Goal: Task Accomplishment & Management: Use online tool/utility

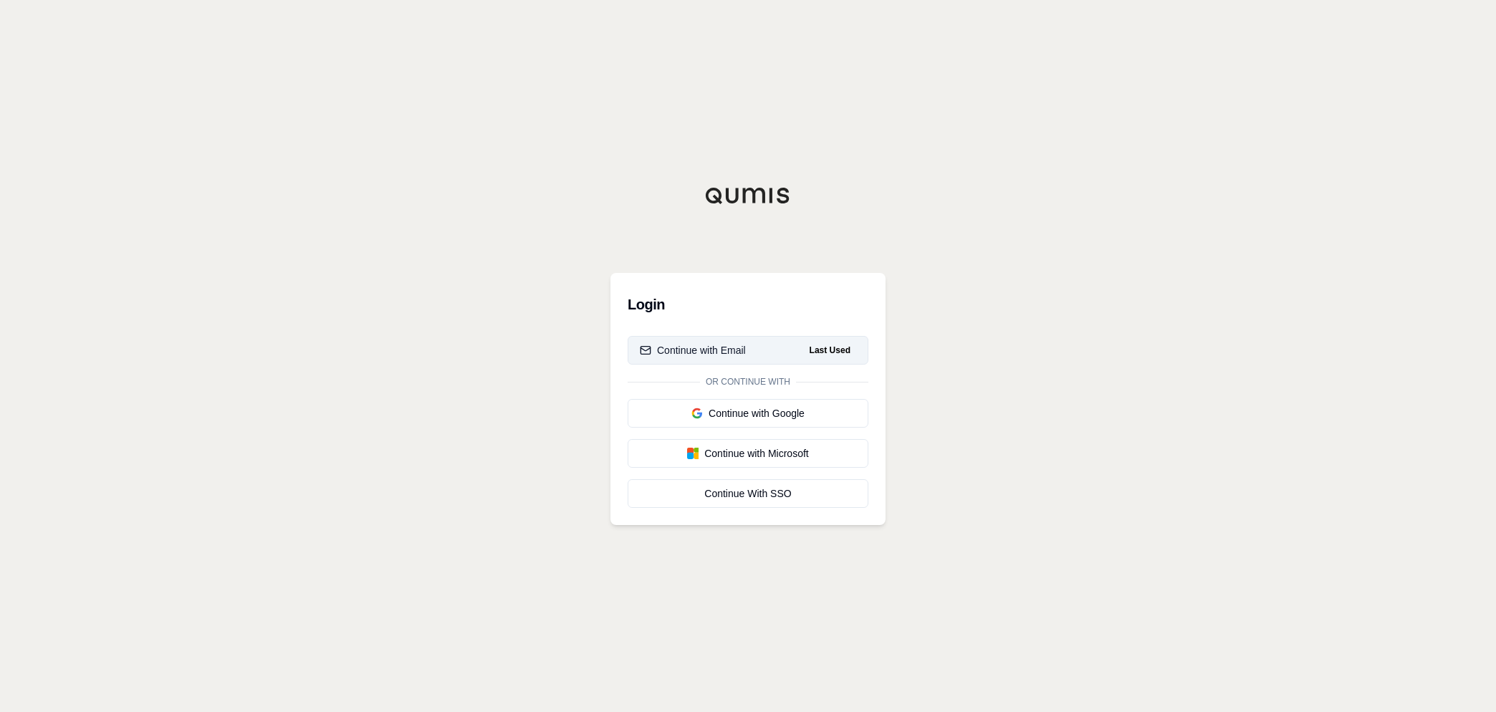
click at [715, 348] on div "Continue with Email" at bounding box center [693, 350] width 106 height 14
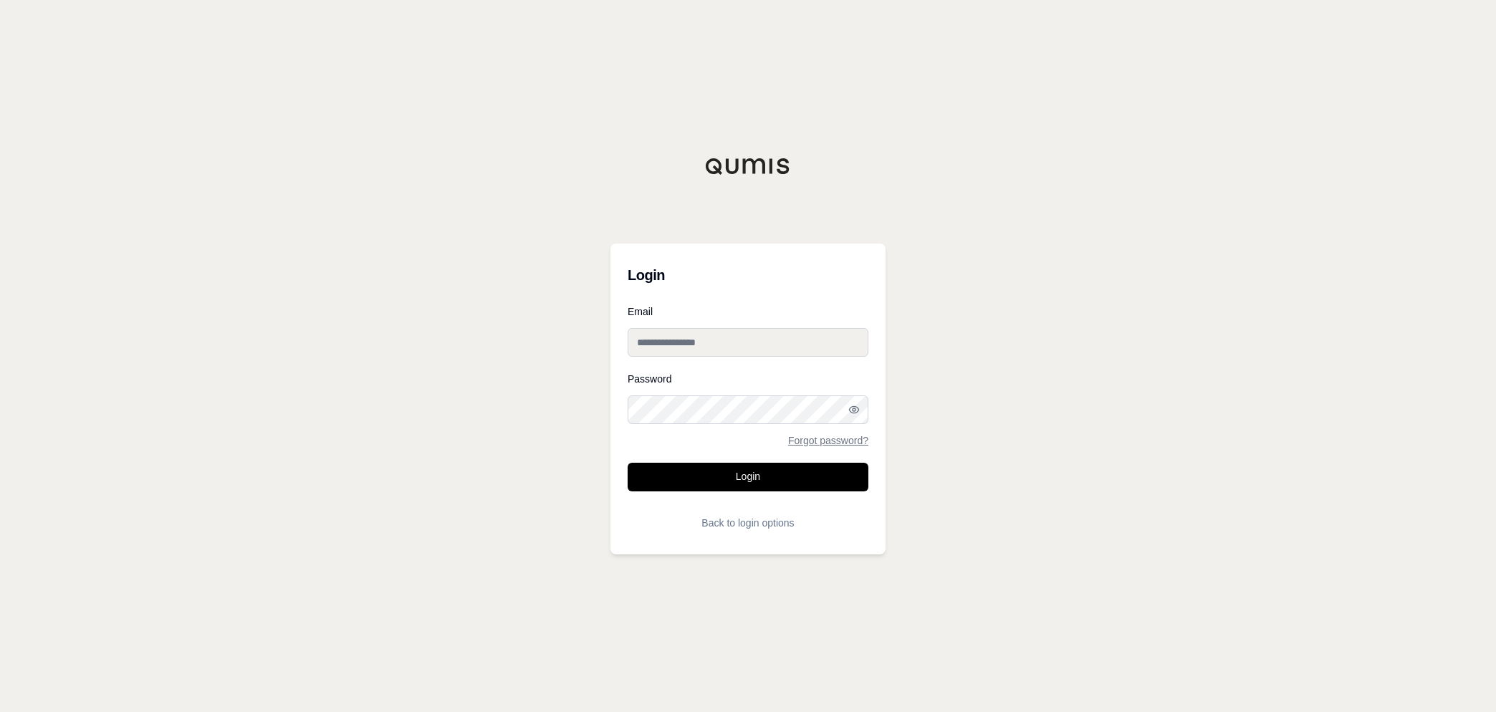
type input "**********"
click at [756, 474] on button "Login" at bounding box center [748, 477] width 241 height 29
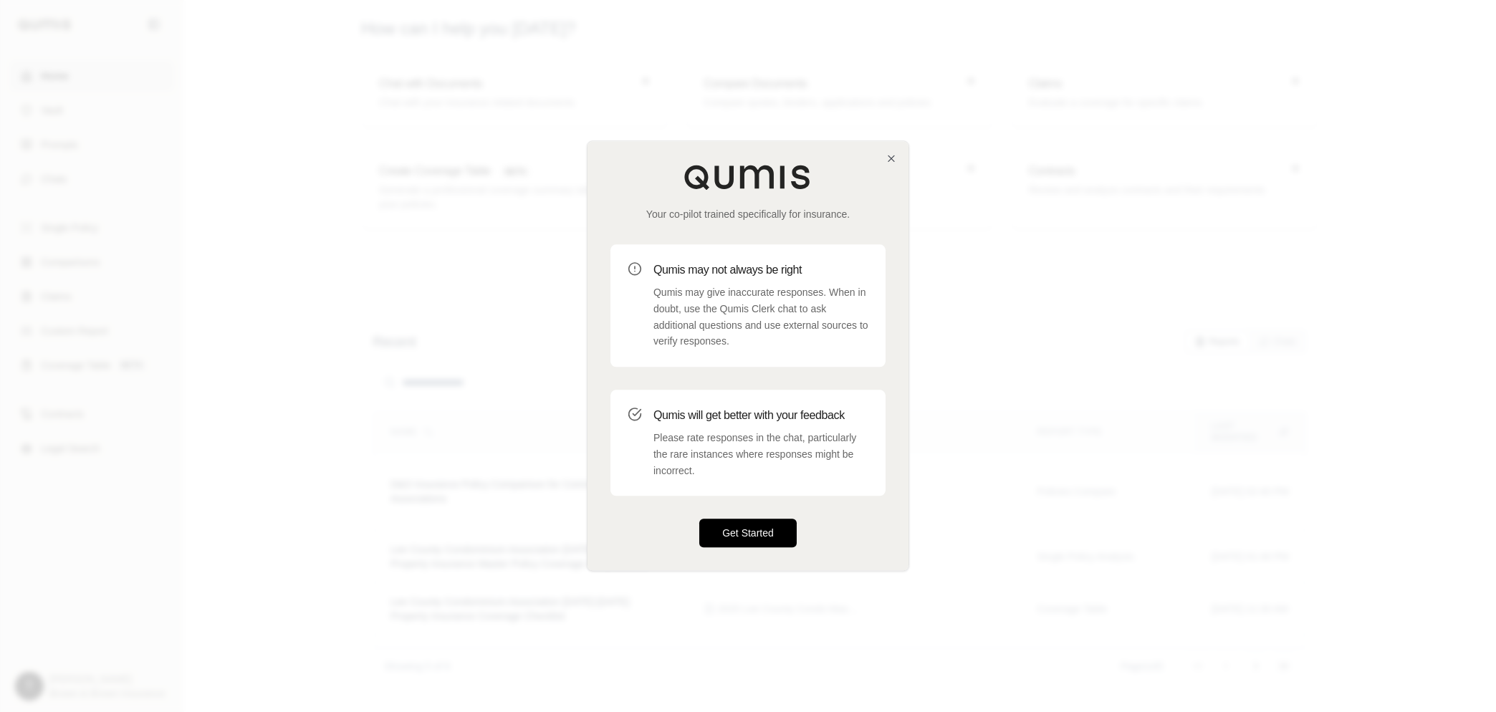
click at [772, 533] on button "Get Started" at bounding box center [747, 533] width 97 height 29
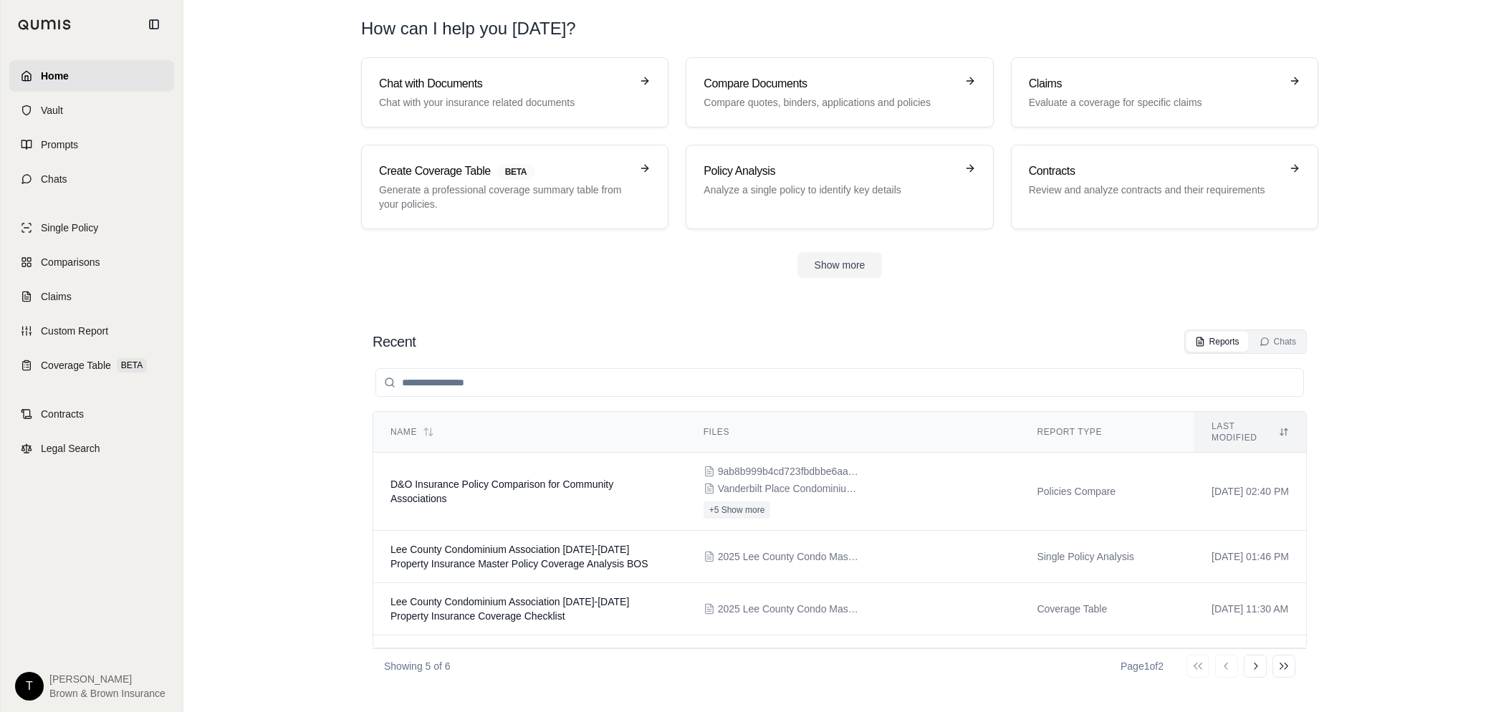
click at [58, 69] on span "Home" at bounding box center [55, 76] width 28 height 14
click at [481, 110] on link "Chat with Documents Chat with your insurance related documents" at bounding box center [514, 92] width 307 height 70
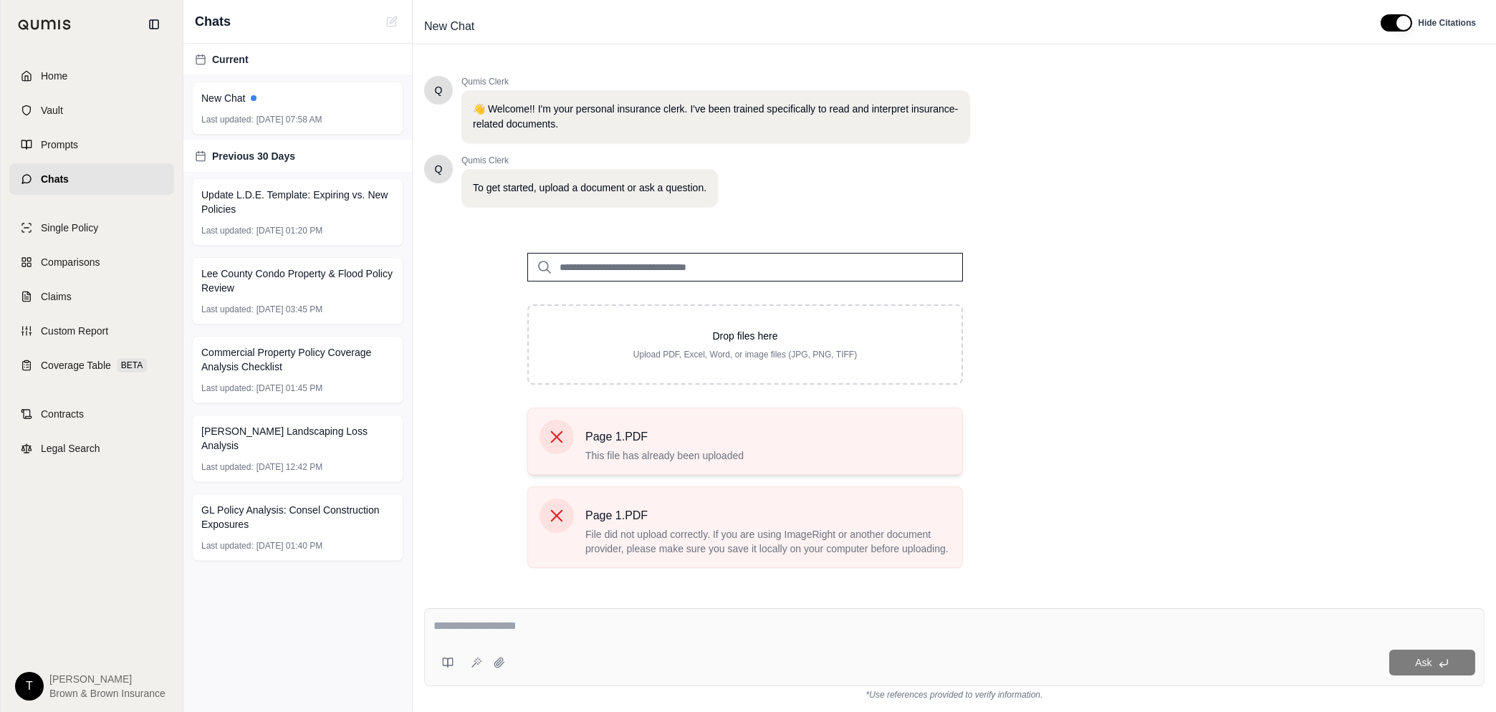
click at [552, 433] on icon at bounding box center [557, 437] width 20 height 20
click at [555, 519] on icon at bounding box center [557, 516] width 20 height 20
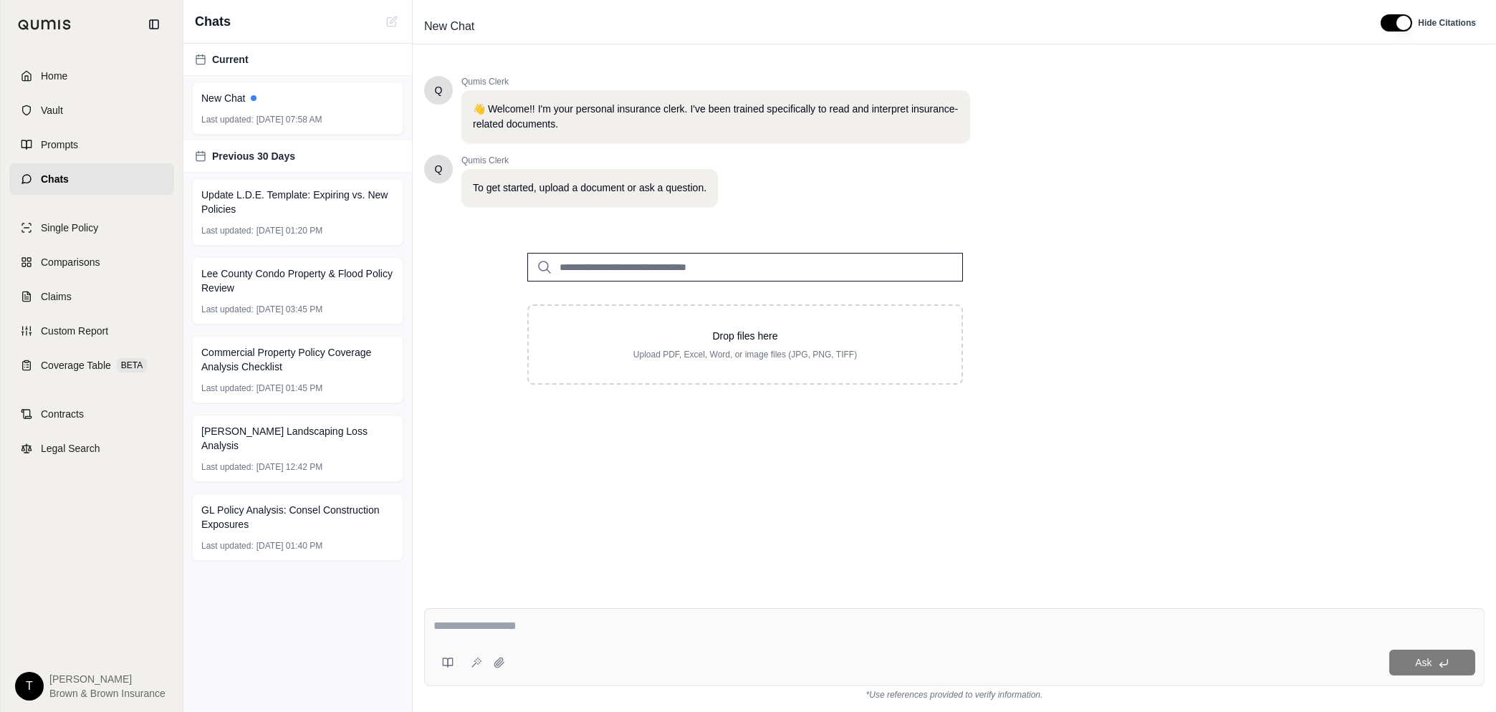
drag, startPoint x: 719, startPoint y: 343, endPoint x: 1214, endPoint y: 222, distance: 509.7
click at [1214, 222] on div "Q Qumis Clerk 👋 Welcome!! I'm your personal insurance clerk. I've been trained …" at bounding box center [954, 324] width 1060 height 521
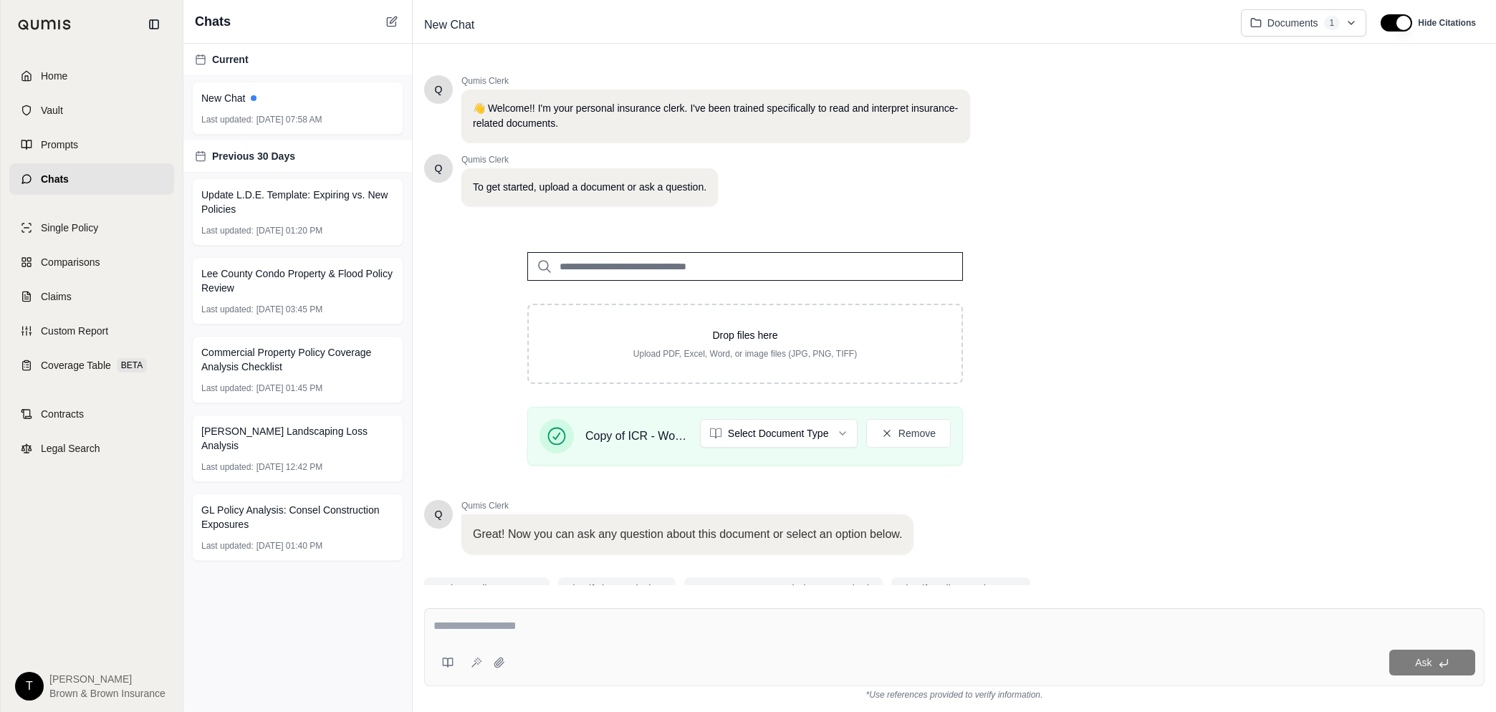
scroll to position [62, 0]
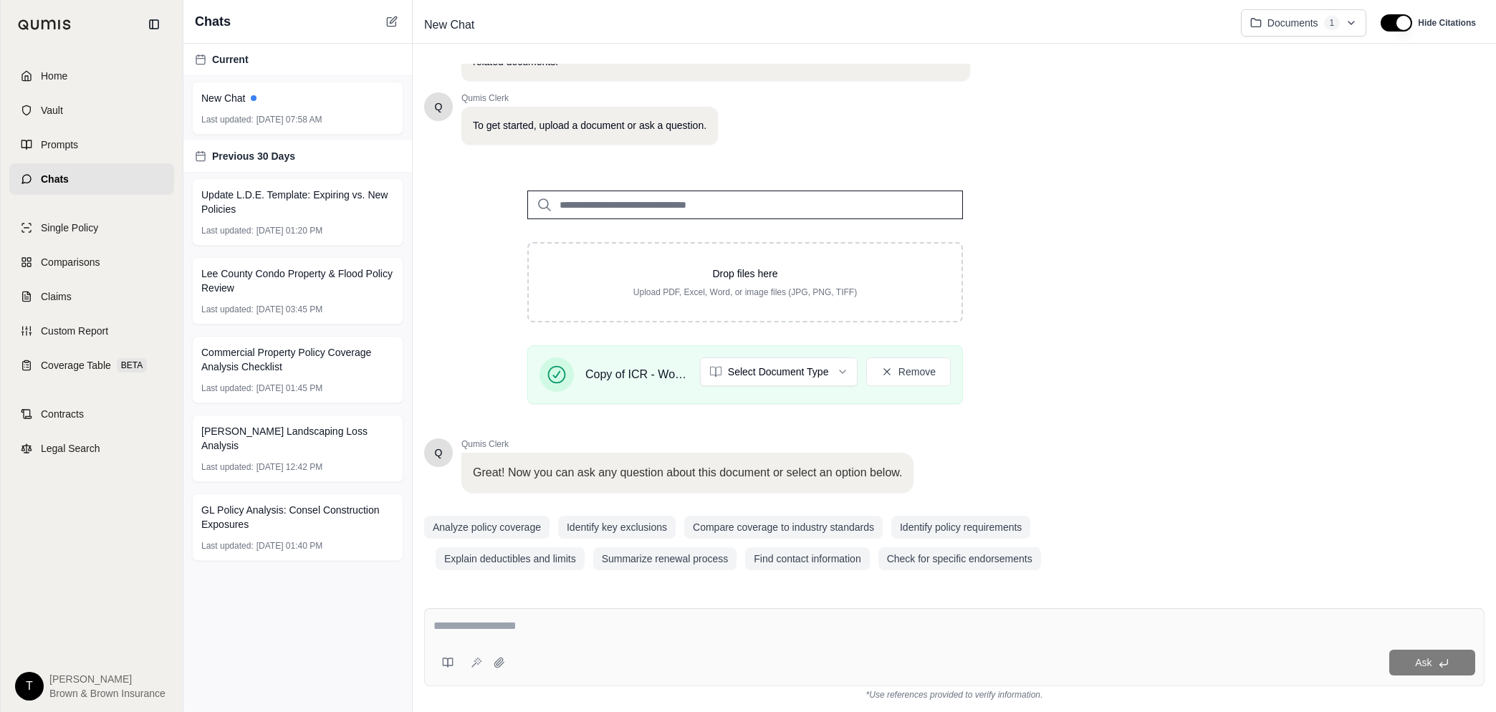
click at [515, 628] on textarea at bounding box center [955, 626] width 1042 height 17
click at [842, 370] on html "Home Vault Prompts Chats Single Policy Comparisons Claims Custom Report Coverag…" at bounding box center [748, 356] width 1496 height 712
click at [470, 628] on textarea at bounding box center [955, 626] width 1042 height 17
type textarea "*"
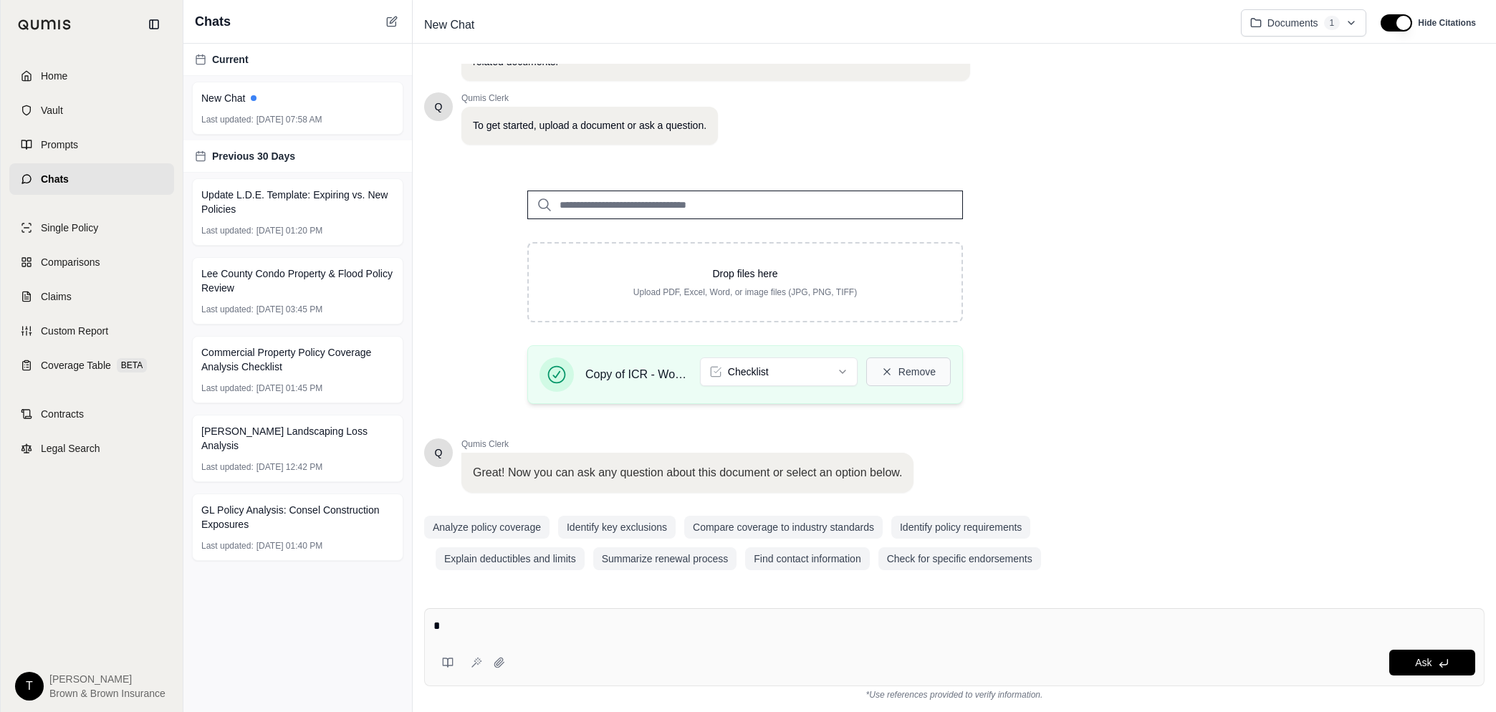
click at [887, 370] on icon at bounding box center [886, 371] width 11 height 11
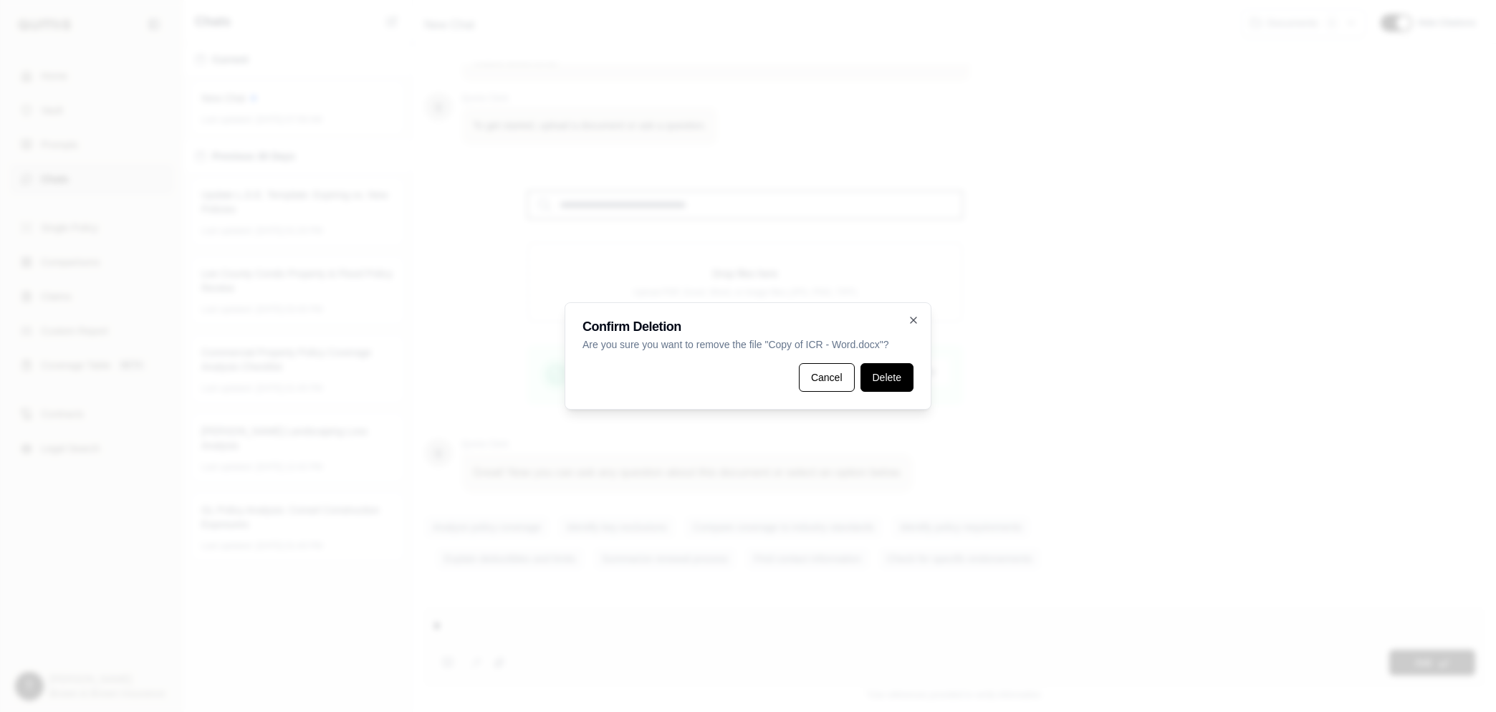
click at [880, 385] on button "Delete" at bounding box center [887, 377] width 53 height 29
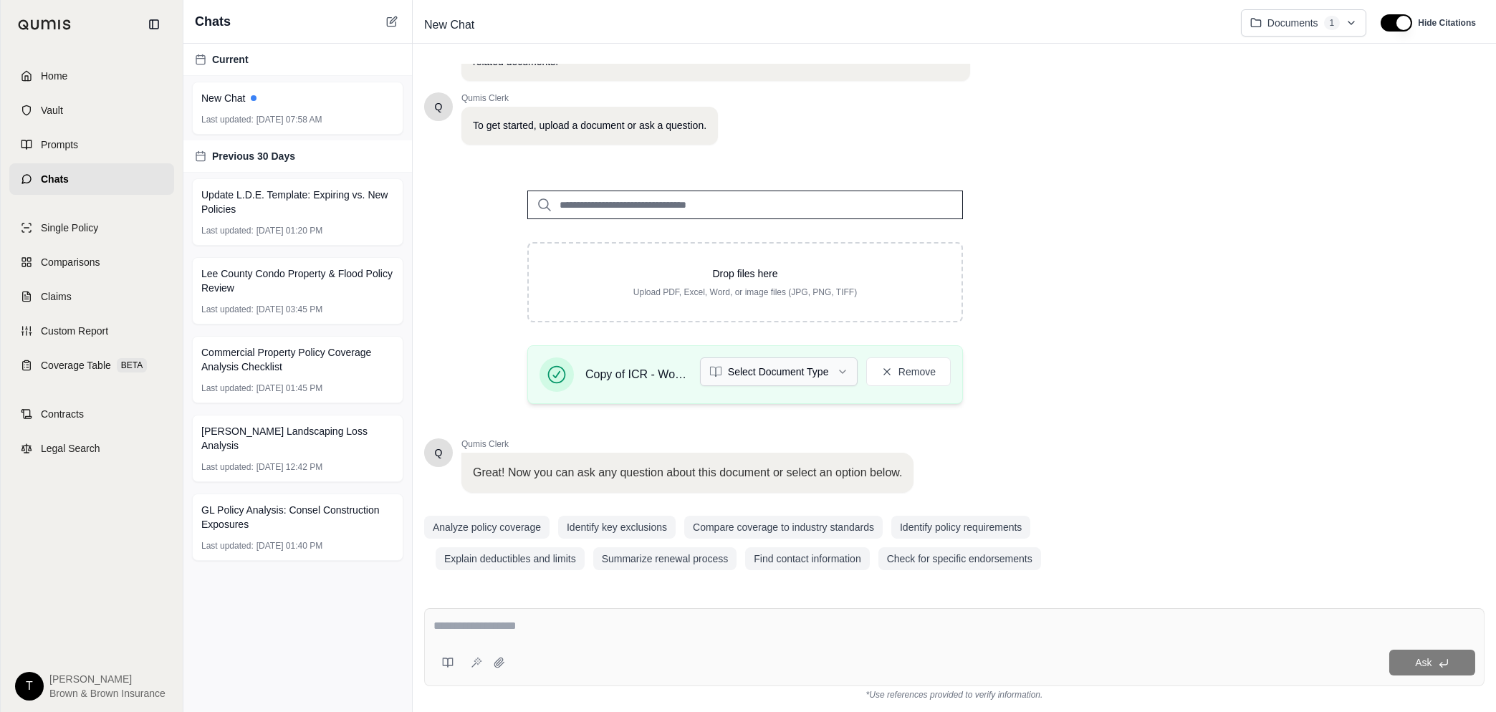
click at [850, 365] on html "Home Vault Prompts Chats Single Policy Comparisons Claims Custom Report Coverag…" at bounding box center [748, 356] width 1496 height 712
click at [490, 633] on textarea at bounding box center [955, 626] width 1042 height 17
type textarea "*"
type textarea "**********"
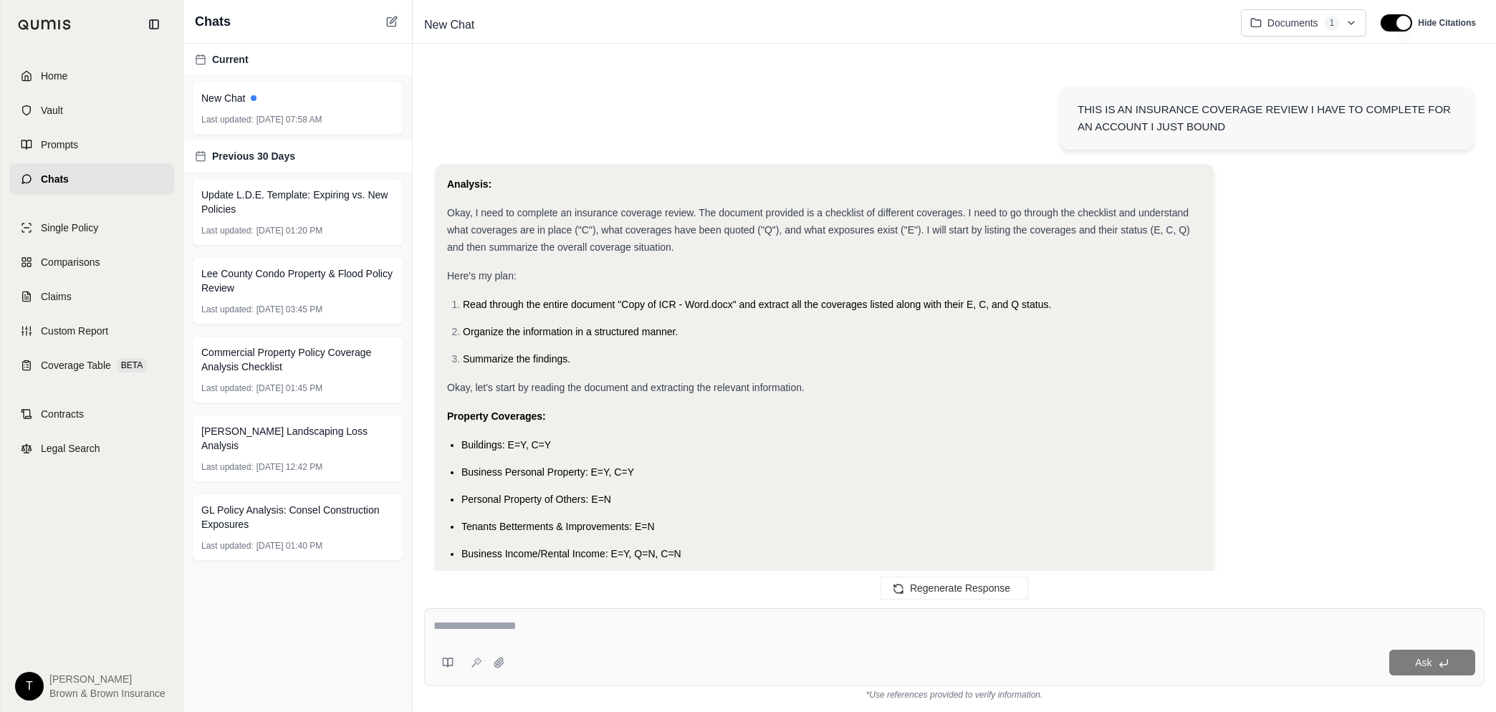
scroll to position [3343, 0]
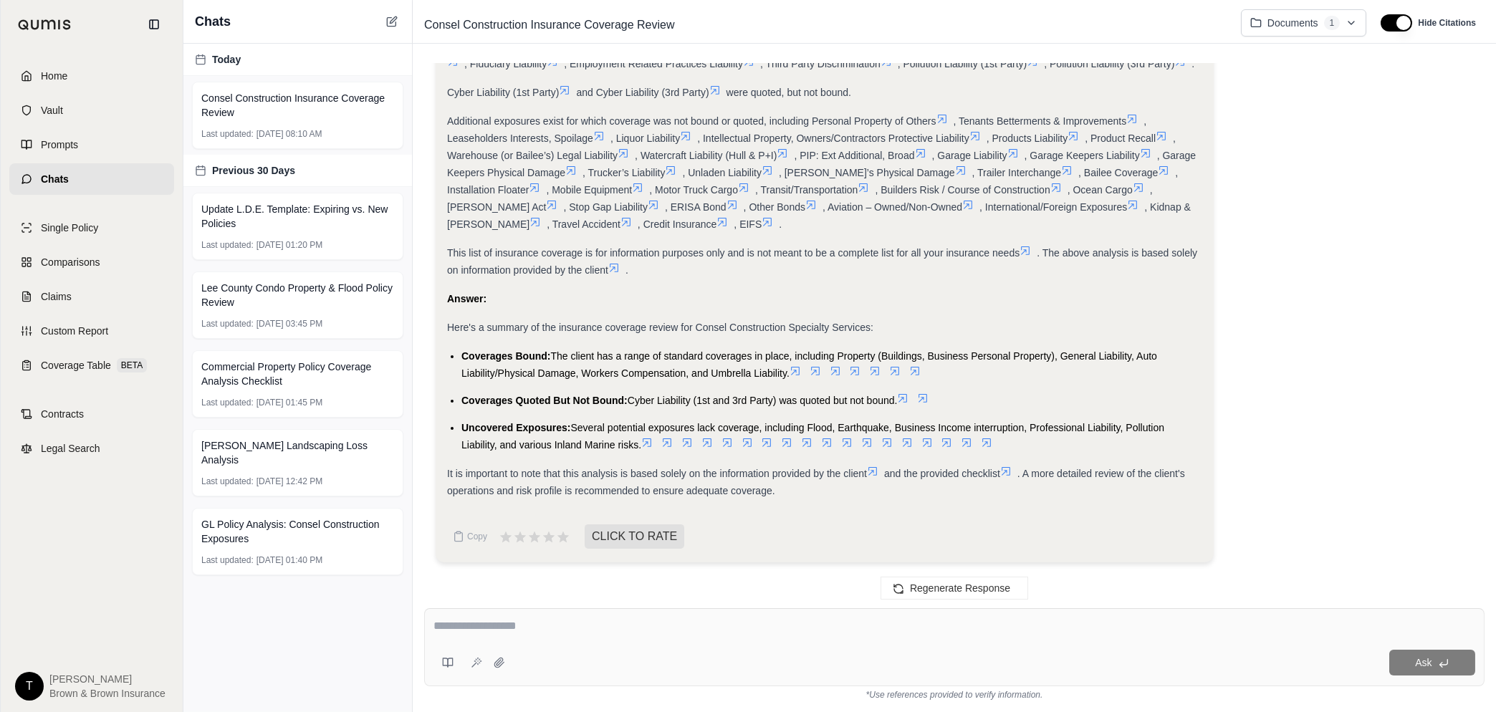
click at [498, 628] on textarea at bounding box center [955, 626] width 1042 height 17
type textarea "*"
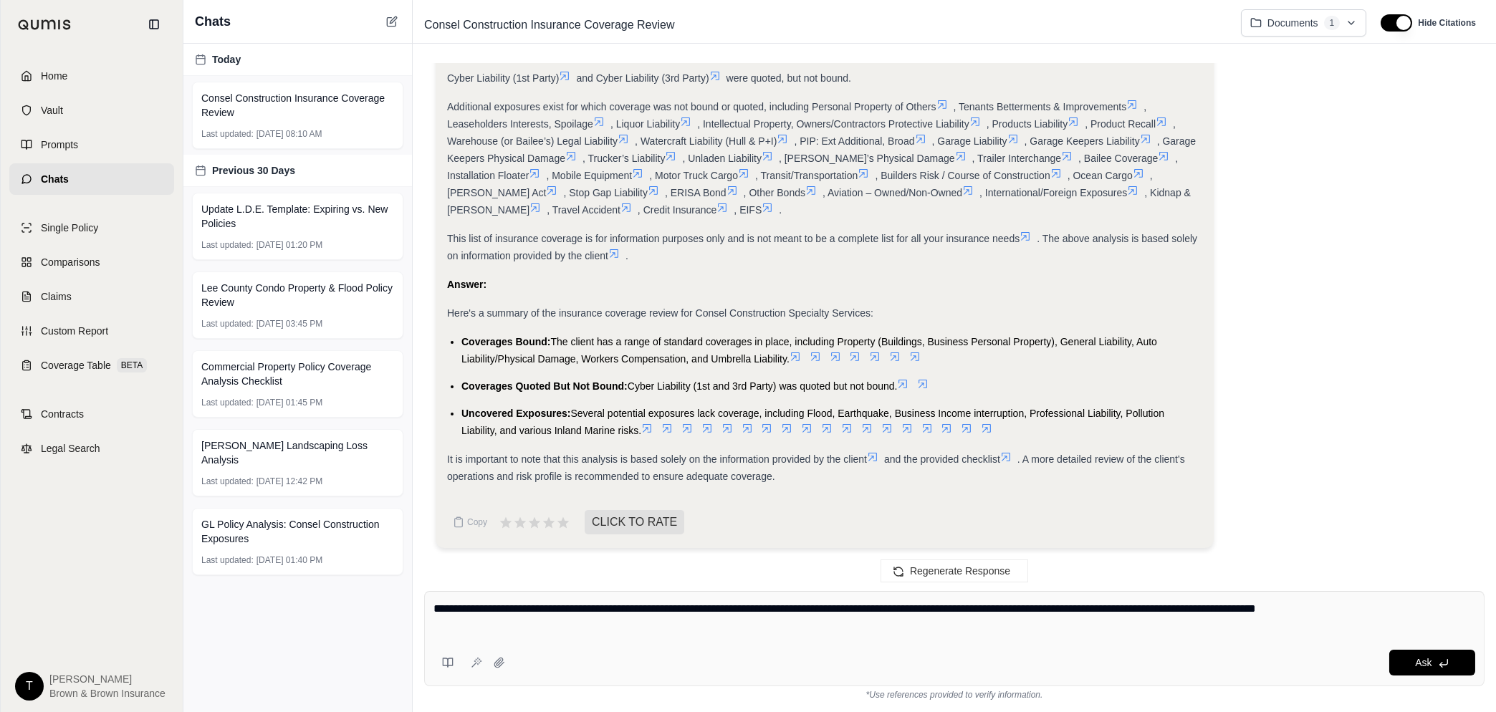
type textarea "**********"
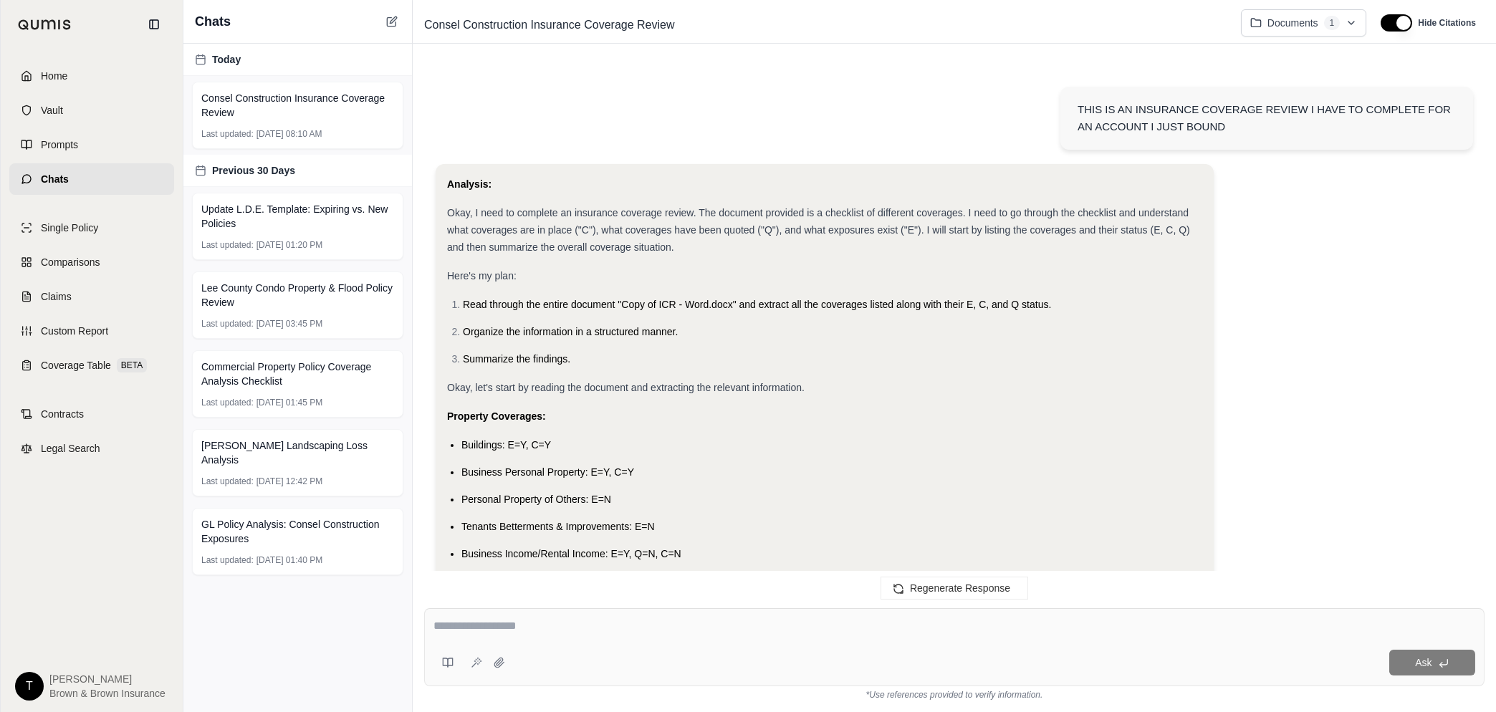
scroll to position [3801, 0]
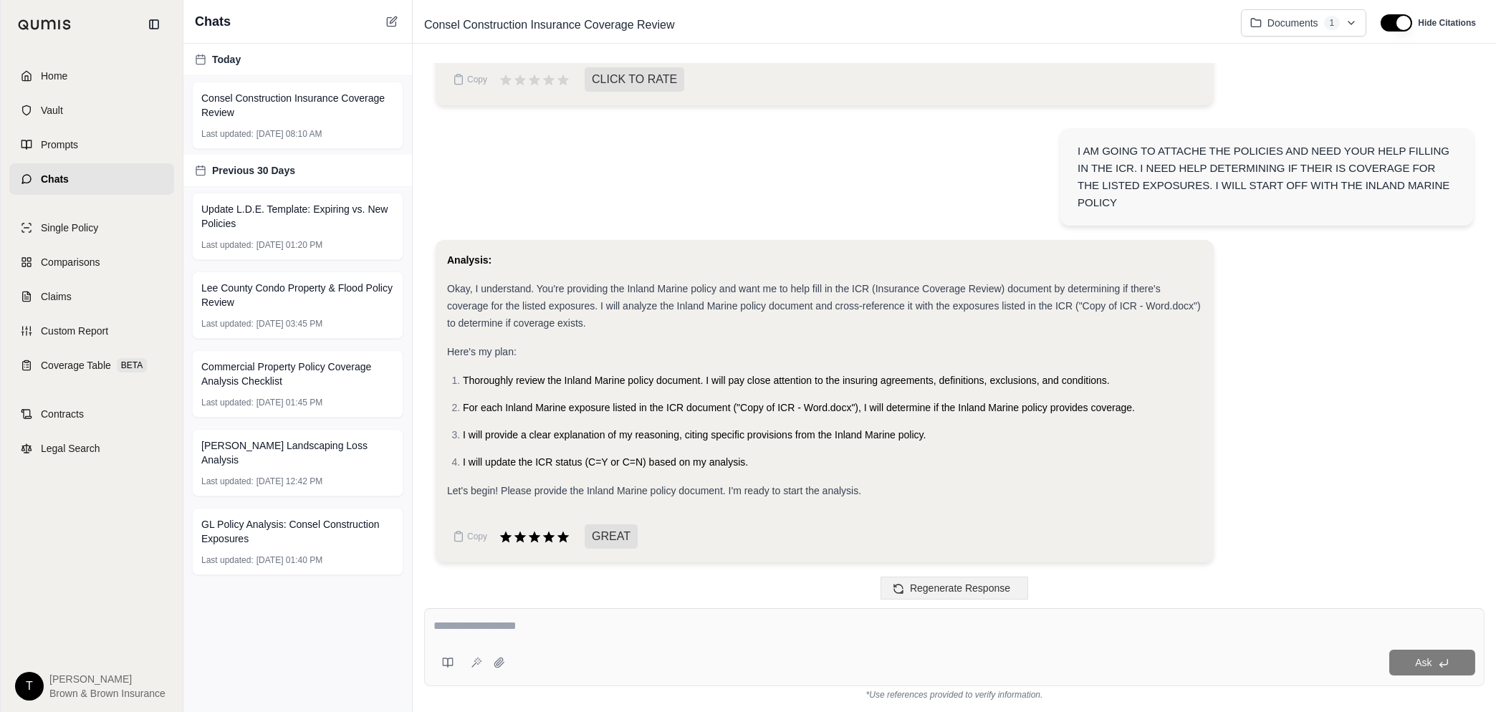
drag, startPoint x: 560, startPoint y: 540, endPoint x: 957, endPoint y: 600, distance: 400.8
click at [560, 540] on icon at bounding box center [563, 536] width 12 height 11
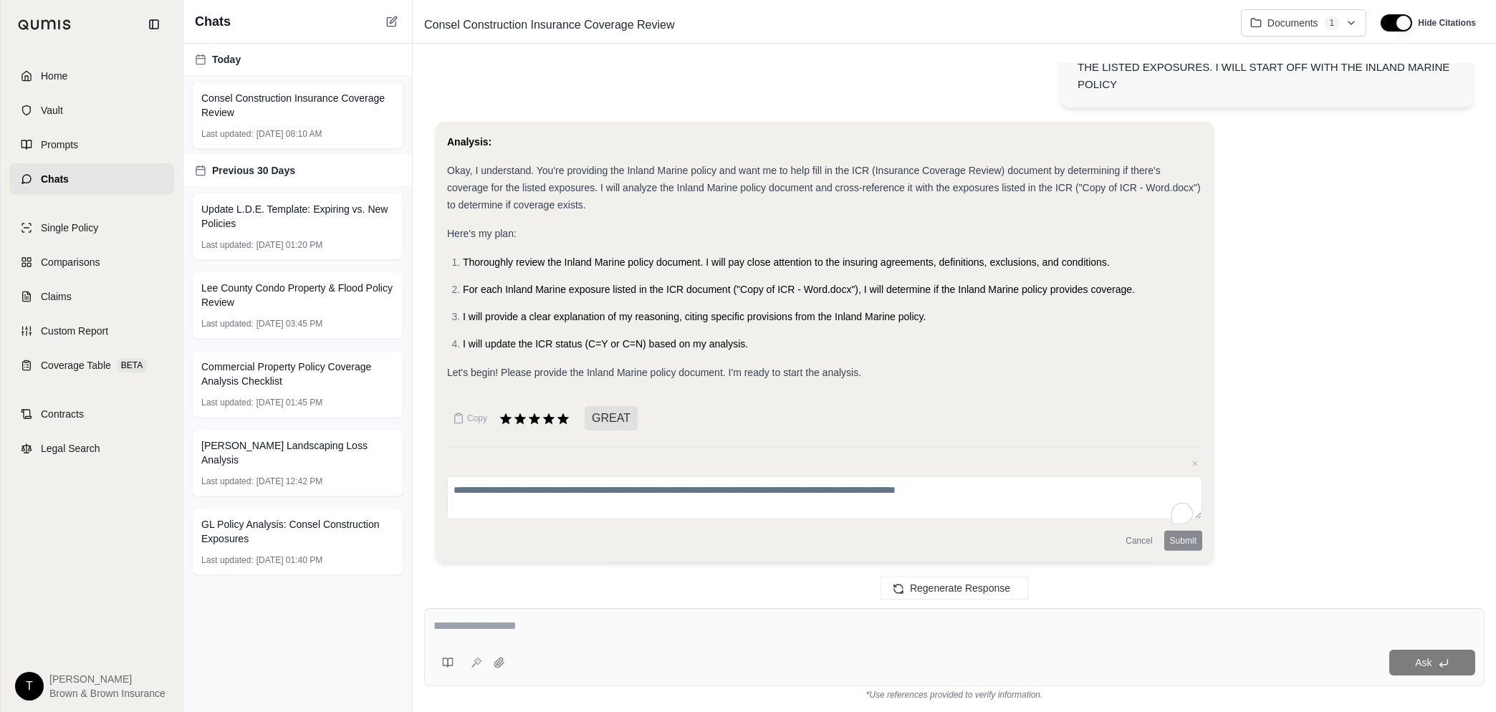
scroll to position [3919, 0]
click at [1129, 540] on button "Cancel" at bounding box center [1139, 541] width 38 height 20
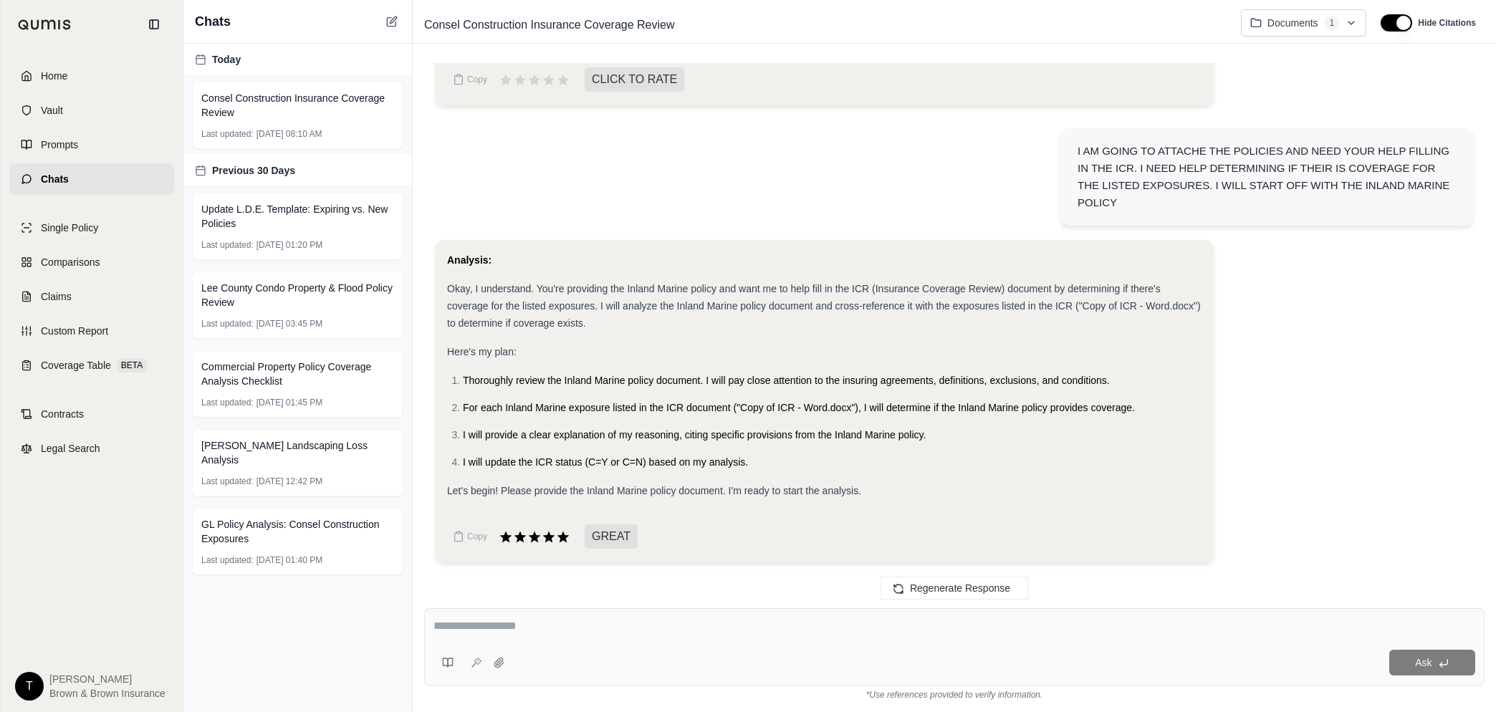
click at [497, 630] on textarea at bounding box center [955, 626] width 1042 height 17
click at [499, 671] on button at bounding box center [499, 662] width 23 height 23
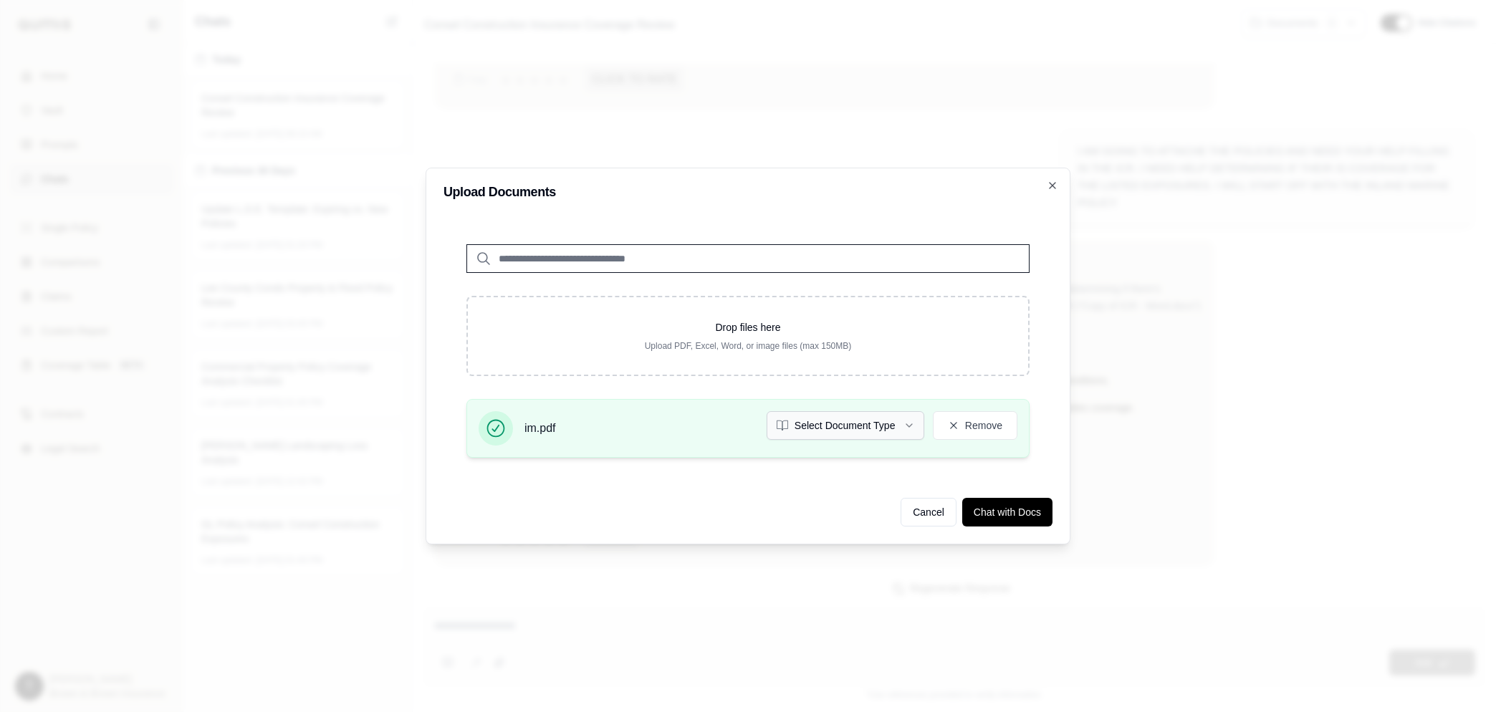
click at [908, 424] on icon "button" at bounding box center [909, 425] width 11 height 11
click at [909, 424] on icon "button" at bounding box center [909, 425] width 11 height 11
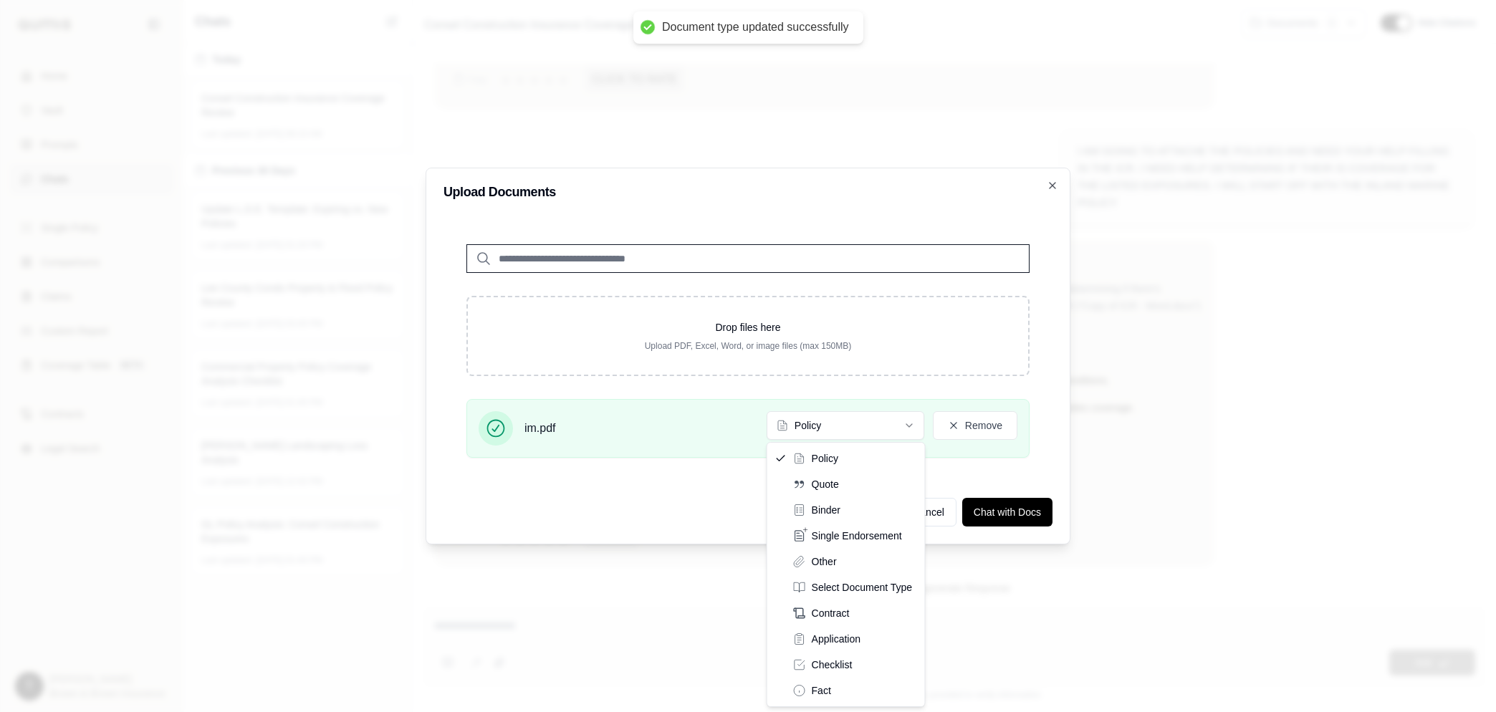
click at [981, 470] on div "Upload Documents Drop files here Upload PDF, Excel, Word, or image files (max 1…" at bounding box center [748, 356] width 645 height 377
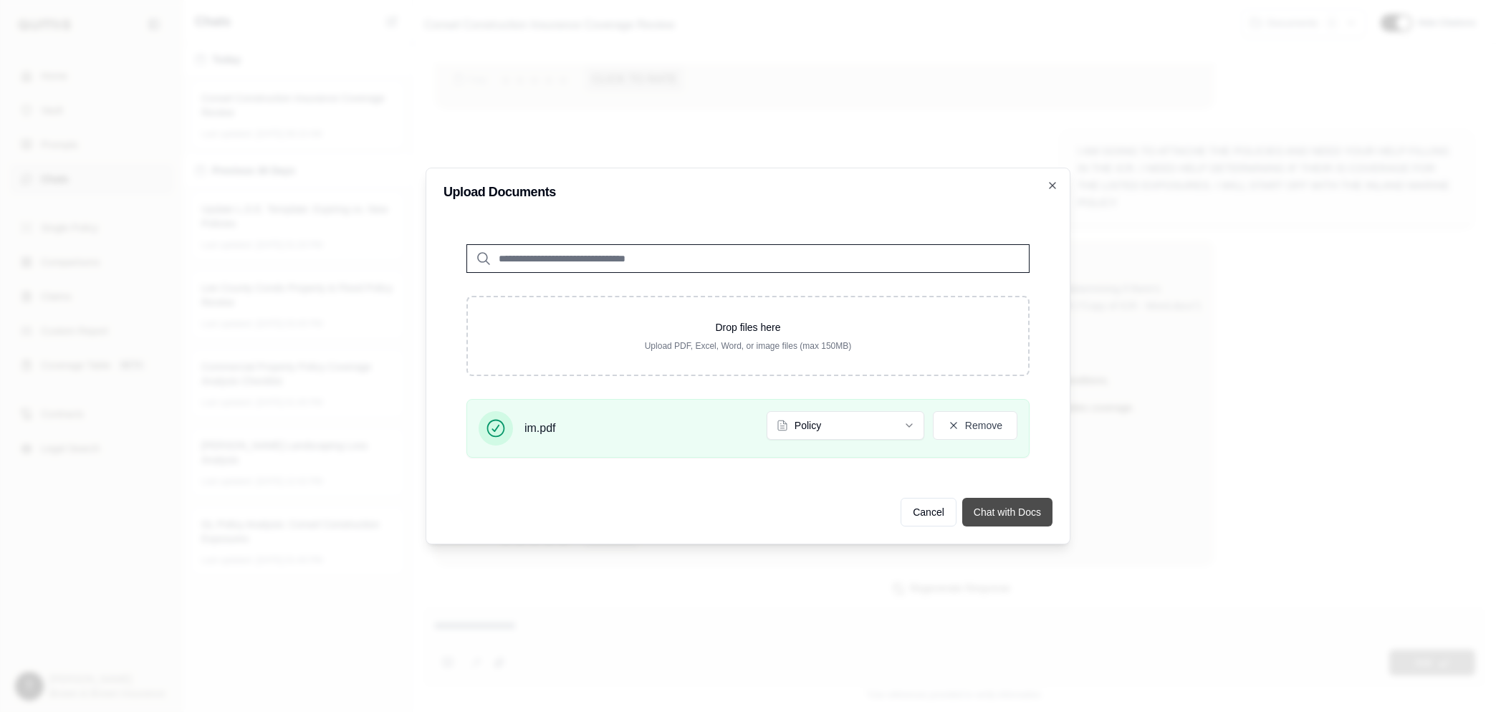
click at [995, 510] on button "Chat with Docs" at bounding box center [1007, 512] width 90 height 29
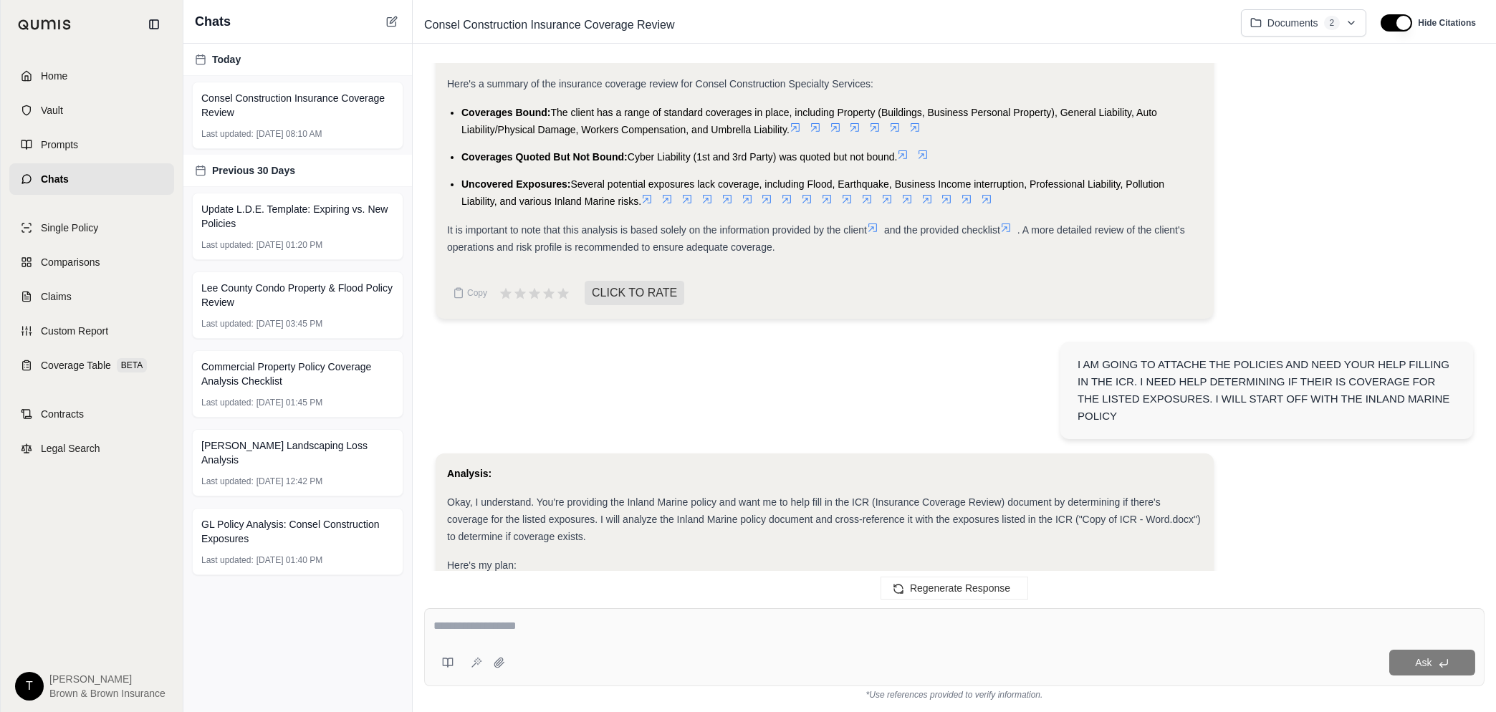
scroll to position [3919, 0]
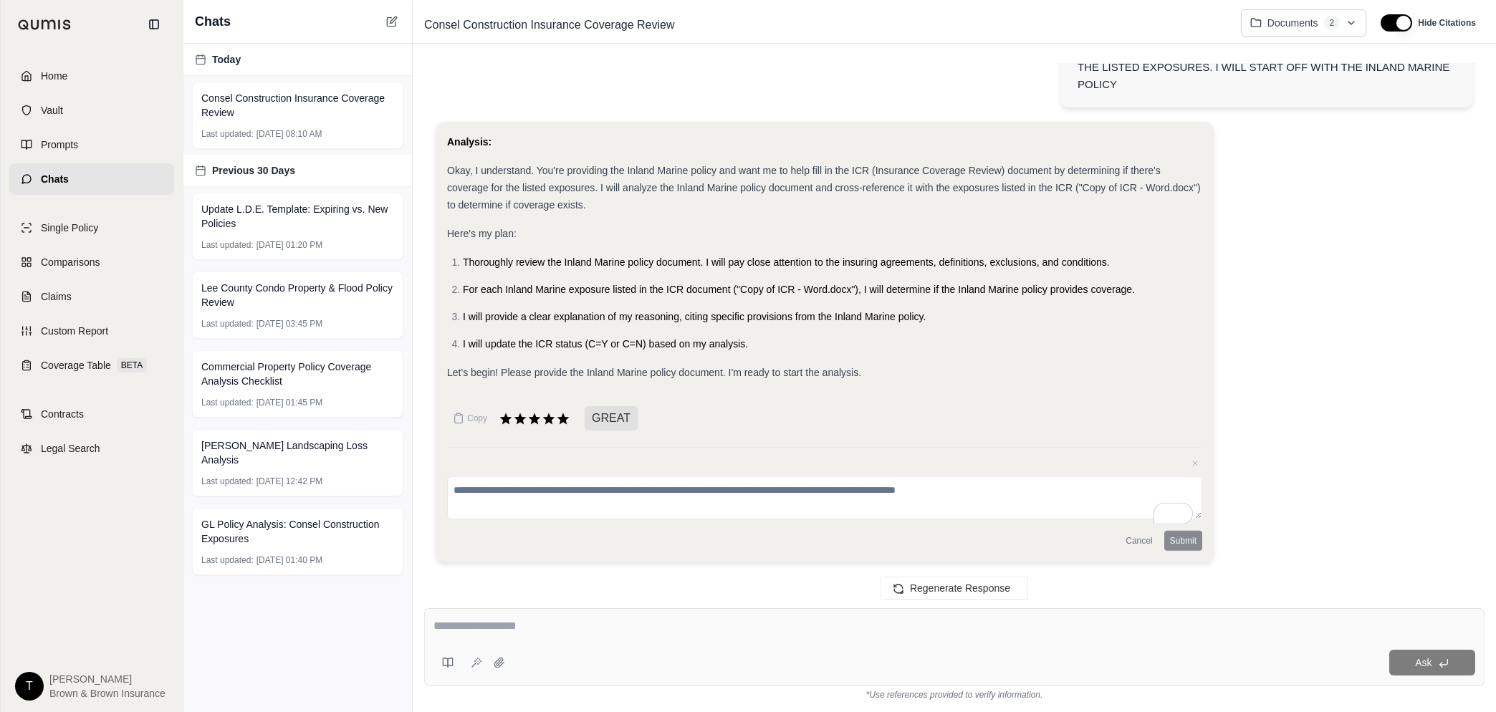
click at [1182, 538] on div "Cancel Submit" at bounding box center [824, 541] width 755 height 20
click at [1145, 544] on button "Cancel" at bounding box center [1139, 541] width 38 height 20
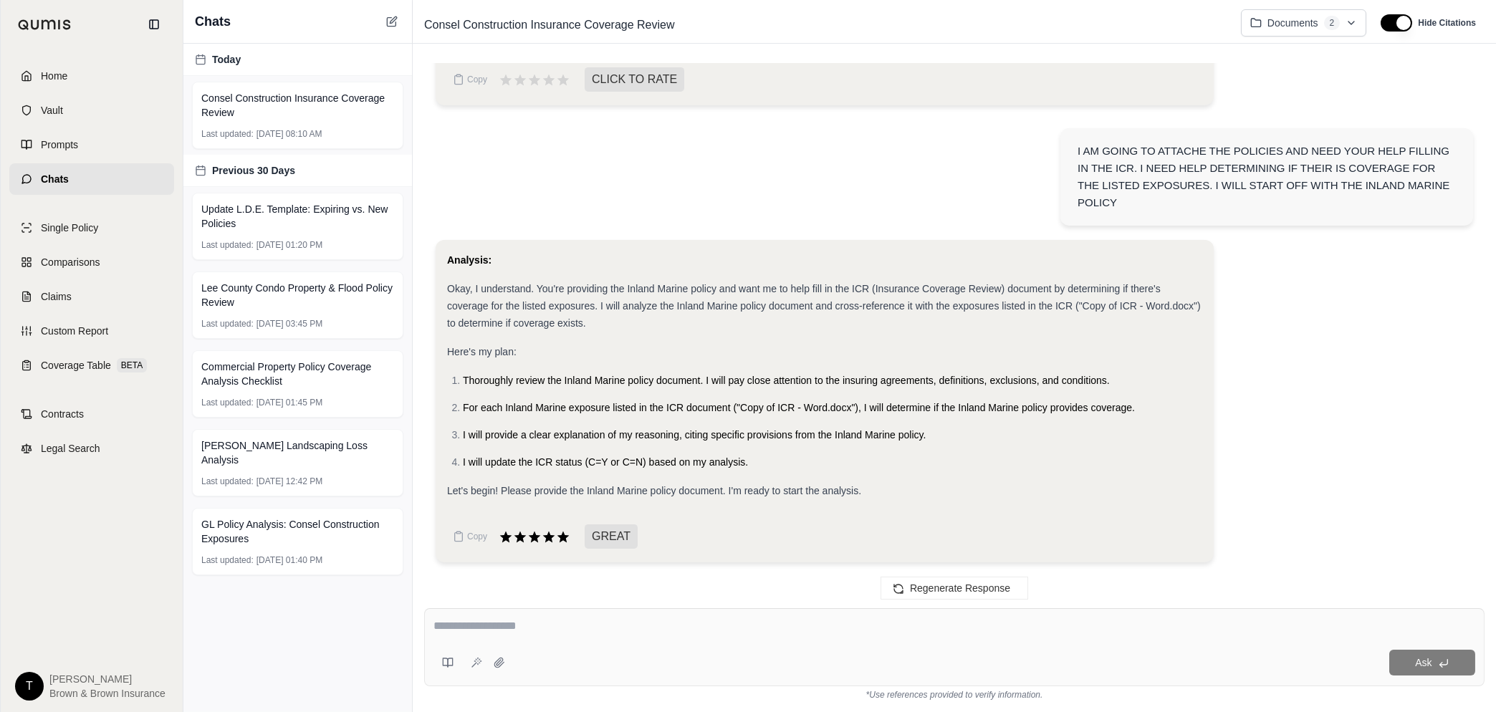
scroll to position [3801, 0]
click at [556, 618] on textarea at bounding box center [955, 626] width 1042 height 17
type textarea "**********"
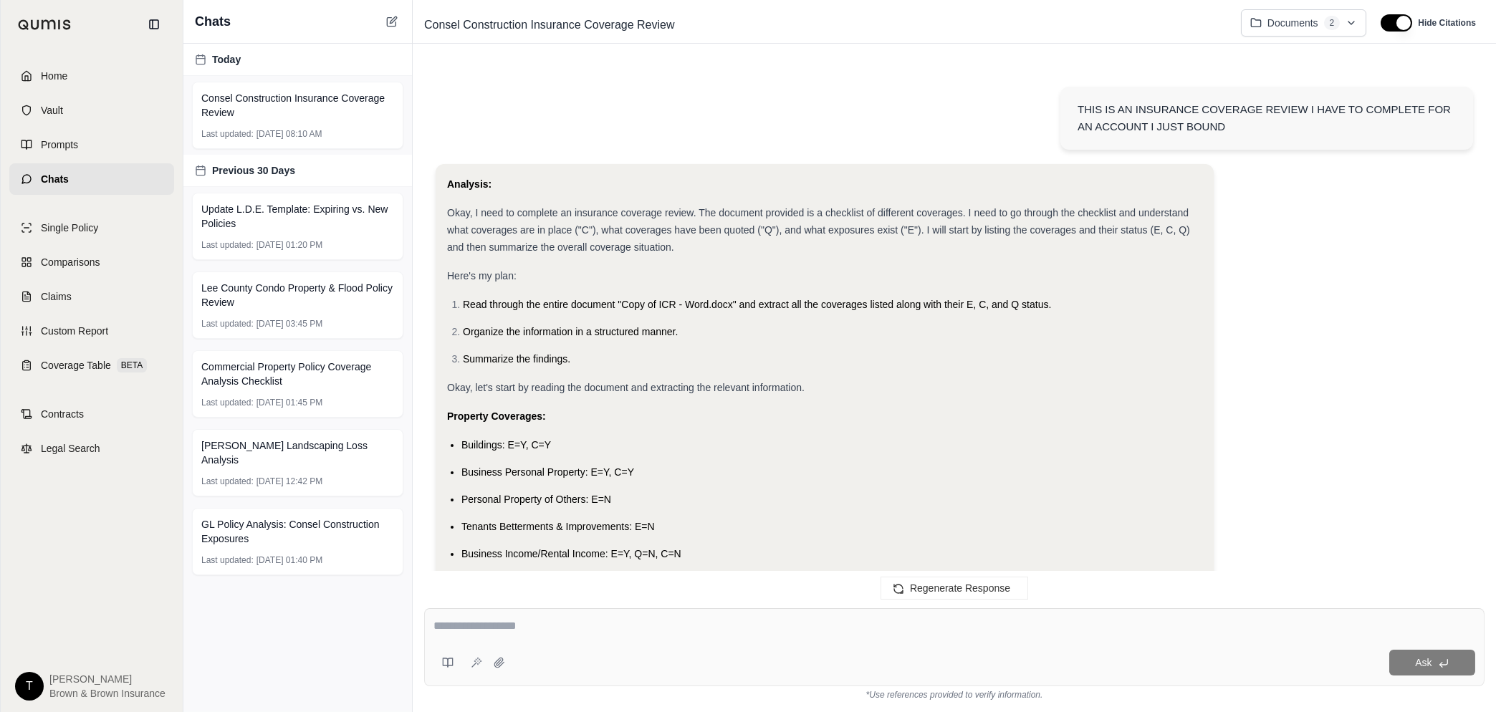
scroll to position [7076, 0]
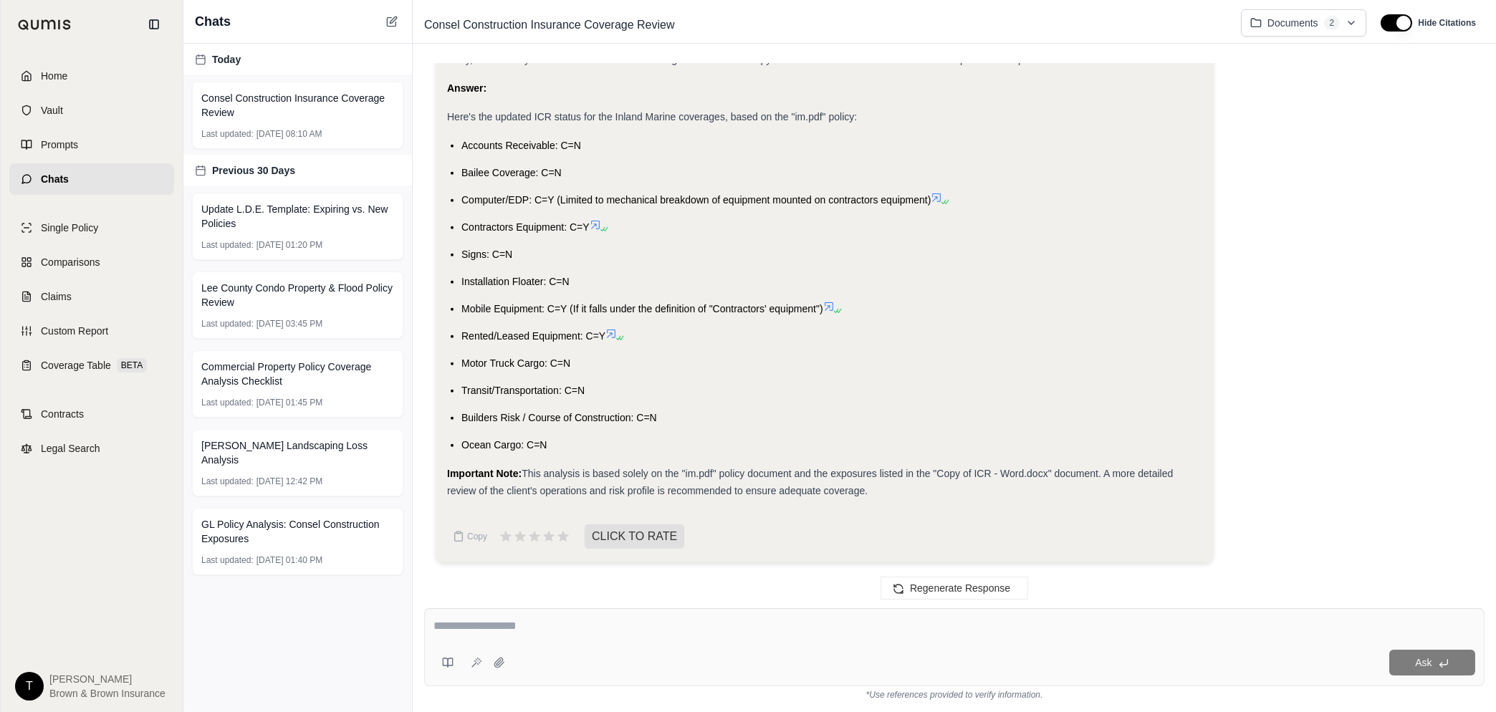
click at [541, 630] on textarea at bounding box center [955, 626] width 1042 height 17
type textarea "**********"
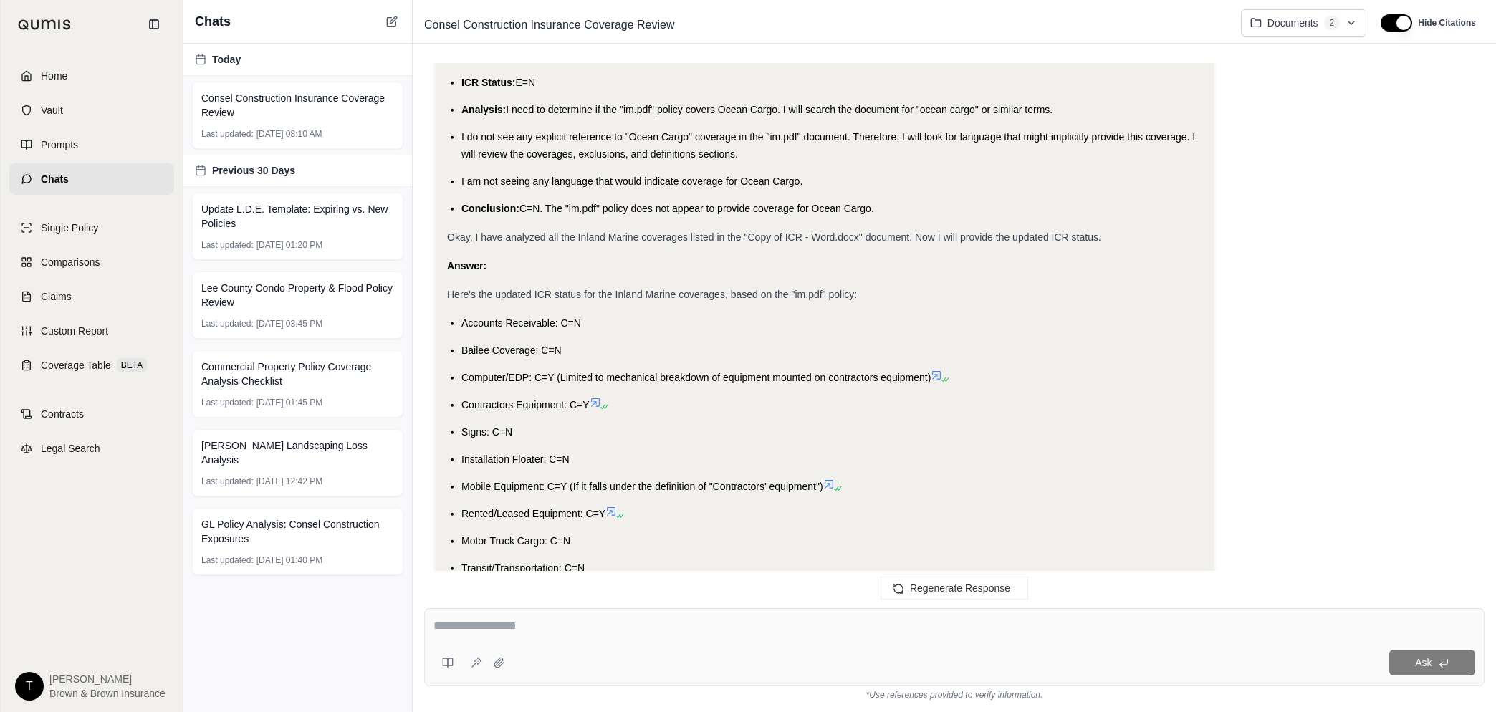
scroll to position [7020, 0]
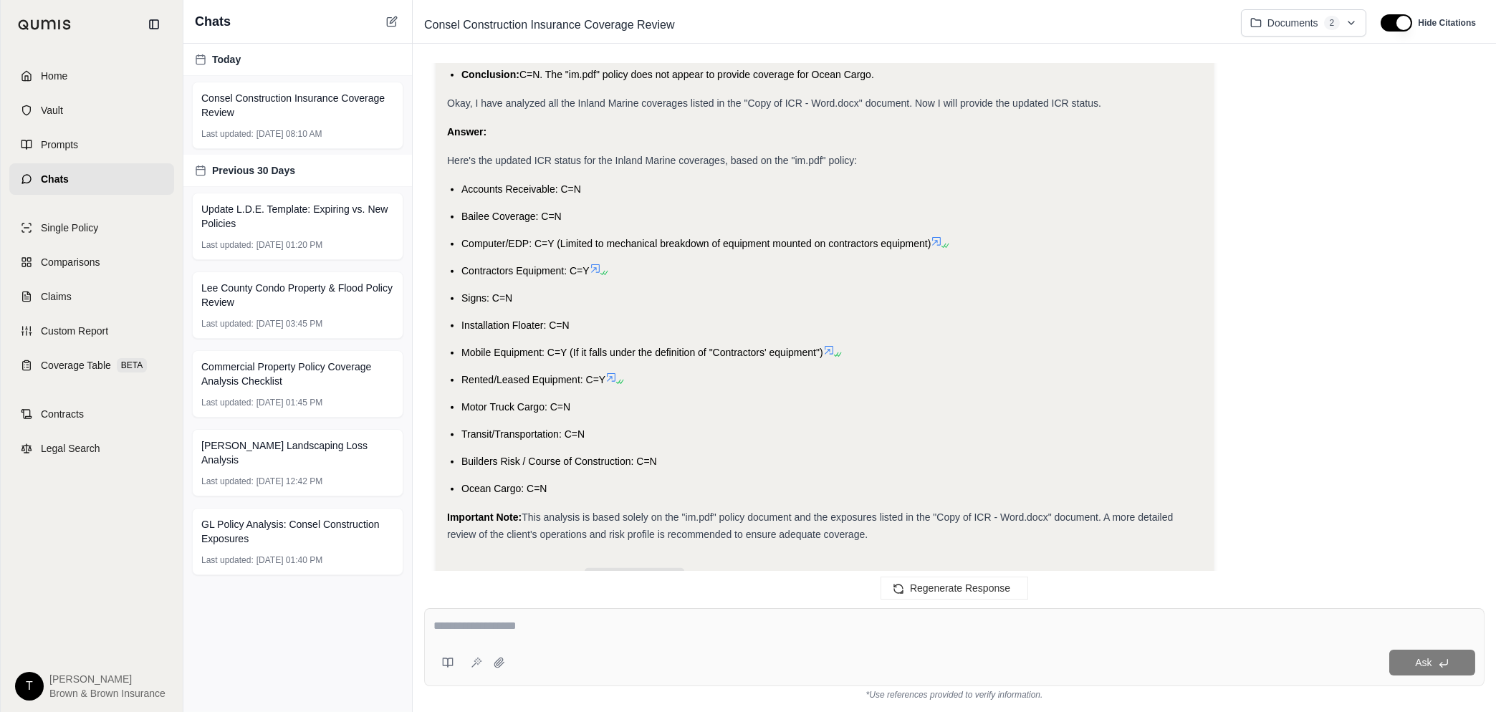
click at [532, 628] on textarea at bounding box center [955, 626] width 1042 height 17
type textarea "*"
click at [499, 661] on icon at bounding box center [498, 662] width 9 height 9
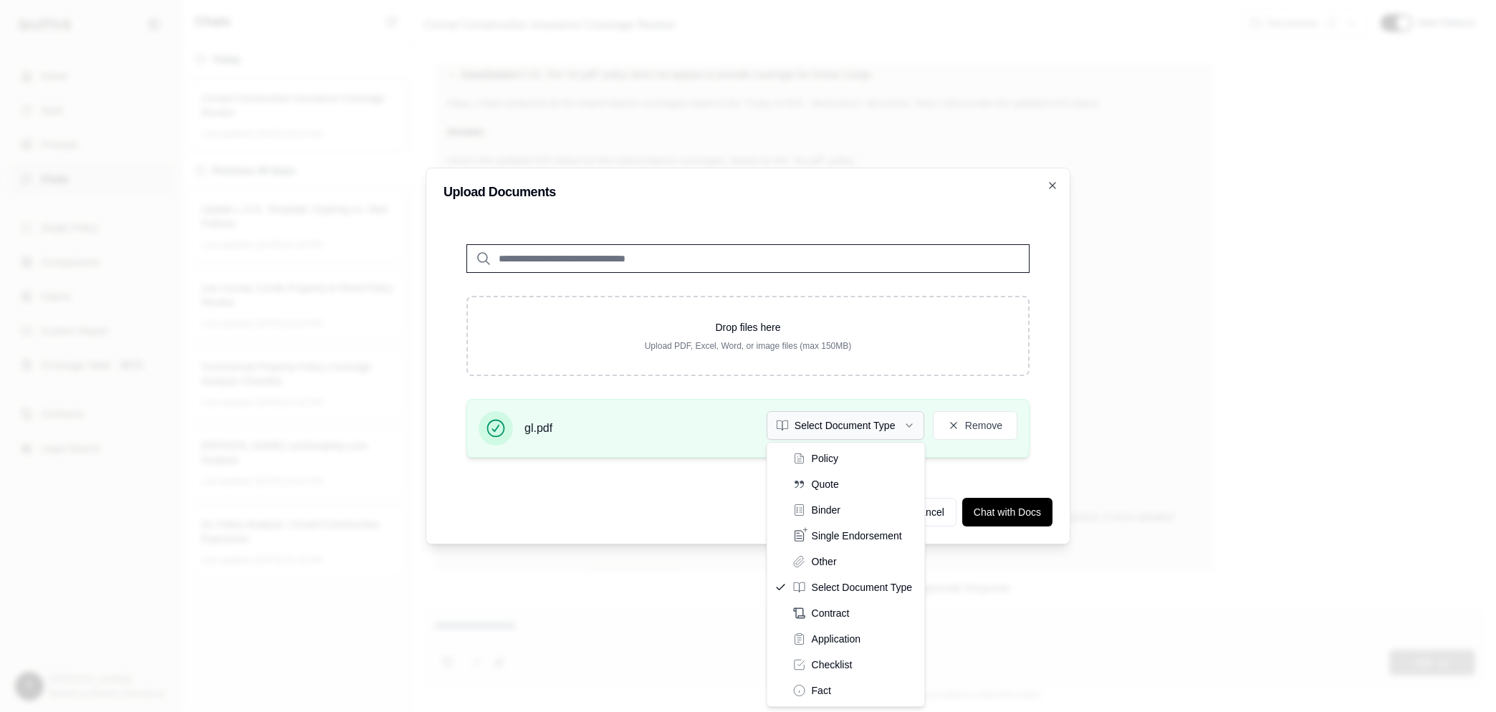
click at [909, 424] on icon "button" at bounding box center [909, 425] width 11 height 11
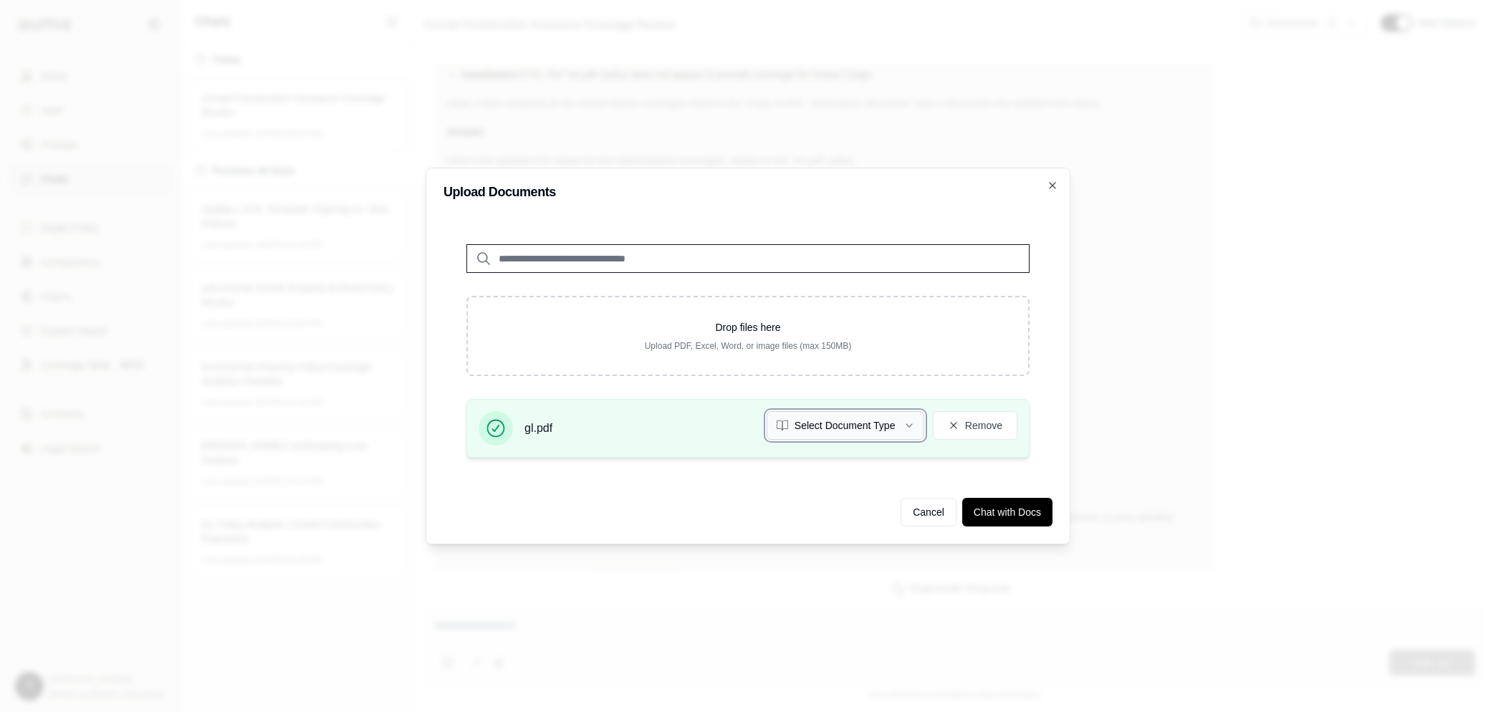
click at [916, 422] on button "Select Document Type" at bounding box center [846, 425] width 158 height 29
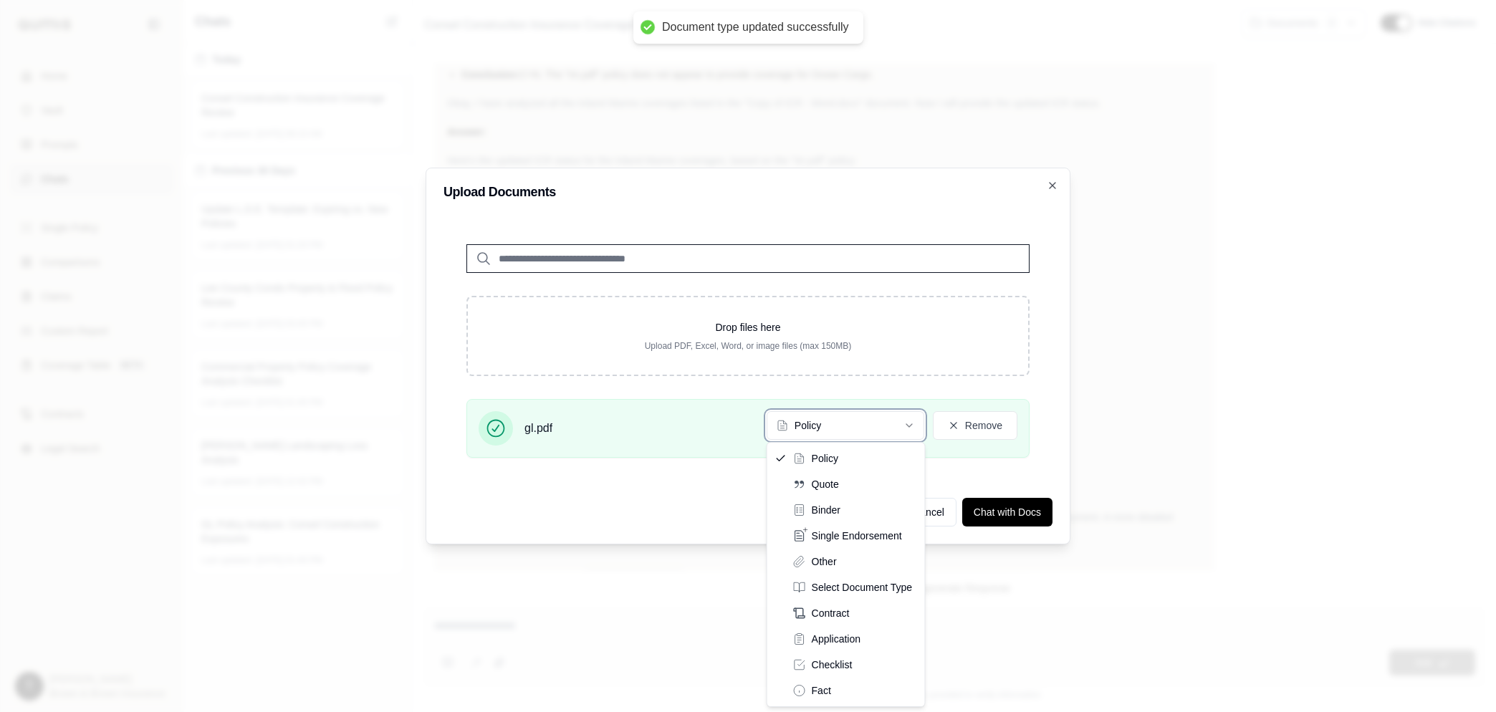
click at [1006, 481] on div "Upload Documents Drop files here Upload PDF, Excel, Word, or image files (max 1…" at bounding box center [748, 356] width 645 height 377
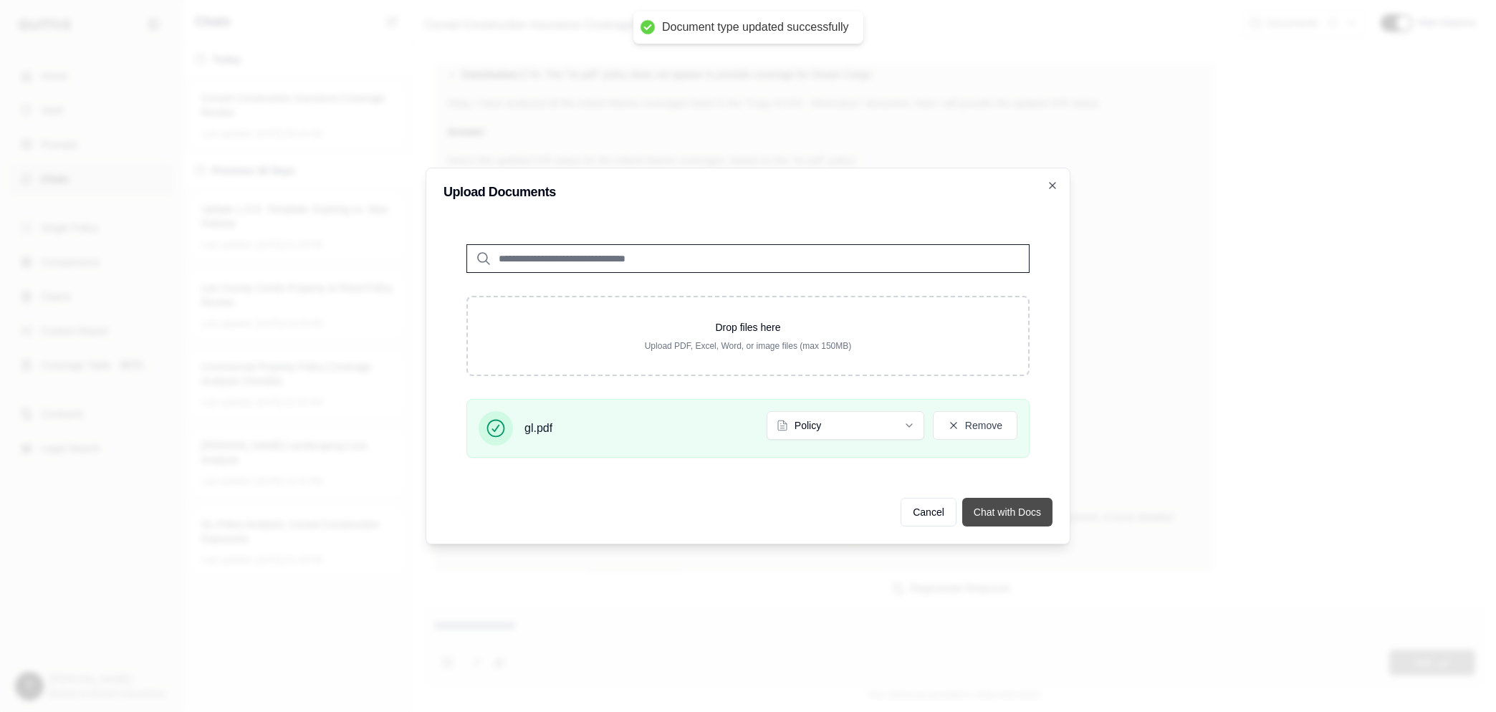
click at [990, 512] on button "Chat with Docs" at bounding box center [1007, 512] width 90 height 29
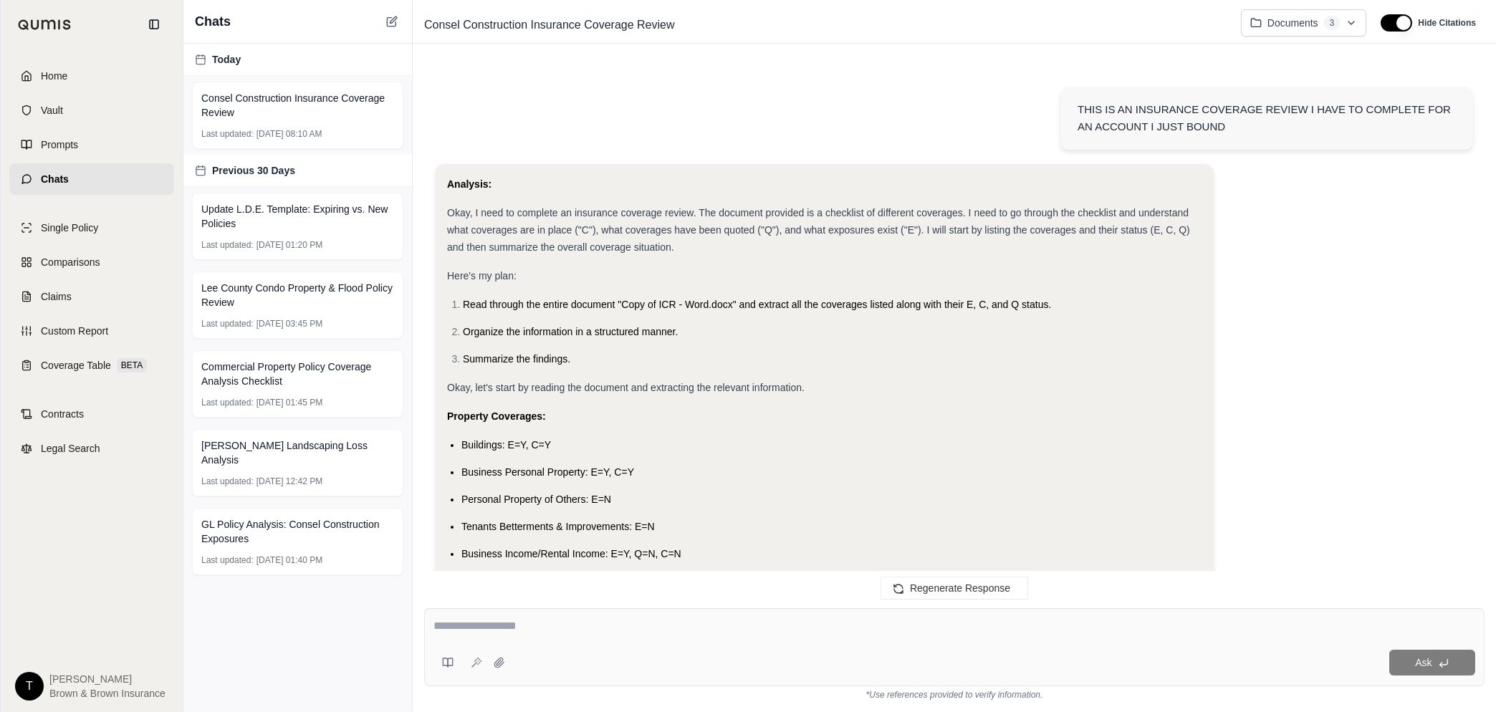
scroll to position [7468, 0]
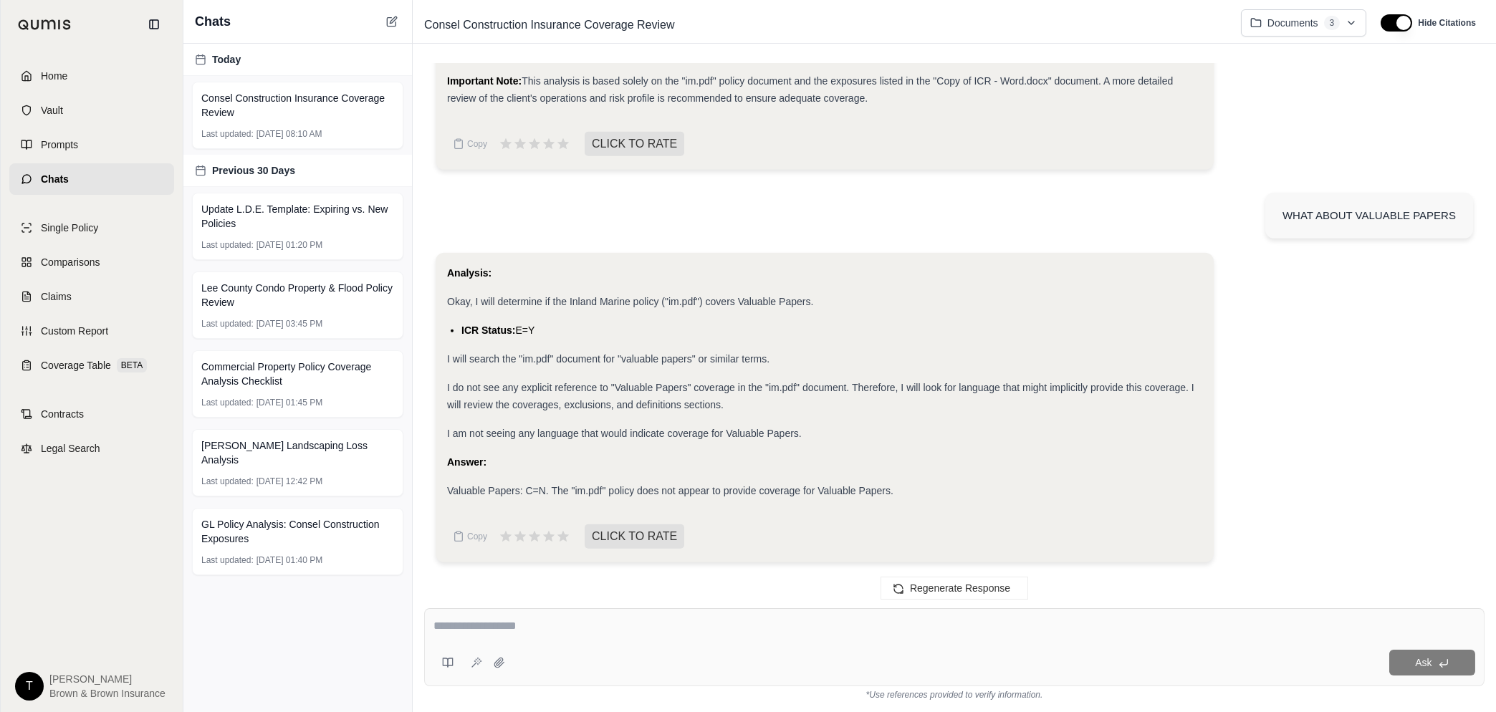
click at [512, 630] on textarea at bounding box center [955, 626] width 1042 height 17
type textarea "**********"
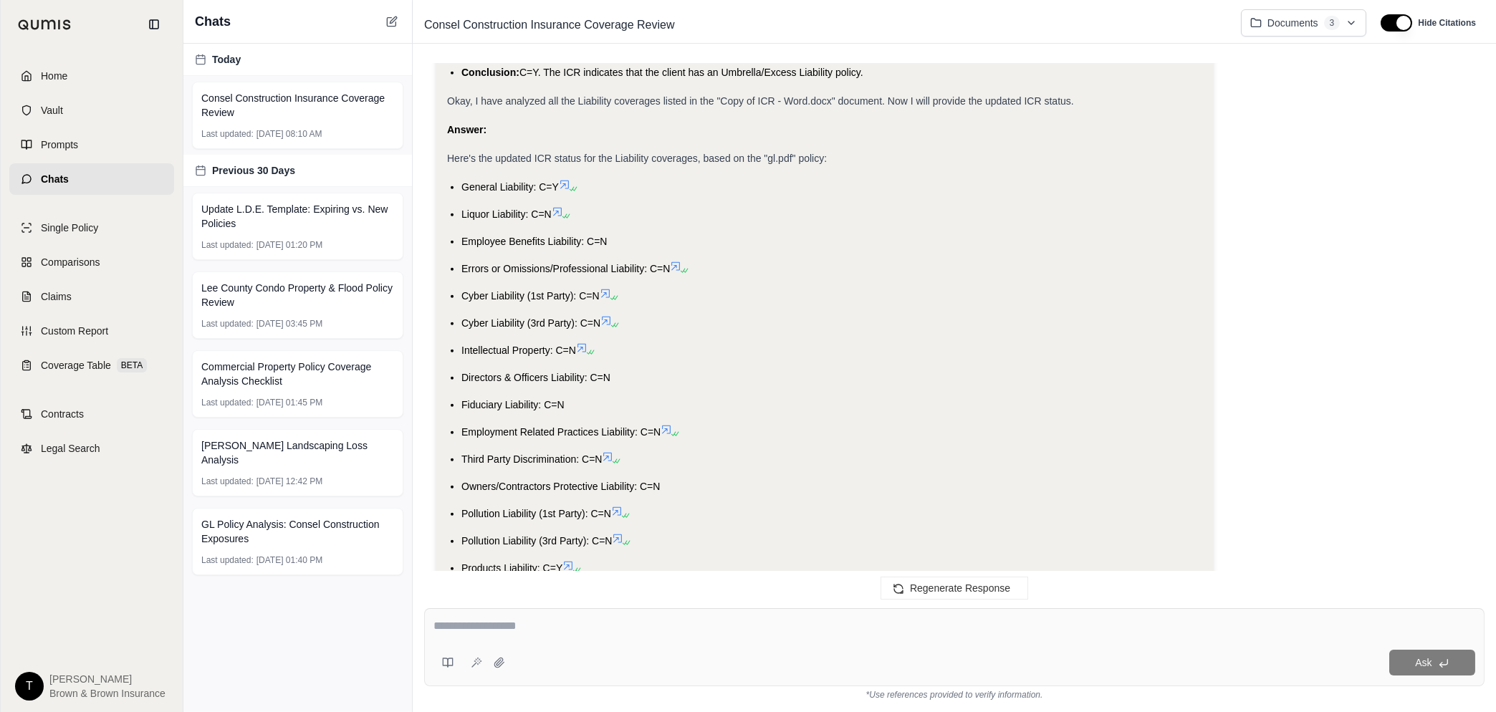
scroll to position [12222, 0]
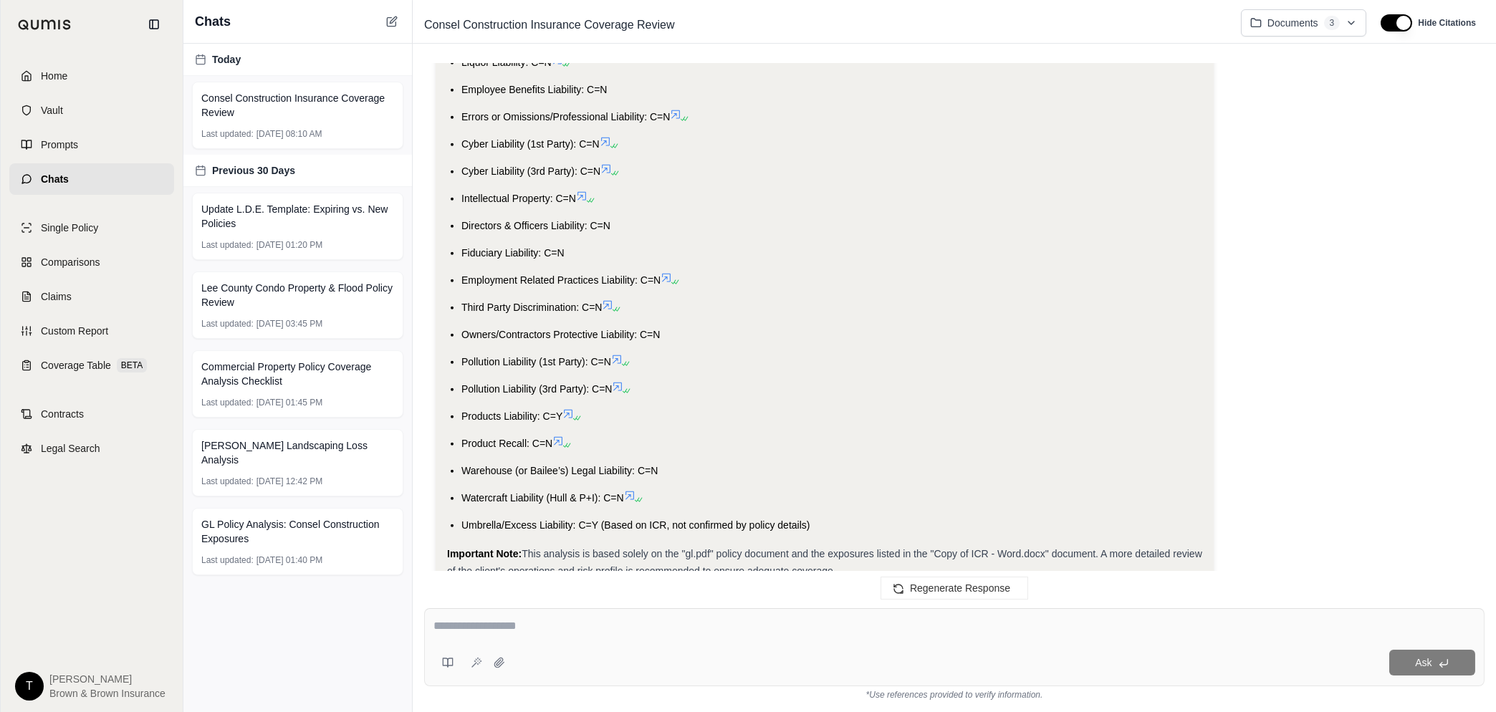
click at [572, 420] on icon at bounding box center [567, 413] width 11 height 11
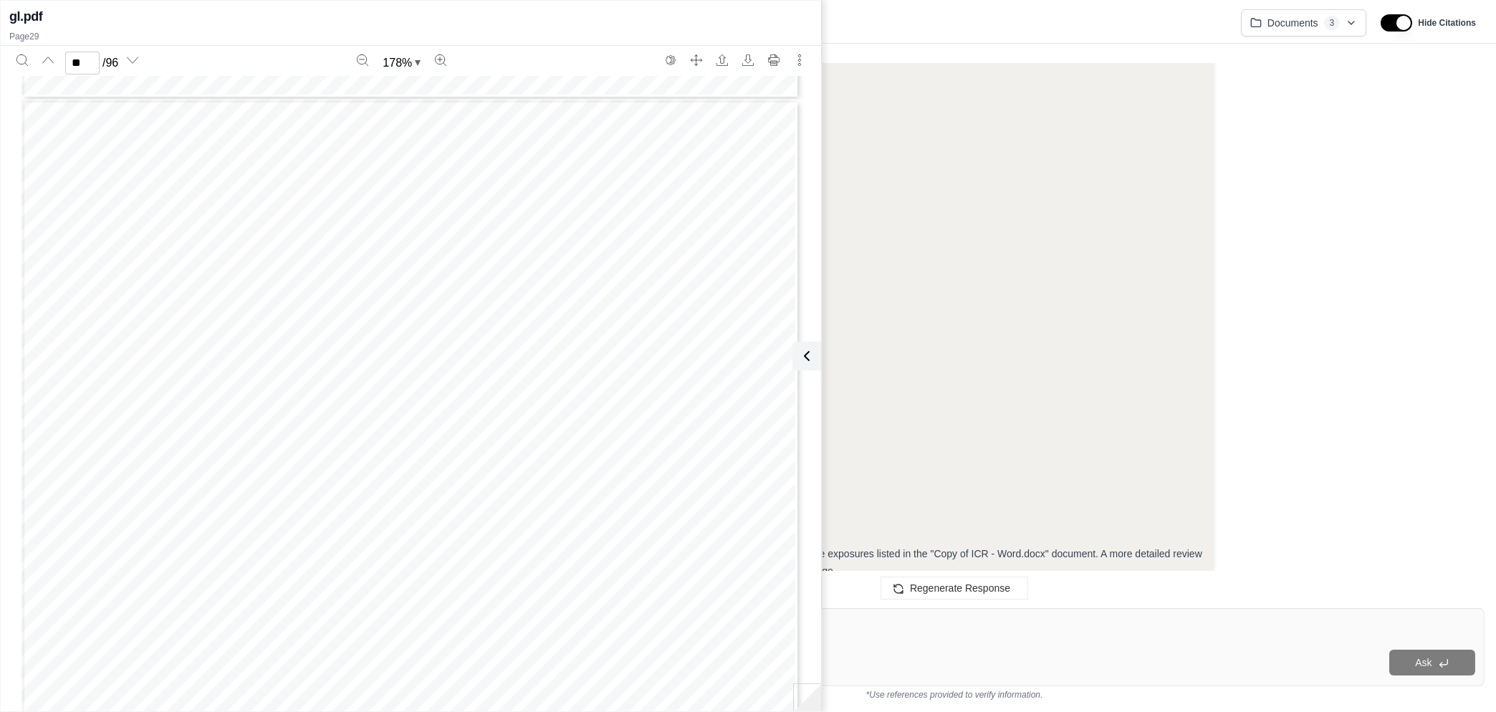
scroll to position [28850, 0]
type input "**"
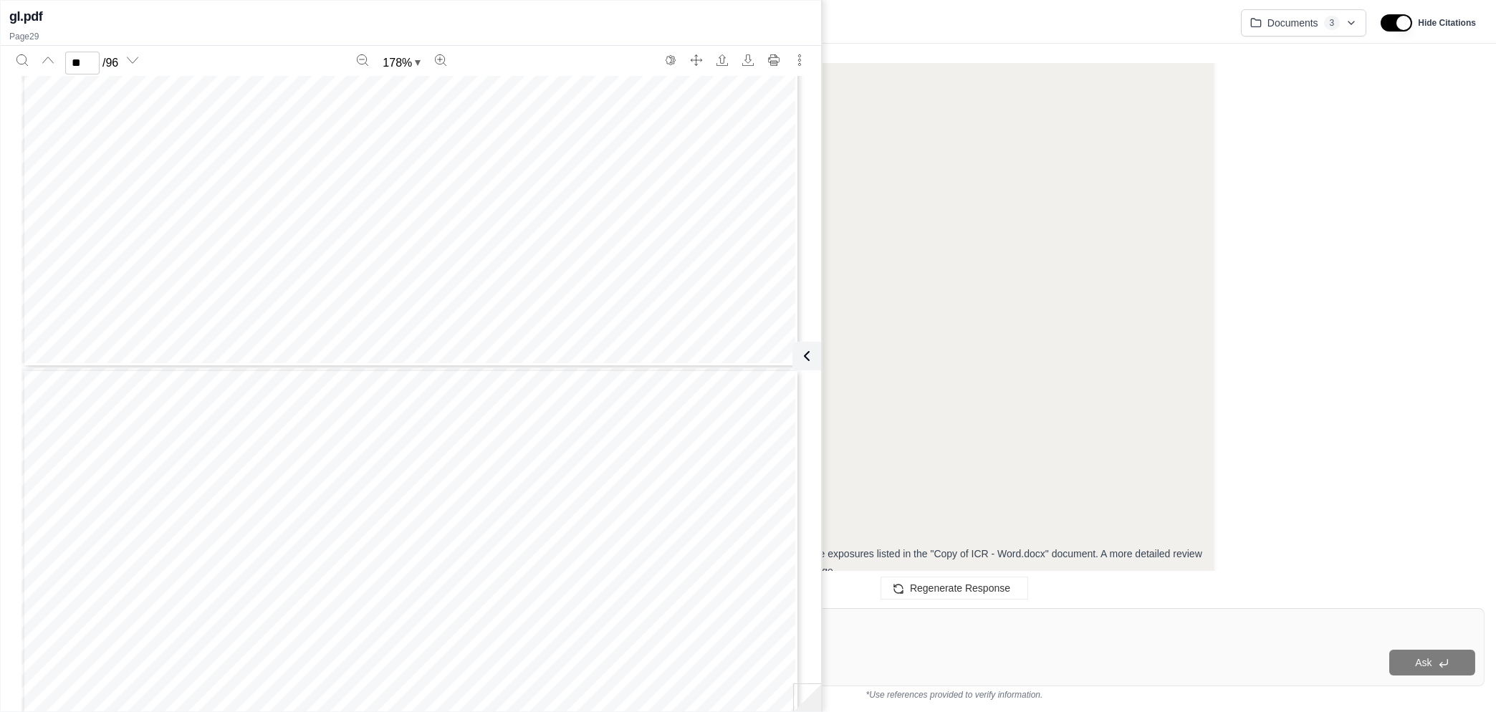
click at [812, 361] on icon at bounding box center [806, 356] width 17 height 17
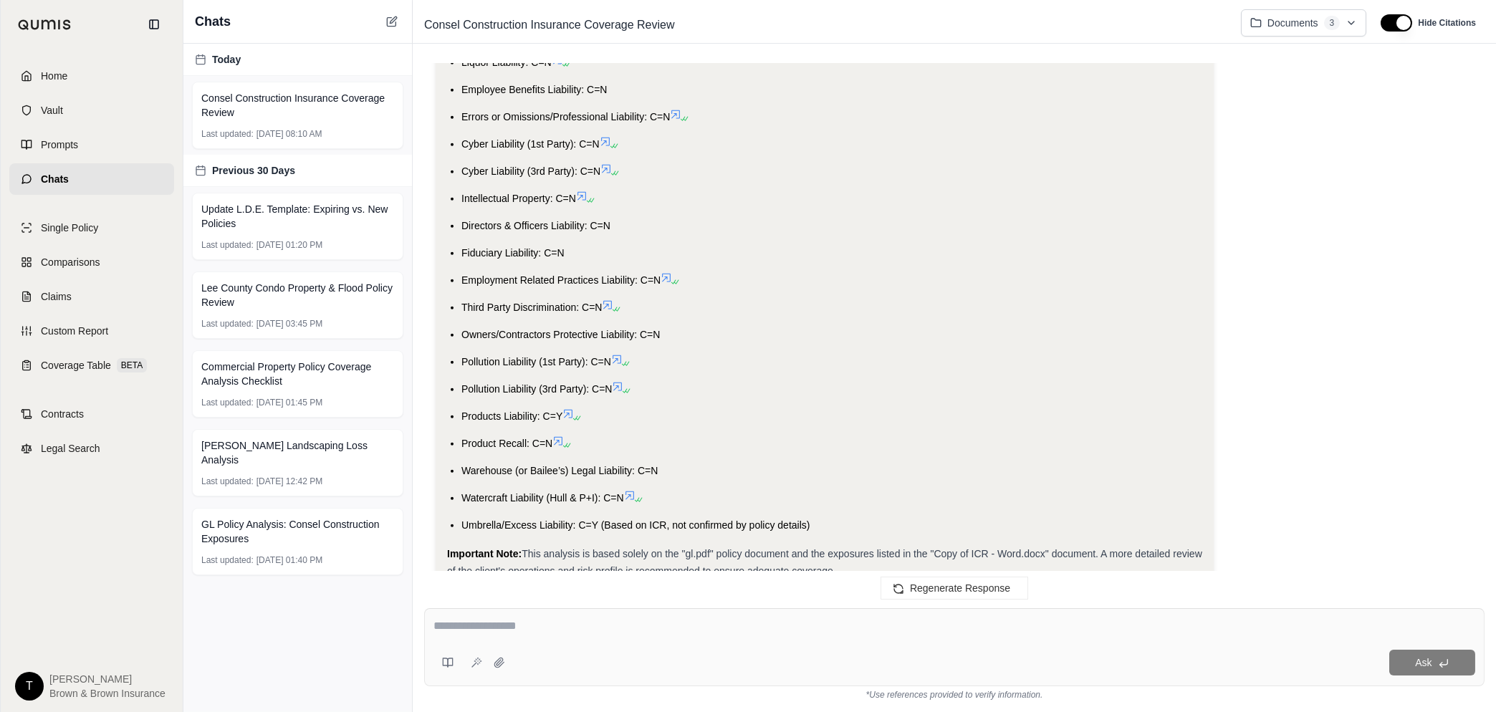
click at [515, 626] on textarea at bounding box center [955, 626] width 1042 height 17
type textarea "**********"
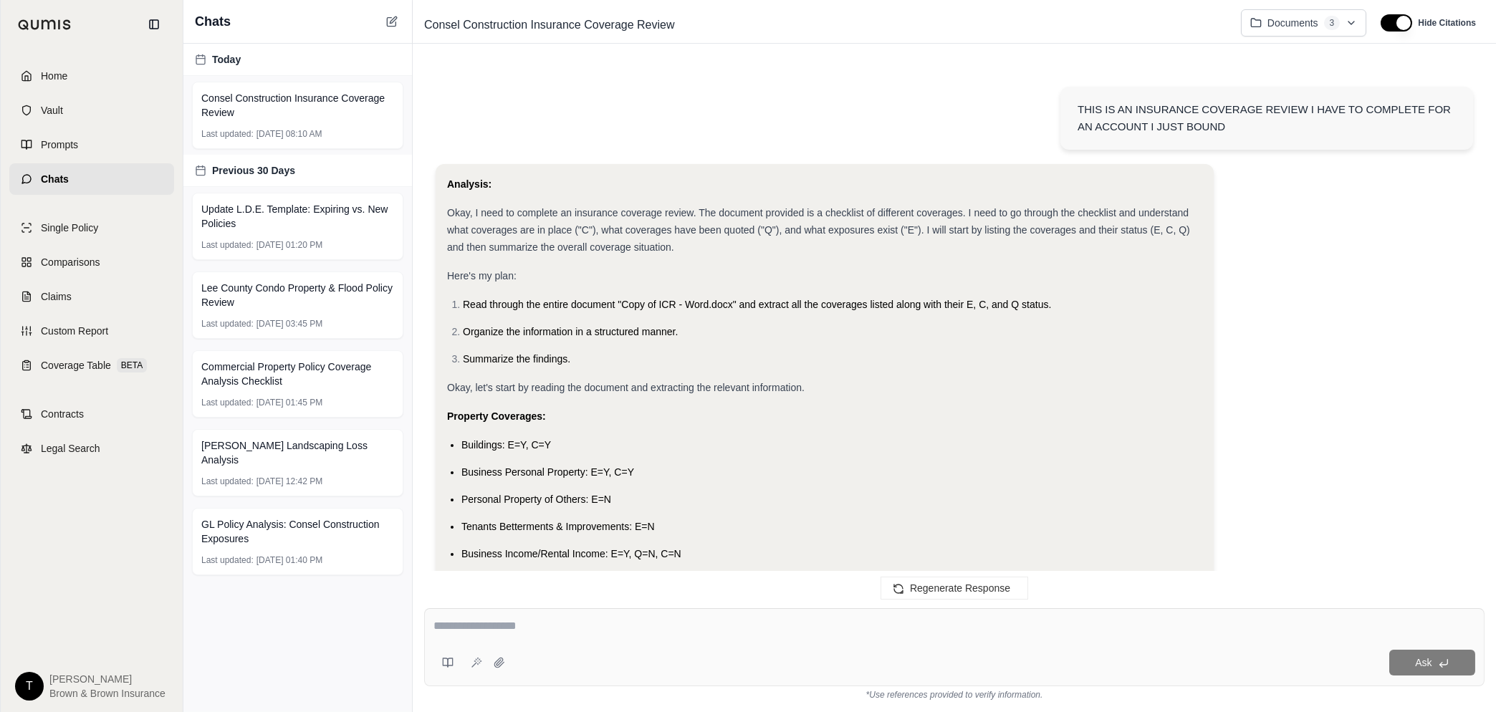
scroll to position [12911, 0]
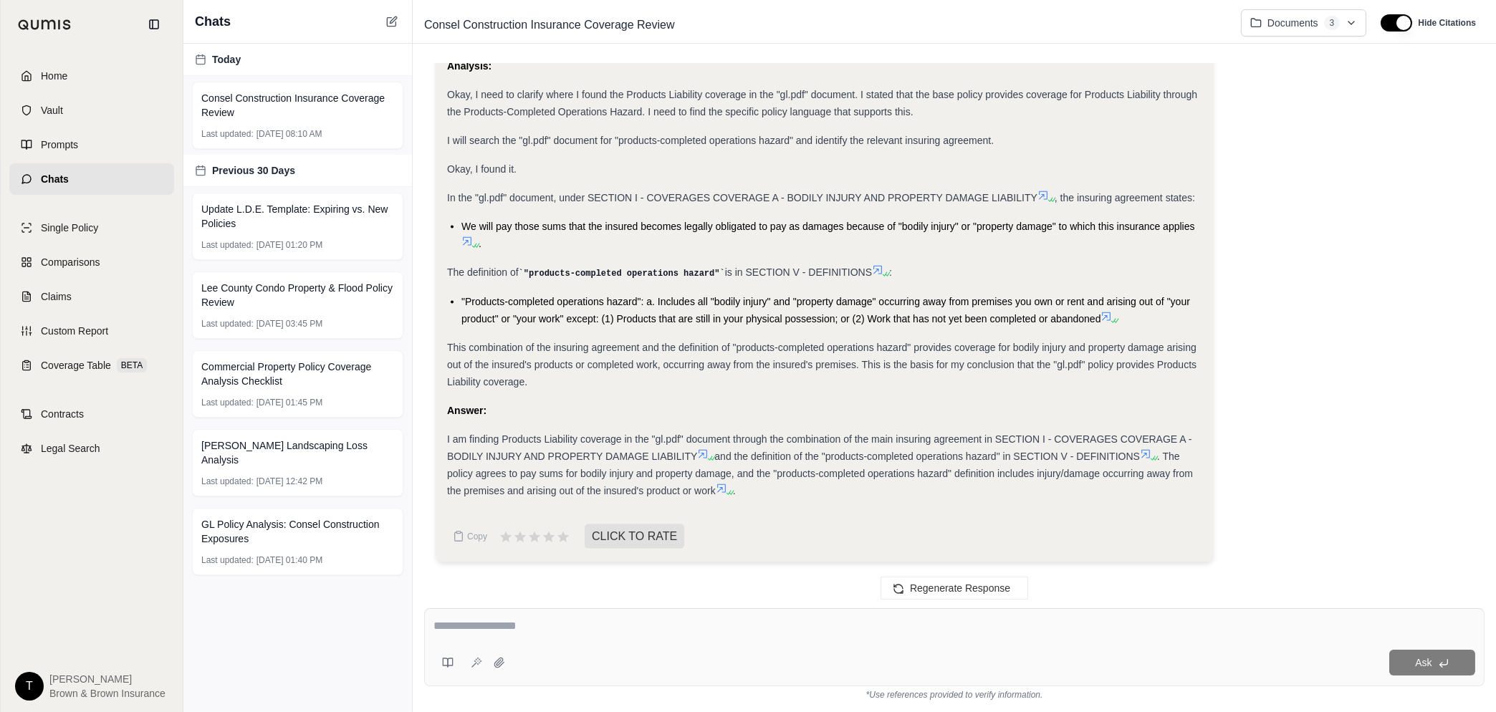
click at [512, 625] on textarea at bounding box center [955, 626] width 1042 height 17
click at [502, 665] on icon at bounding box center [498, 662] width 9 height 9
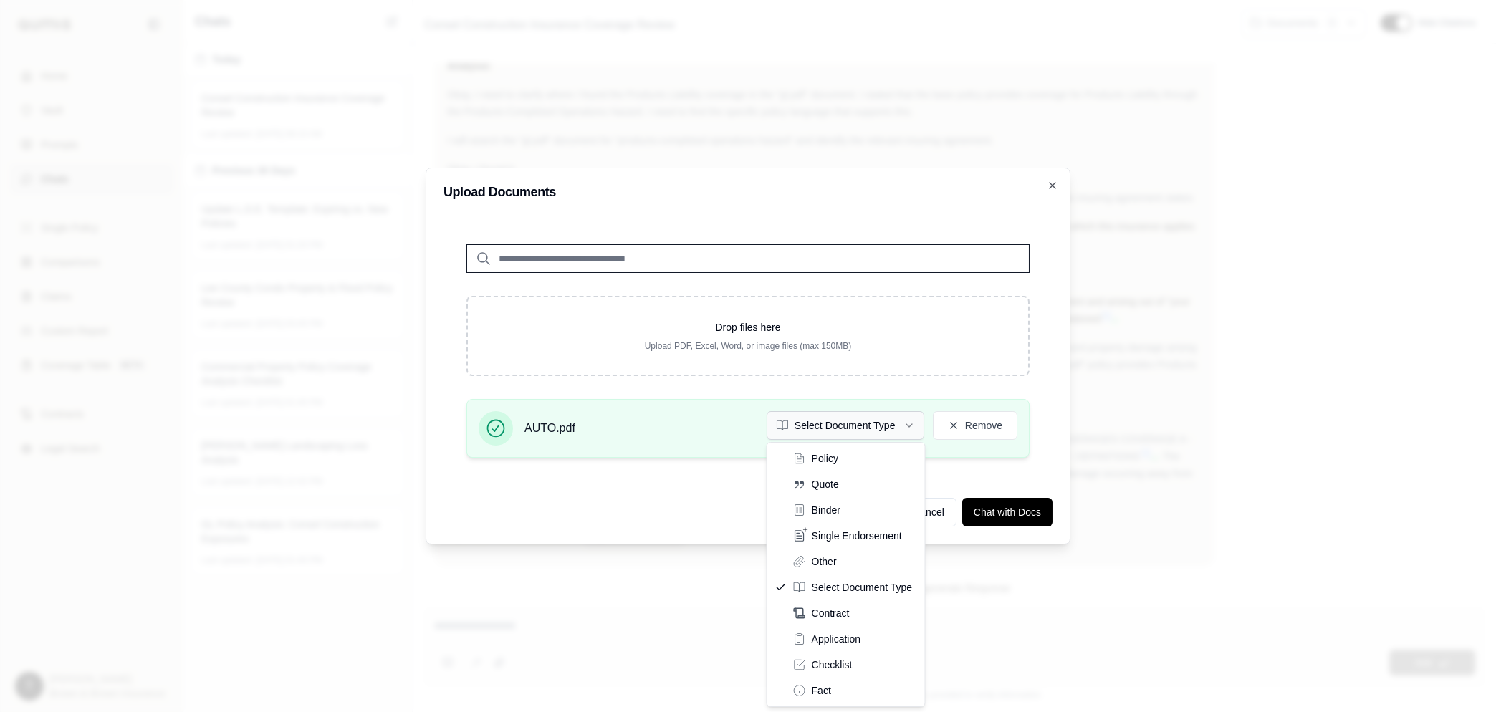
click at [907, 420] on icon "button" at bounding box center [909, 425] width 11 height 11
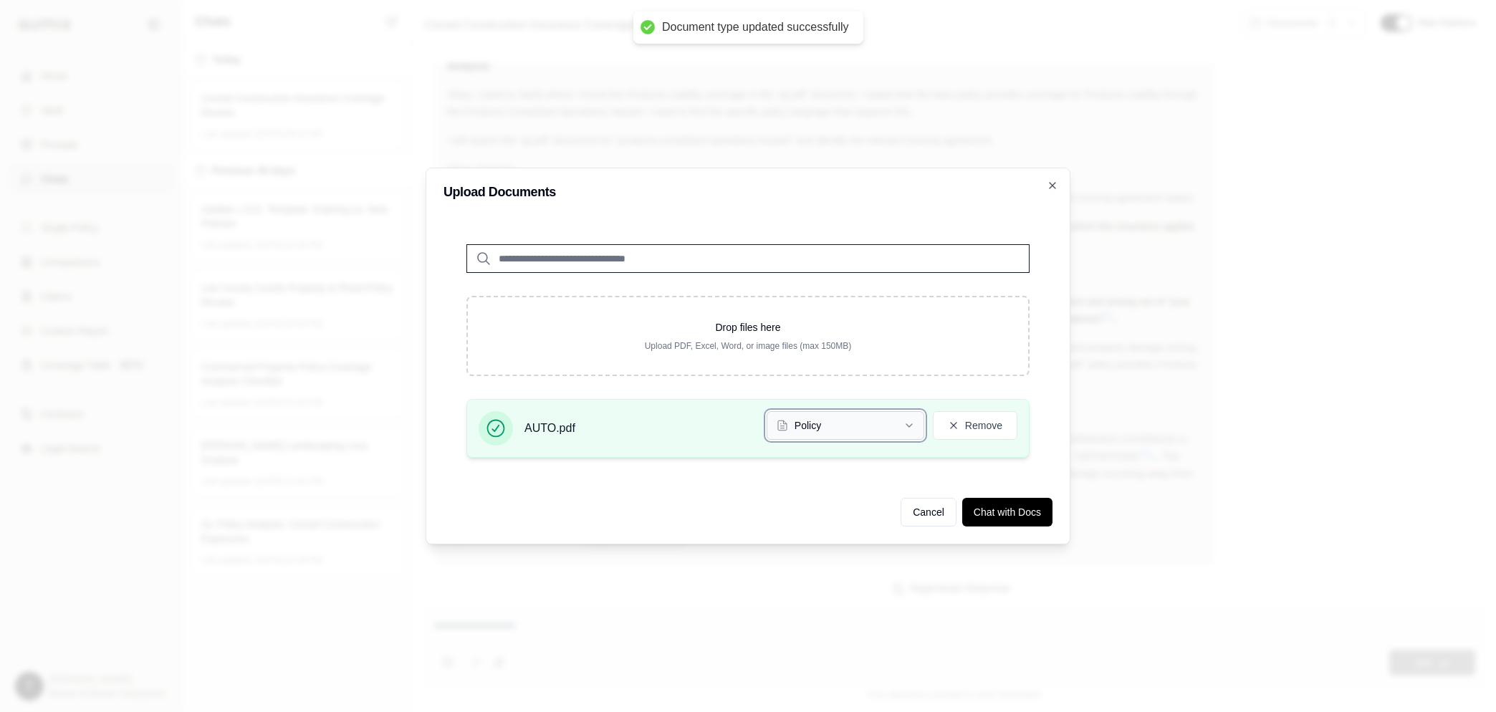
click at [888, 426] on button "Policy" at bounding box center [846, 425] width 158 height 29
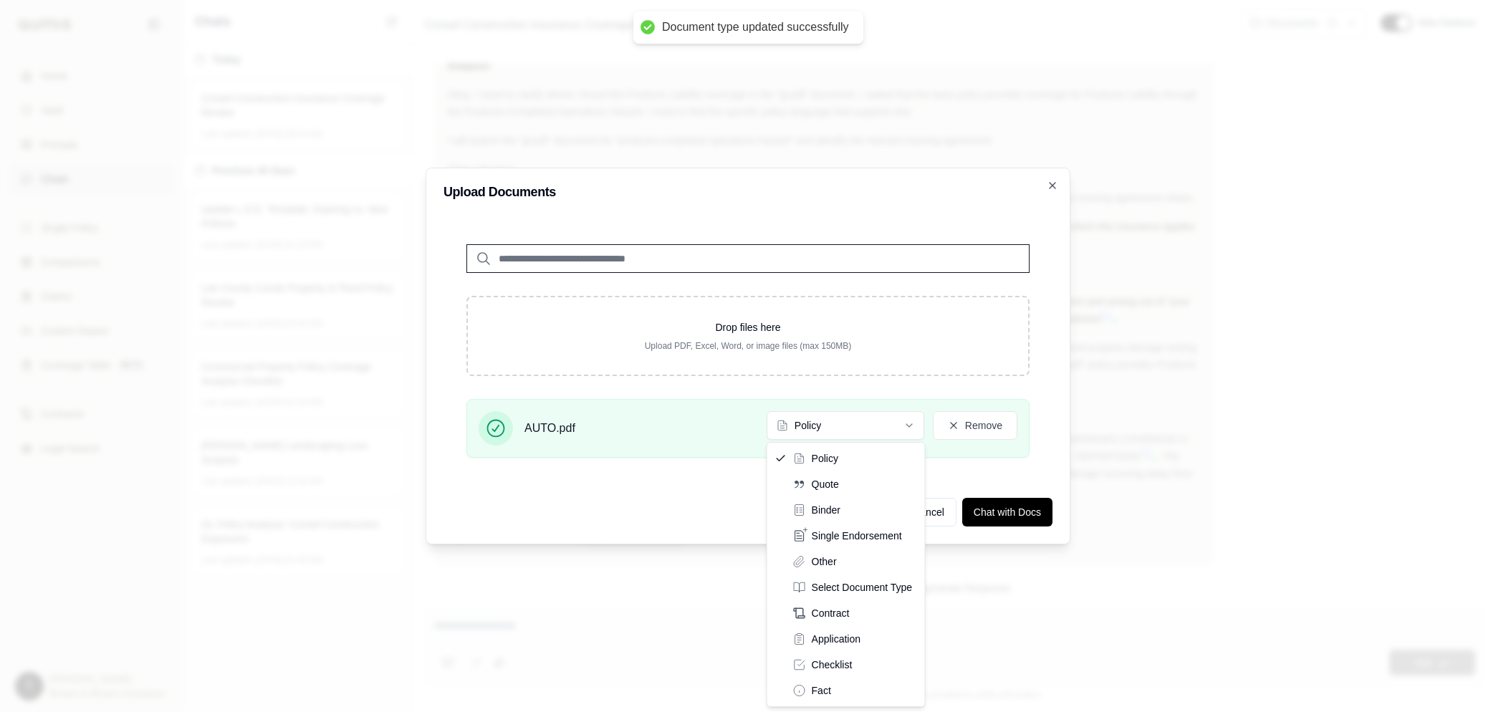
drag, startPoint x: 956, startPoint y: 461, endPoint x: 968, endPoint y: 469, distance: 14.1
click at [959, 463] on div "AUTO.pdf Policy Remove" at bounding box center [748, 434] width 609 height 70
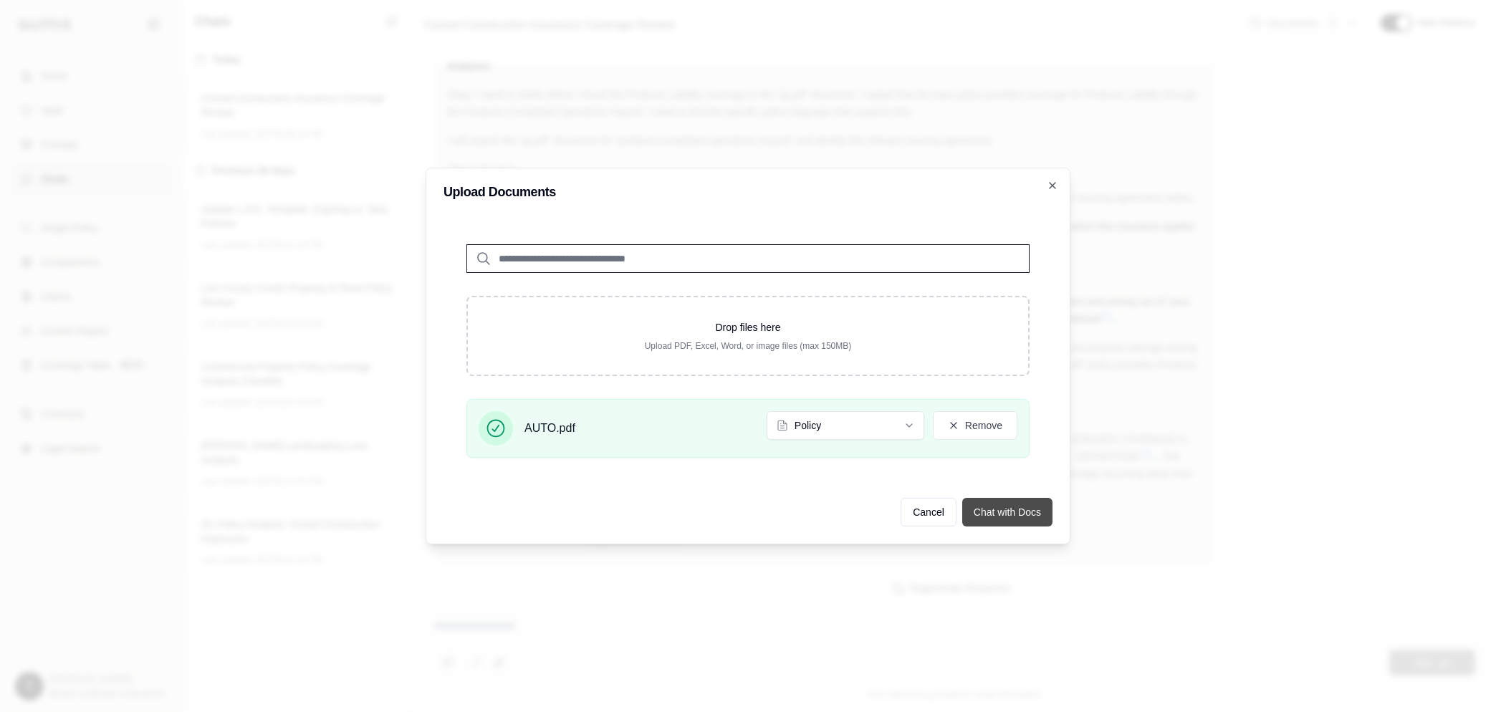
click at [1007, 508] on button "Chat with Docs" at bounding box center [1007, 512] width 90 height 29
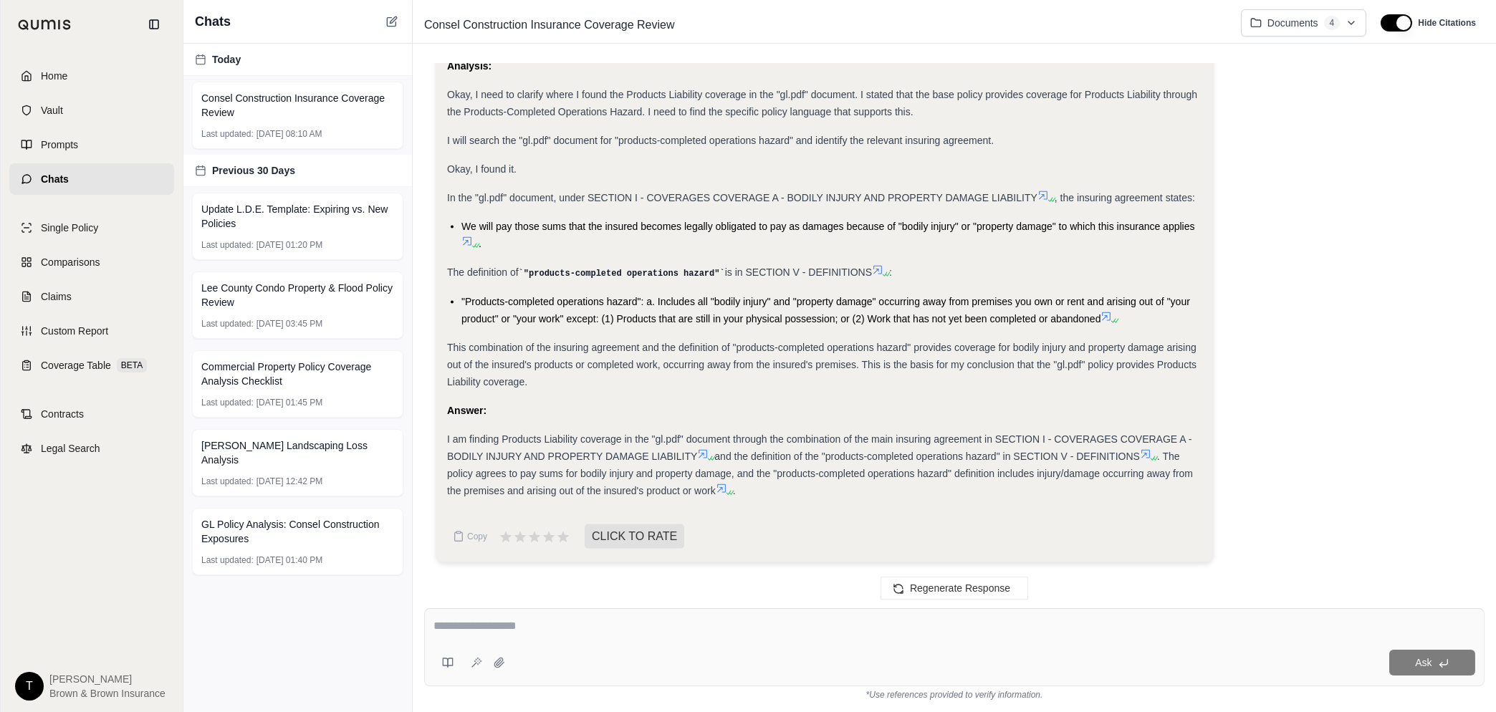
click at [537, 623] on textarea at bounding box center [955, 626] width 1042 height 17
type textarea "**********"
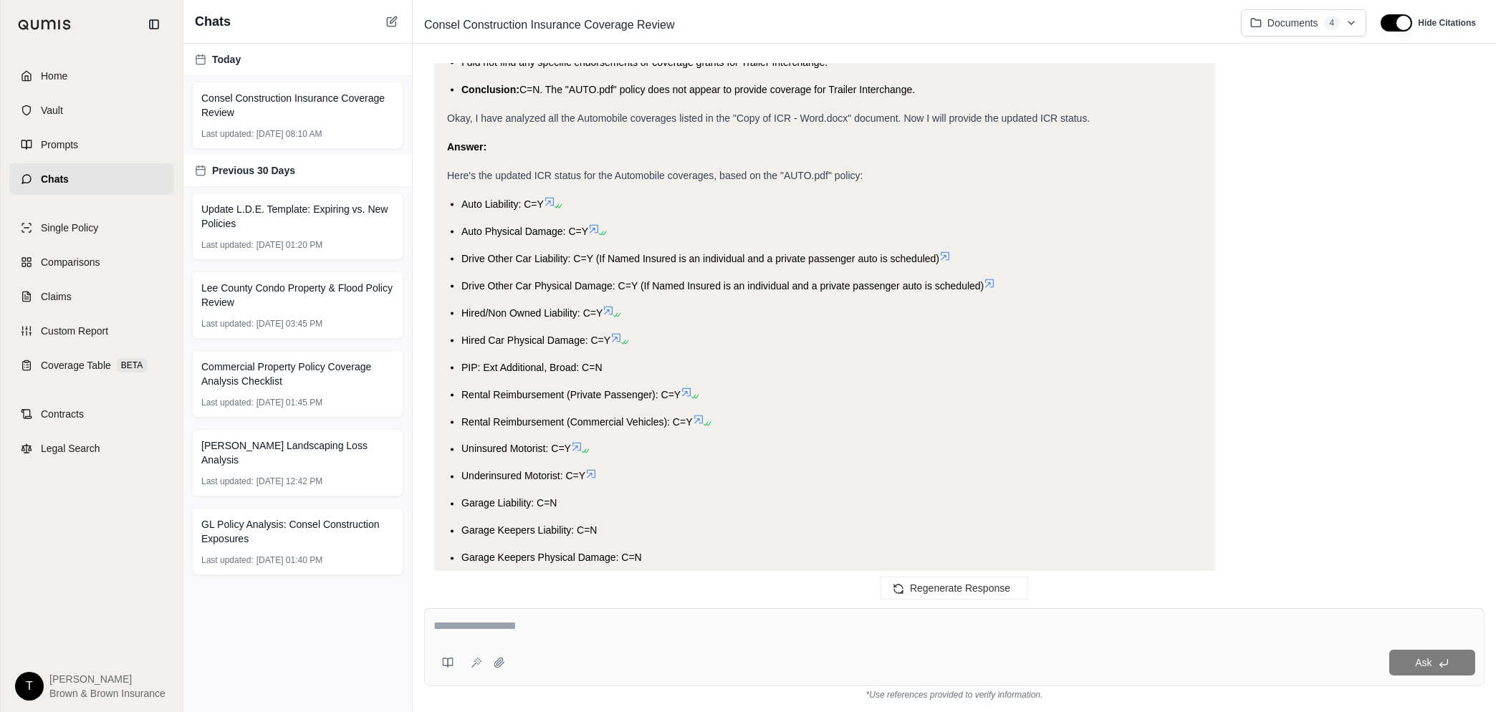
scroll to position [16850, 0]
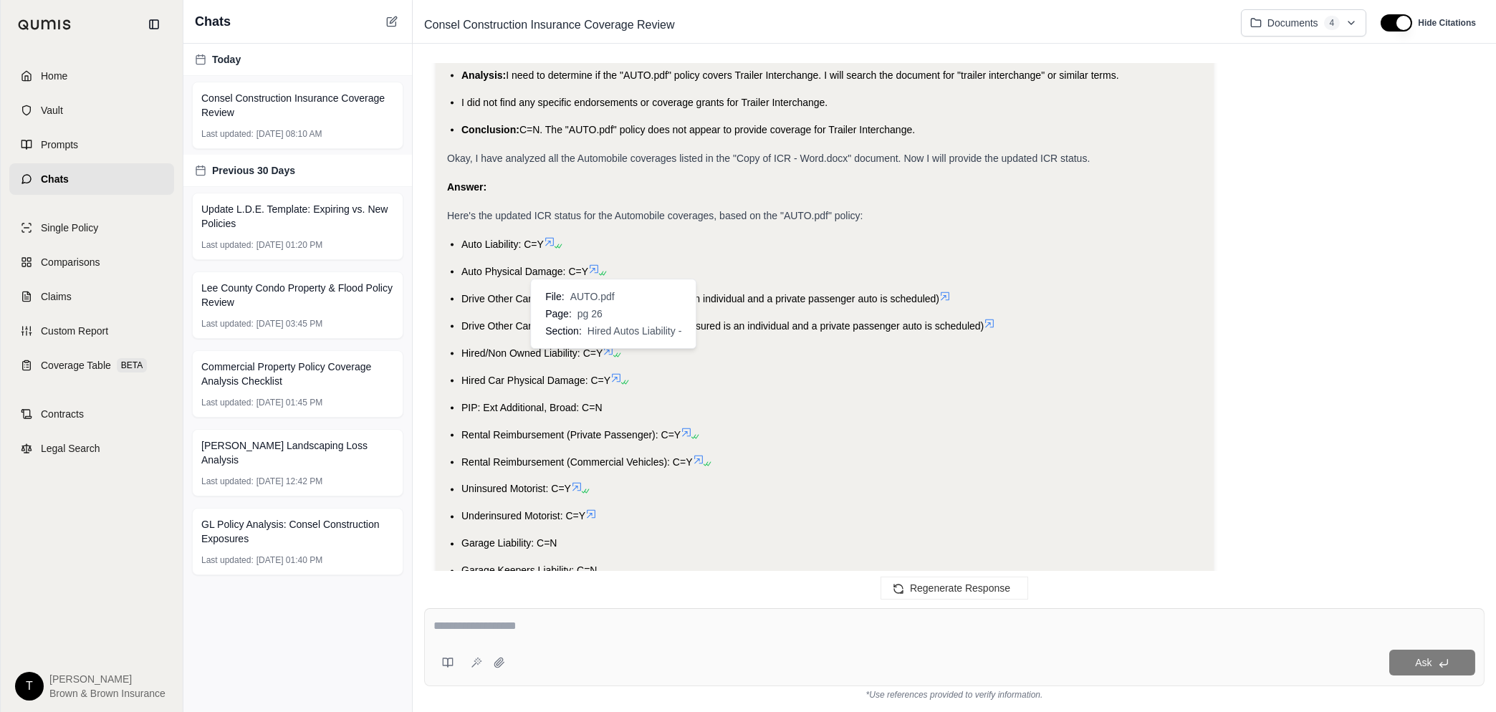
click at [609, 355] on icon at bounding box center [608, 350] width 11 height 11
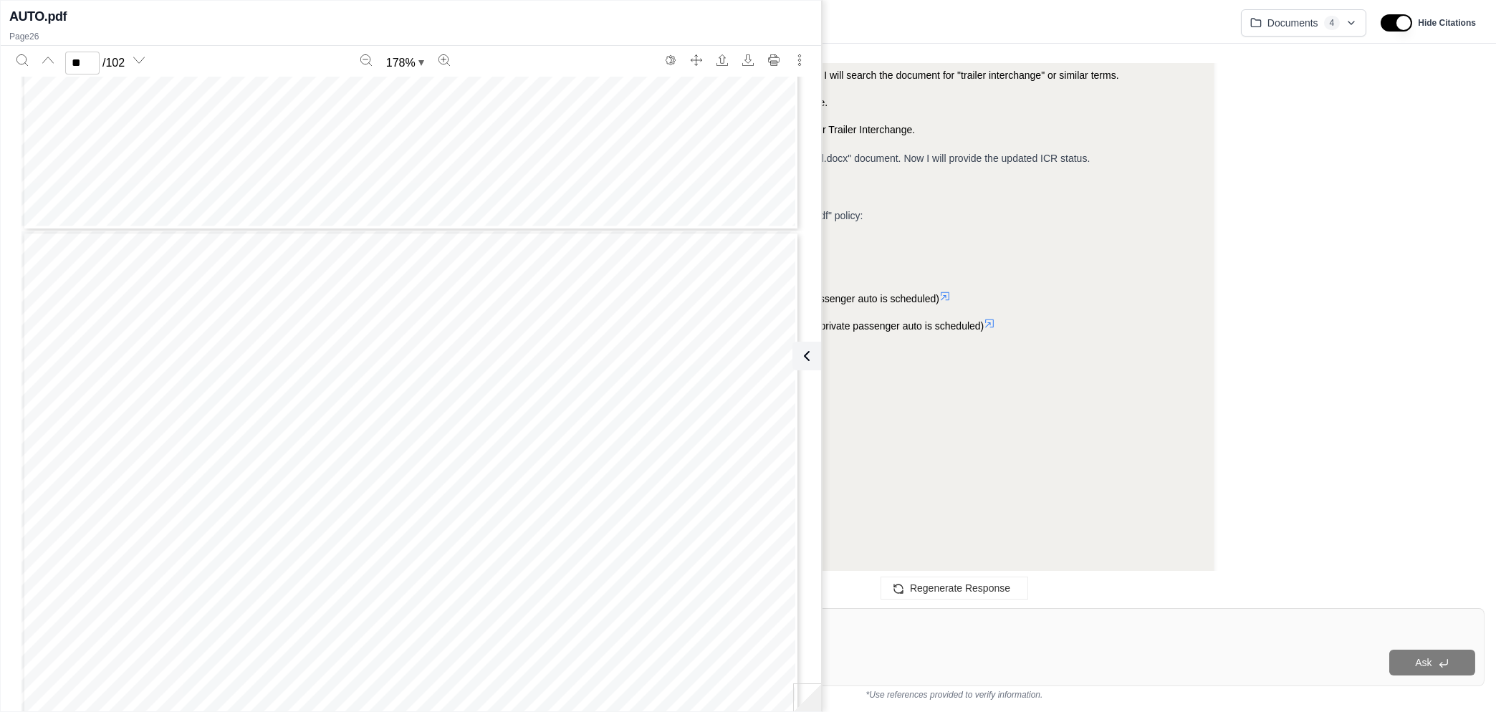
scroll to position [26094, 0]
type input "**"
click at [806, 360] on icon at bounding box center [804, 356] width 4 height 9
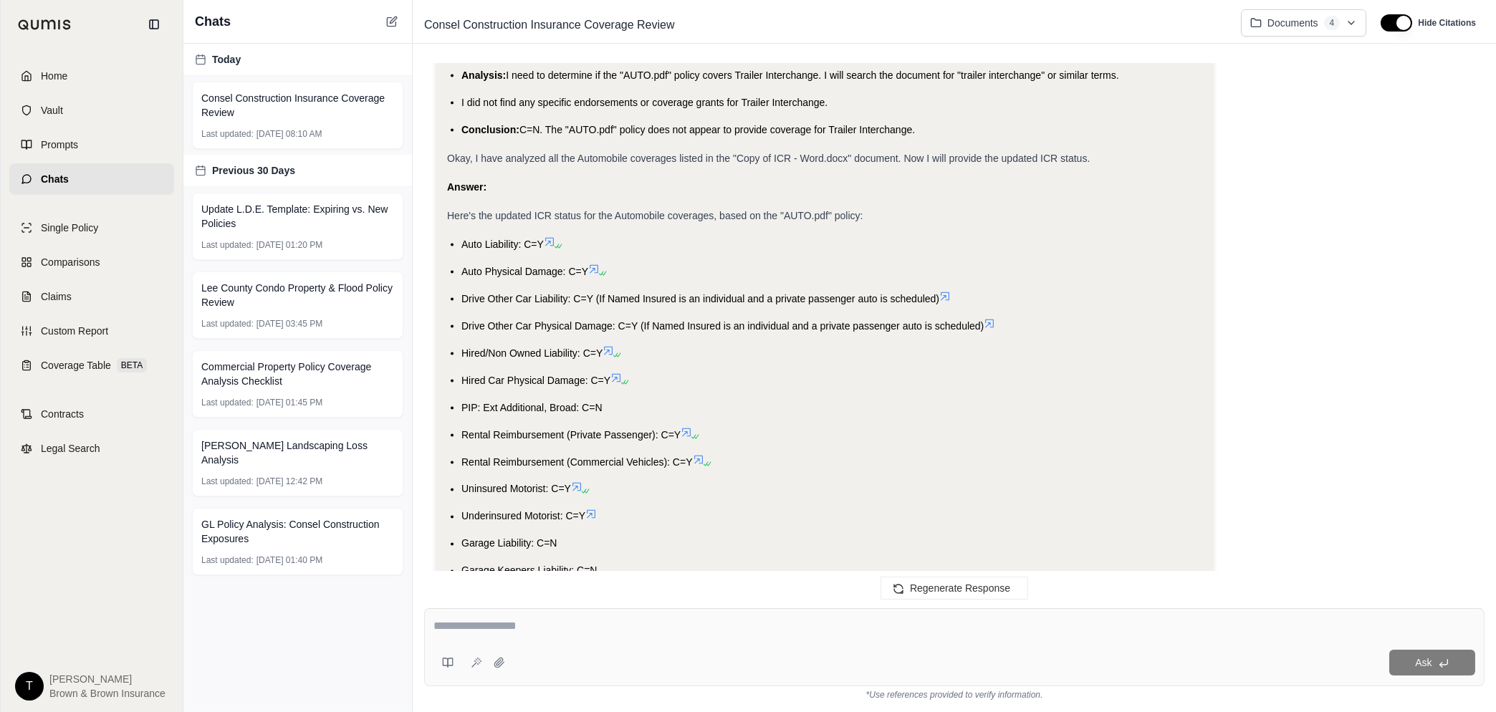
click at [612, 356] on icon at bounding box center [608, 350] width 11 height 11
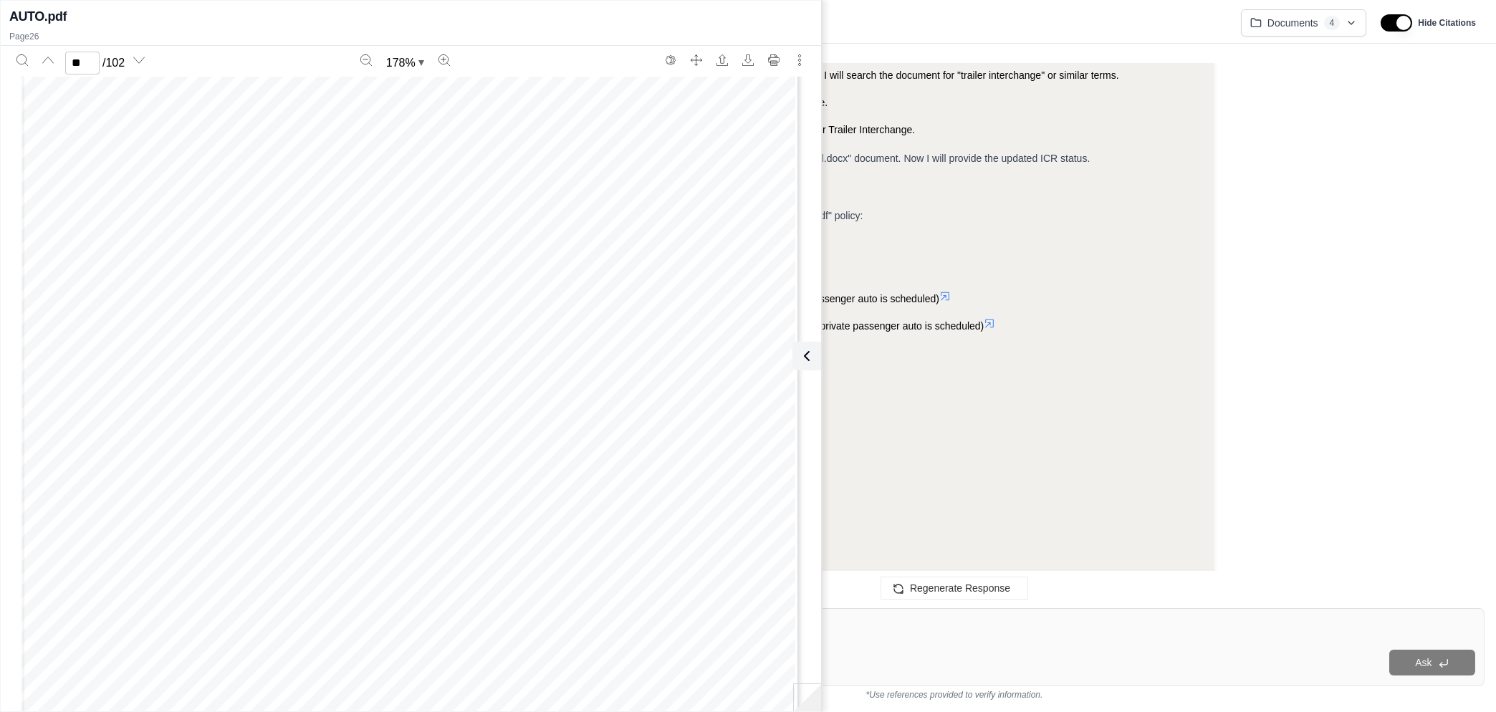
scroll to position [25288, 0]
type input "**"
drag, startPoint x: 808, startPoint y: 349, endPoint x: 835, endPoint y: 352, distance: 28.1
click at [808, 350] on icon at bounding box center [806, 356] width 17 height 17
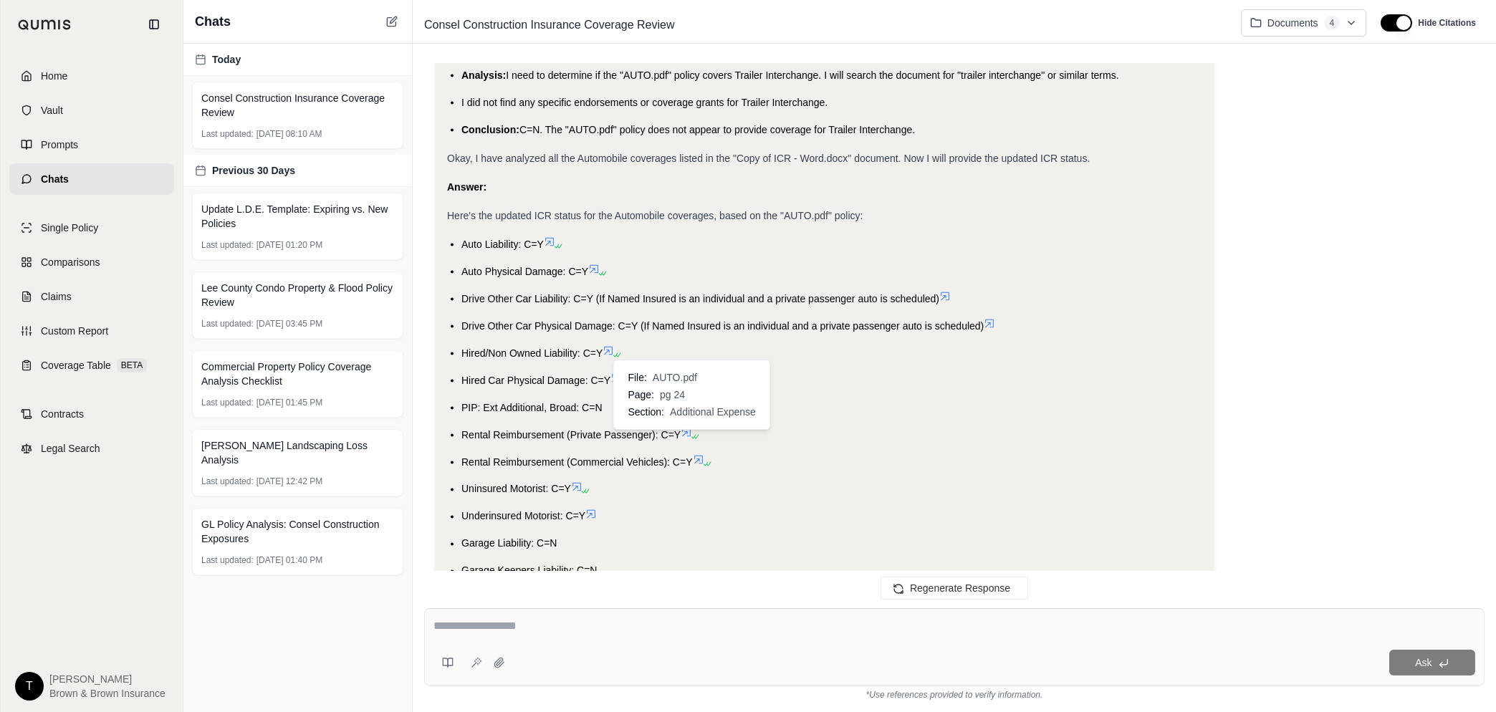
click at [687, 439] on icon at bounding box center [686, 432] width 11 height 11
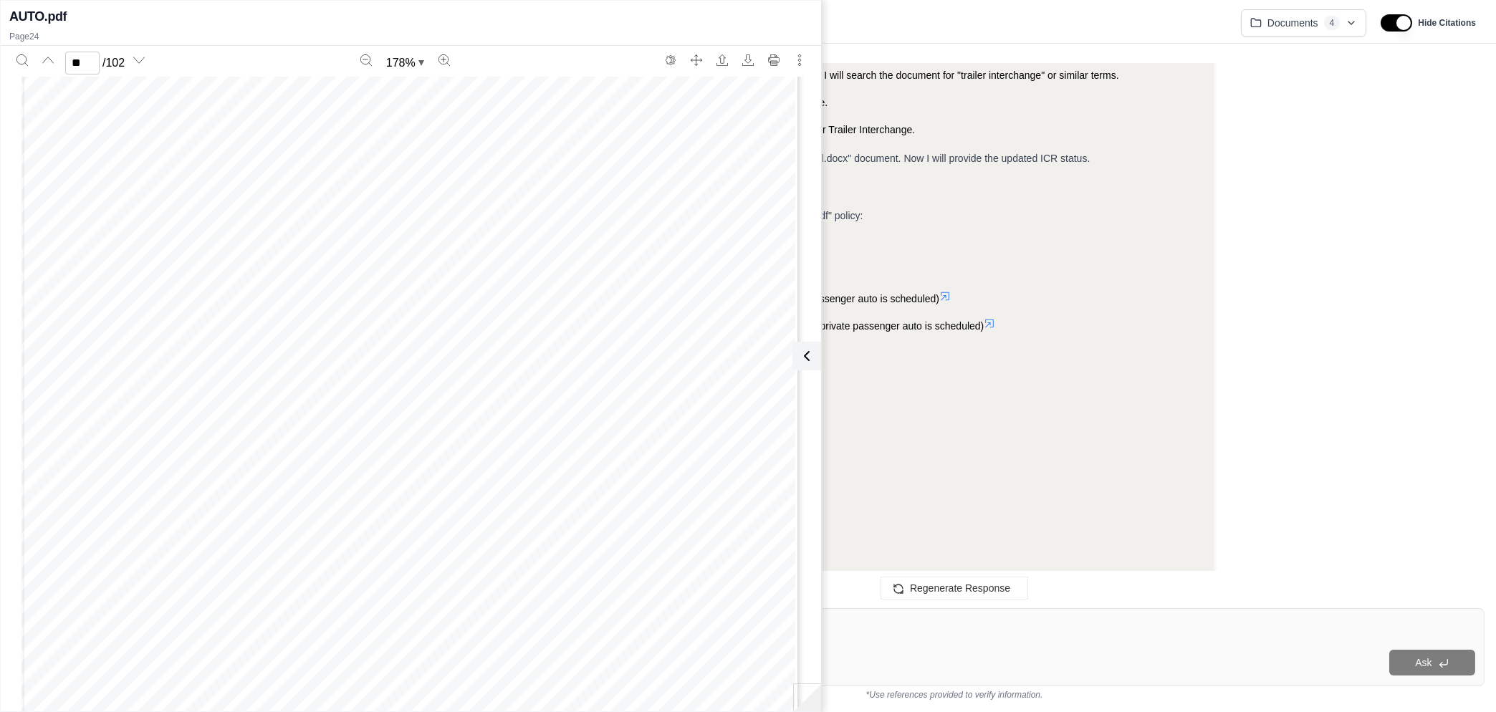
scroll to position [26228, 0]
type input "**"
click at [806, 350] on icon at bounding box center [806, 356] width 17 height 17
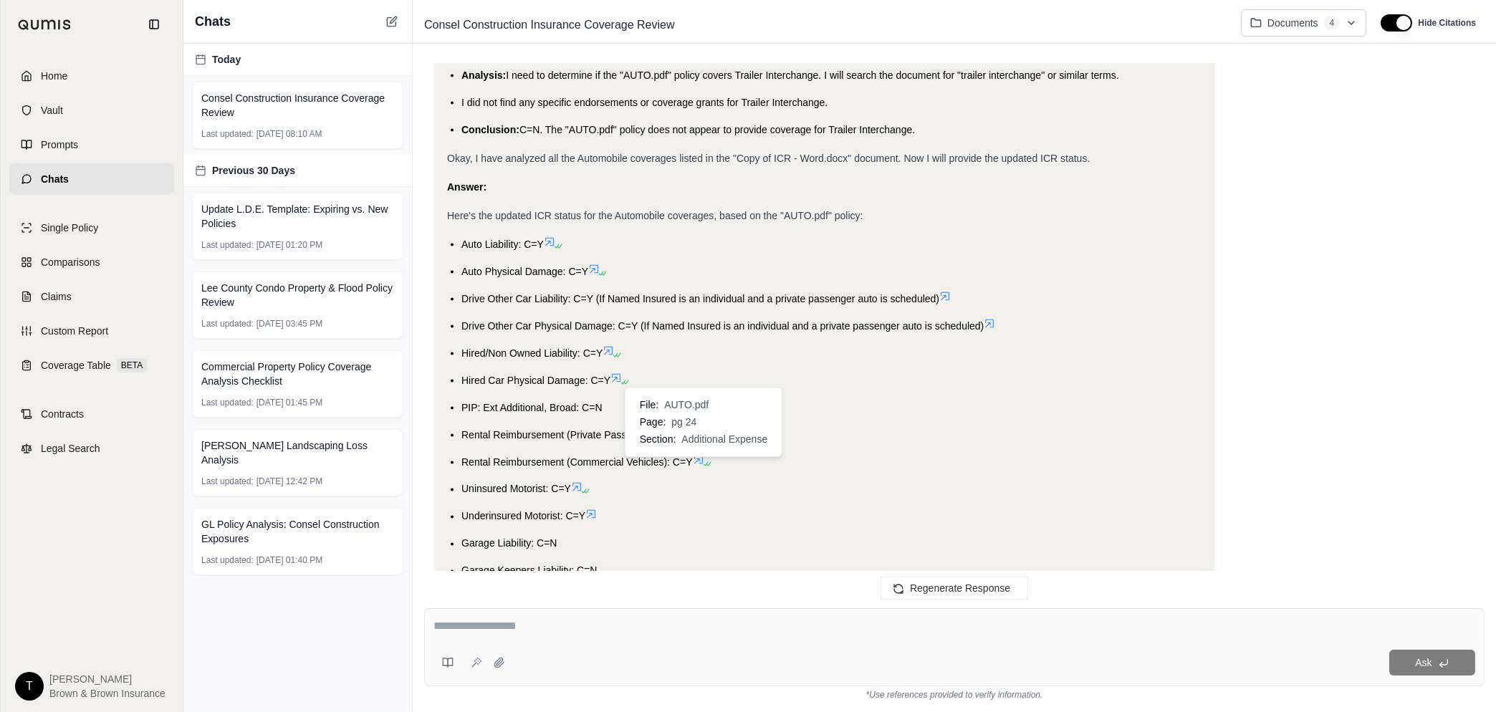
click at [700, 464] on icon at bounding box center [698, 460] width 9 height 9
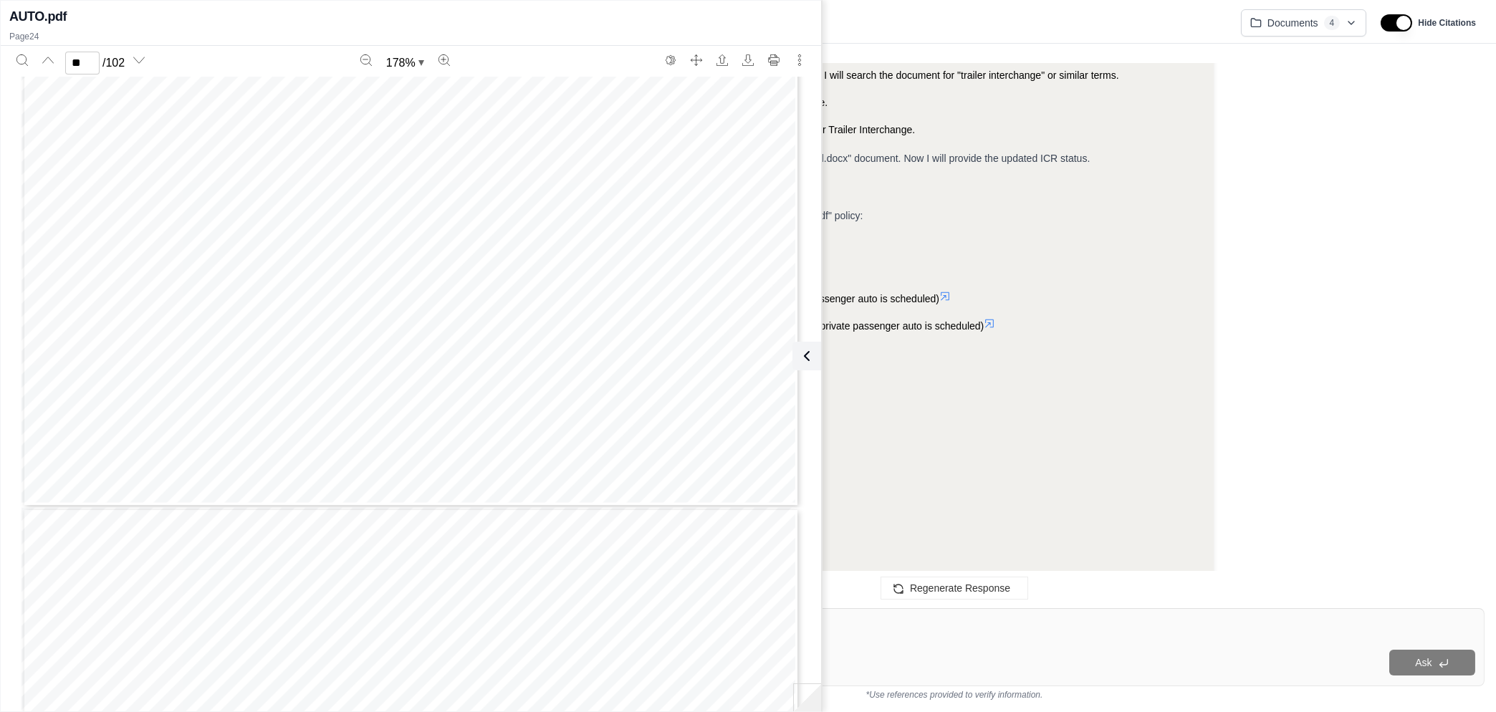
scroll to position [25781, 0]
type input "**"
click at [807, 355] on icon at bounding box center [803, 356] width 17 height 17
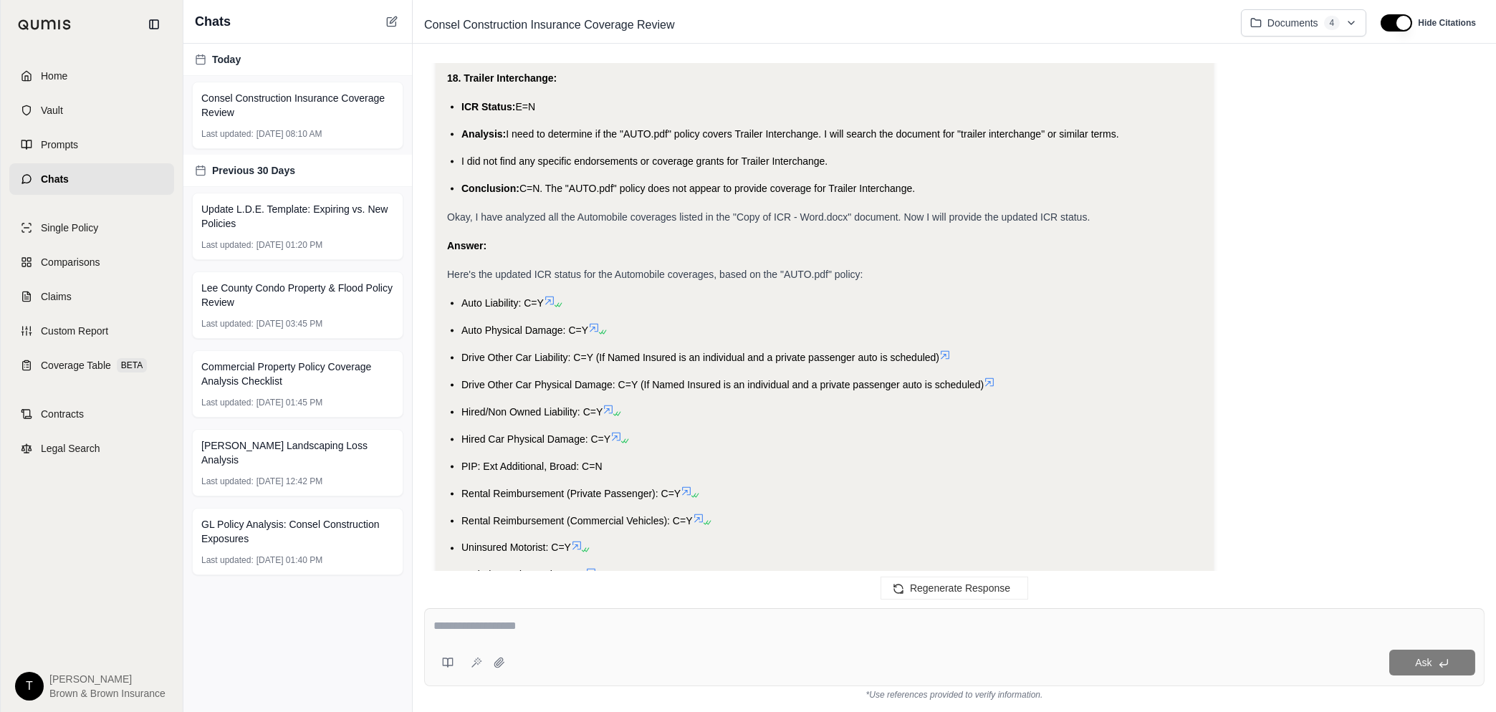
scroll to position [16761, 0]
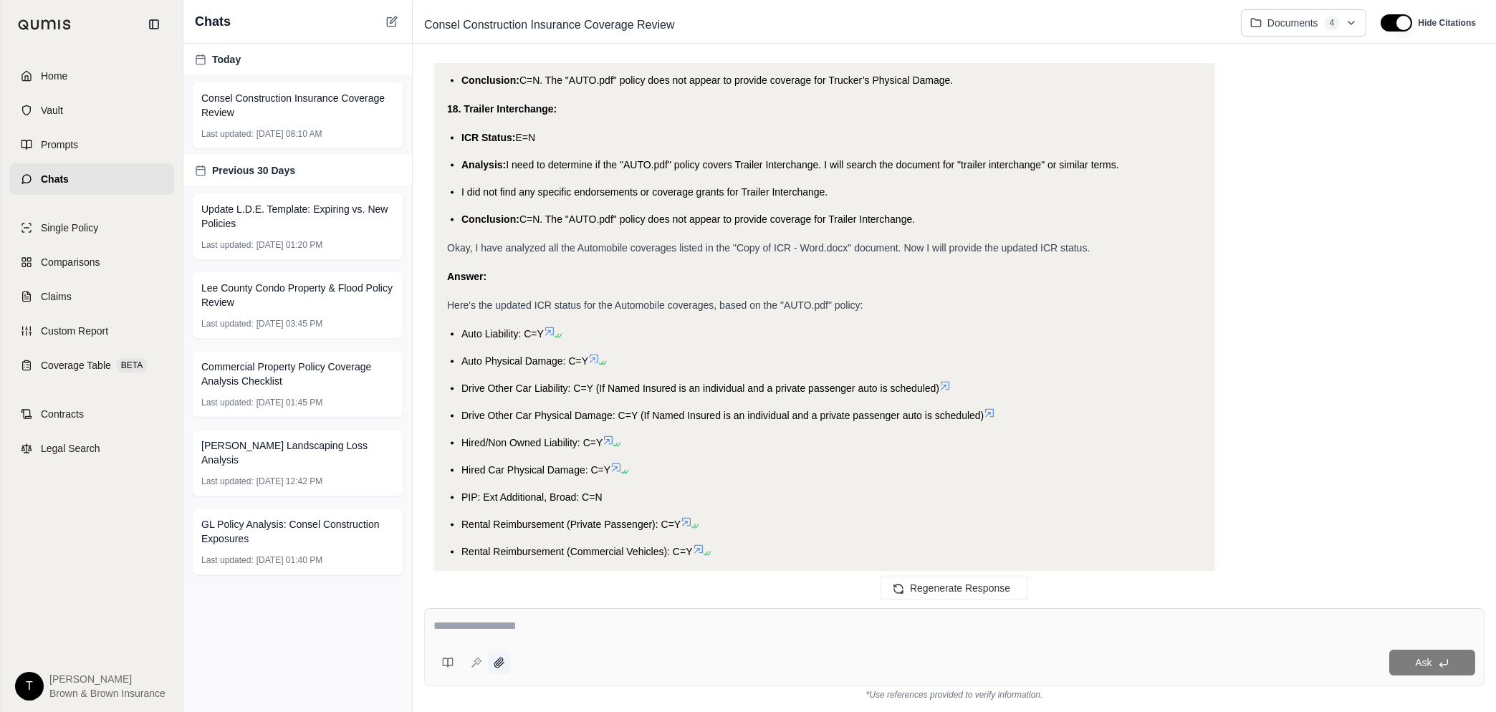
click at [502, 664] on icon at bounding box center [498, 662] width 9 height 9
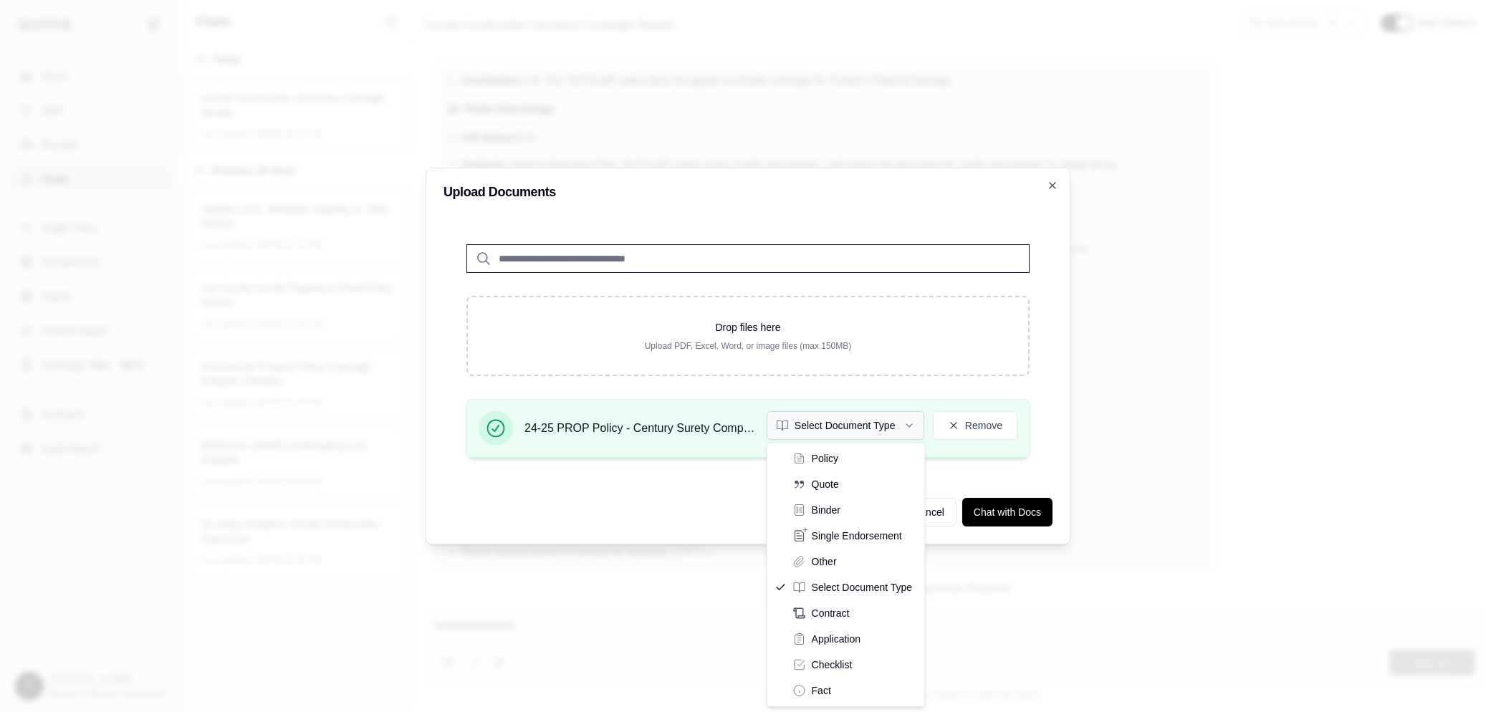
click at [906, 426] on icon "button" at bounding box center [909, 425] width 11 height 11
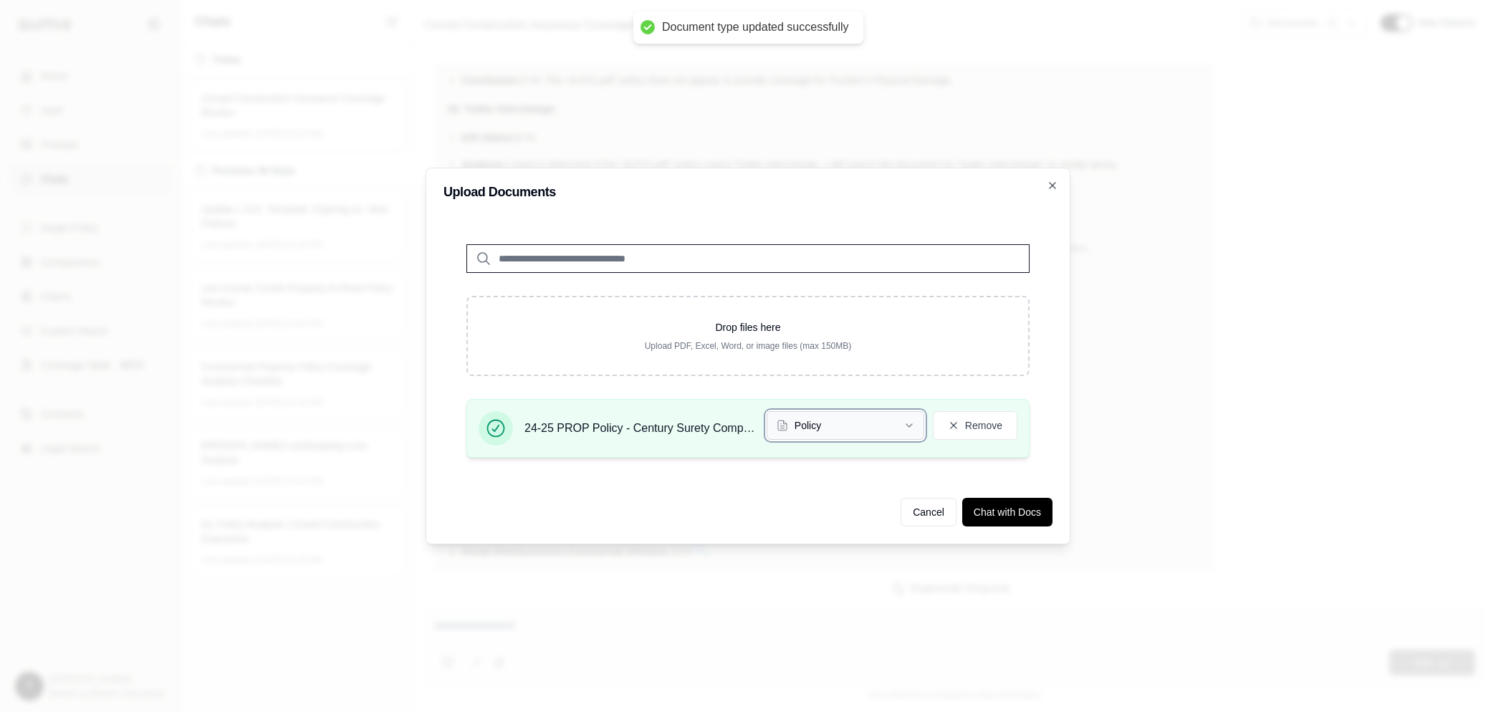
click at [911, 424] on icon "button" at bounding box center [909, 425] width 6 height 3
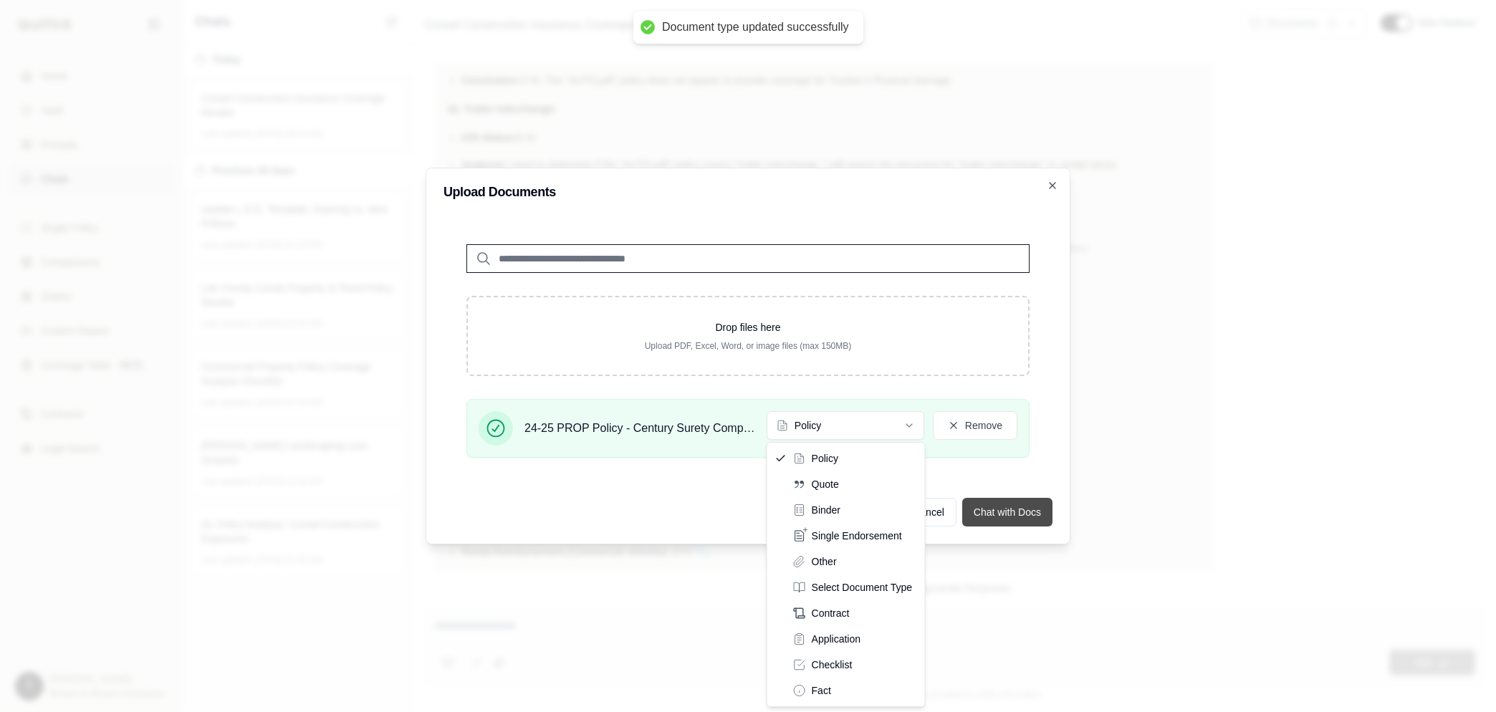
click at [979, 471] on div "Upload Documents Drop files here Upload PDF, Excel, Word, or image files (max 1…" at bounding box center [748, 356] width 645 height 377
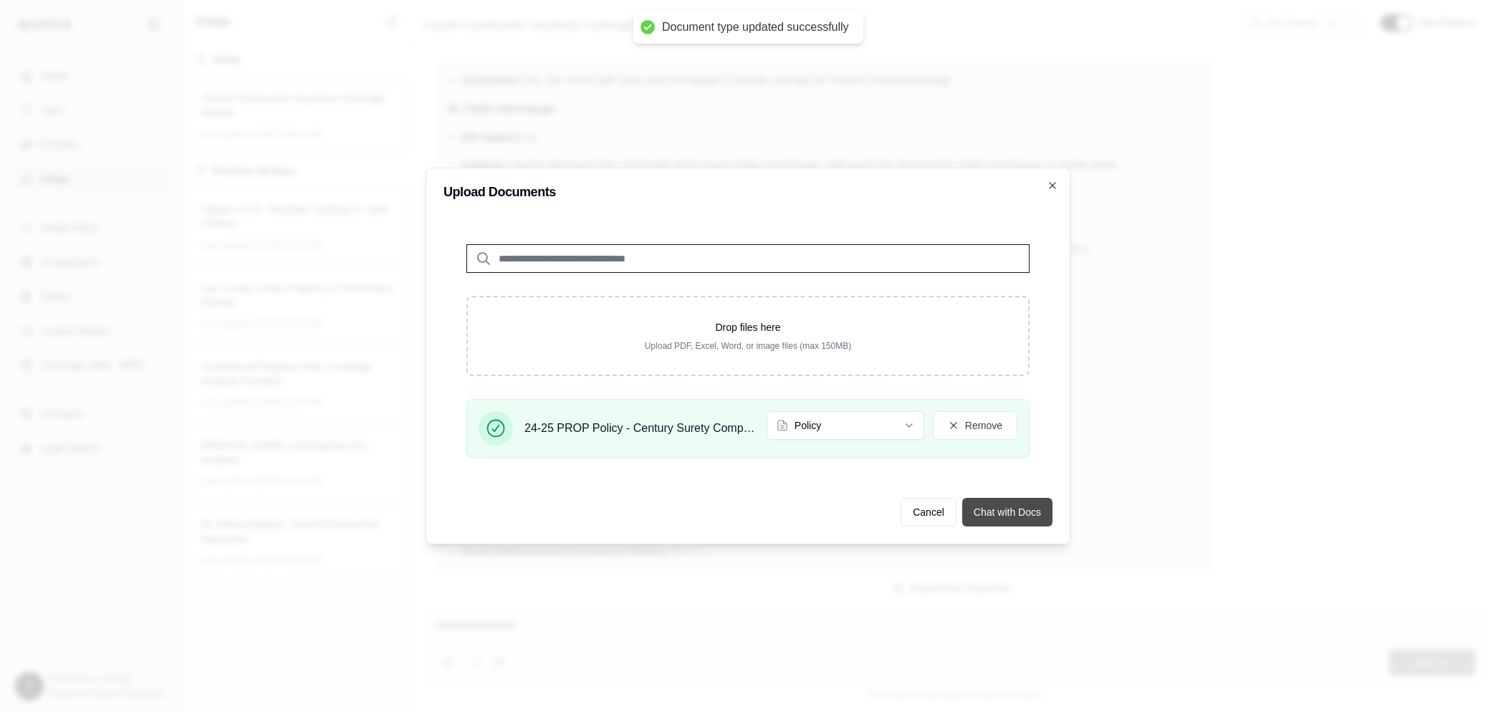
click at [1015, 504] on button "Chat with Docs" at bounding box center [1007, 512] width 90 height 29
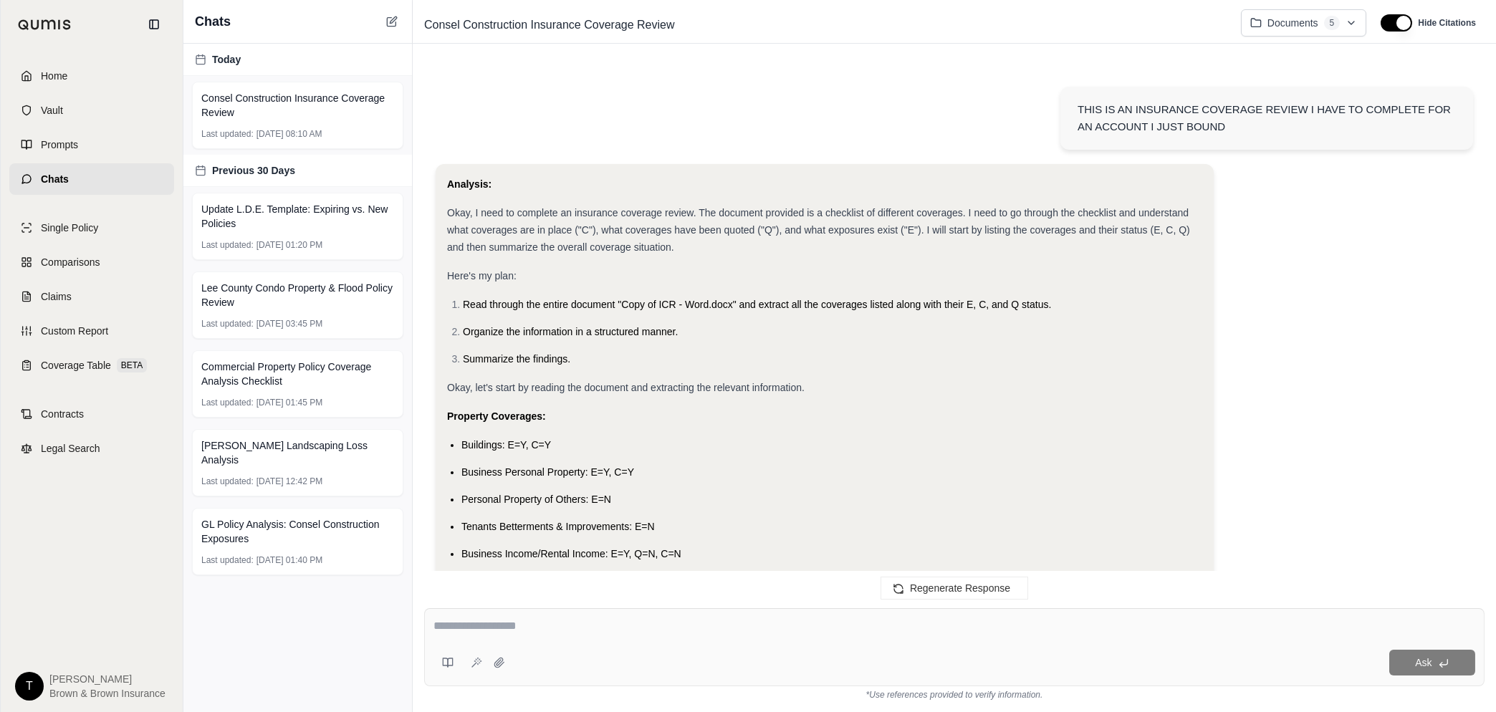
scroll to position [17119, 0]
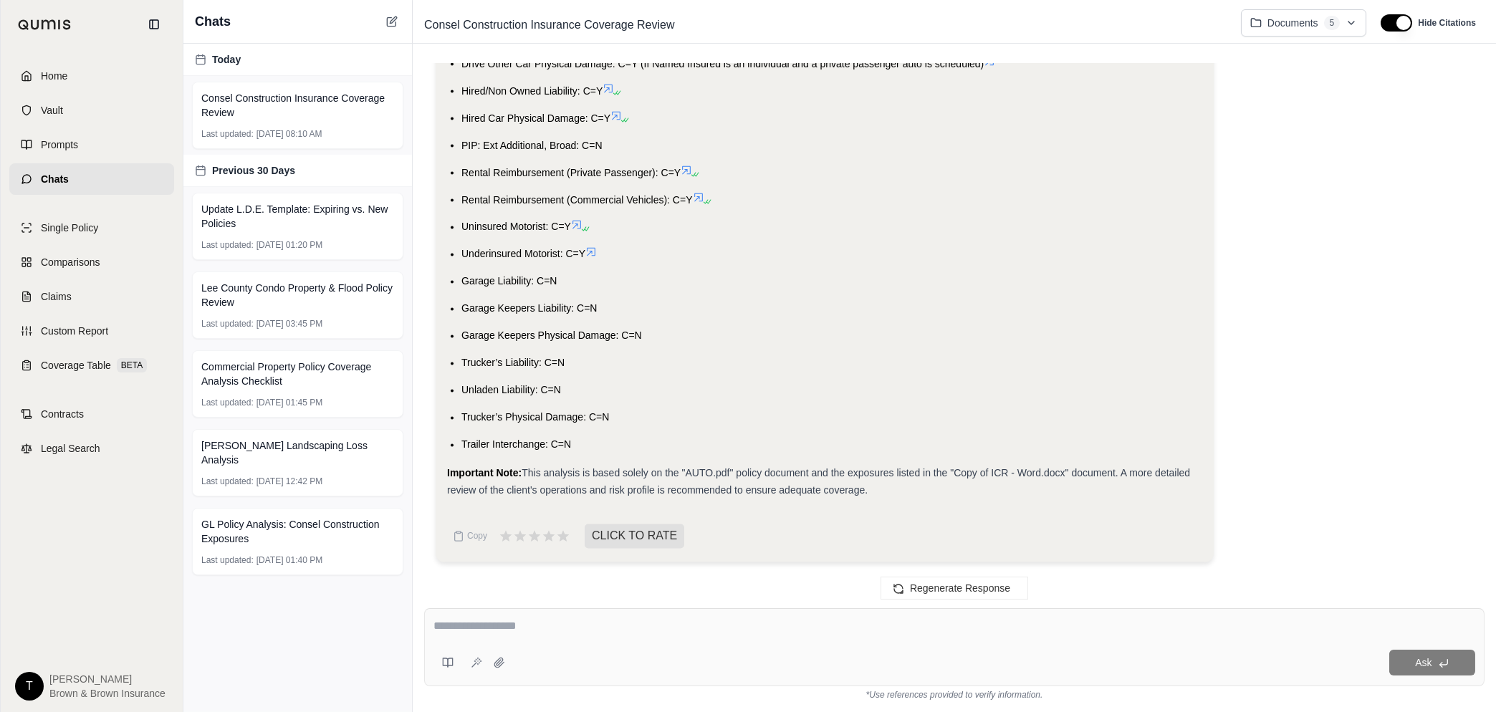
click at [514, 626] on textarea at bounding box center [955, 626] width 1042 height 17
type textarea "**********"
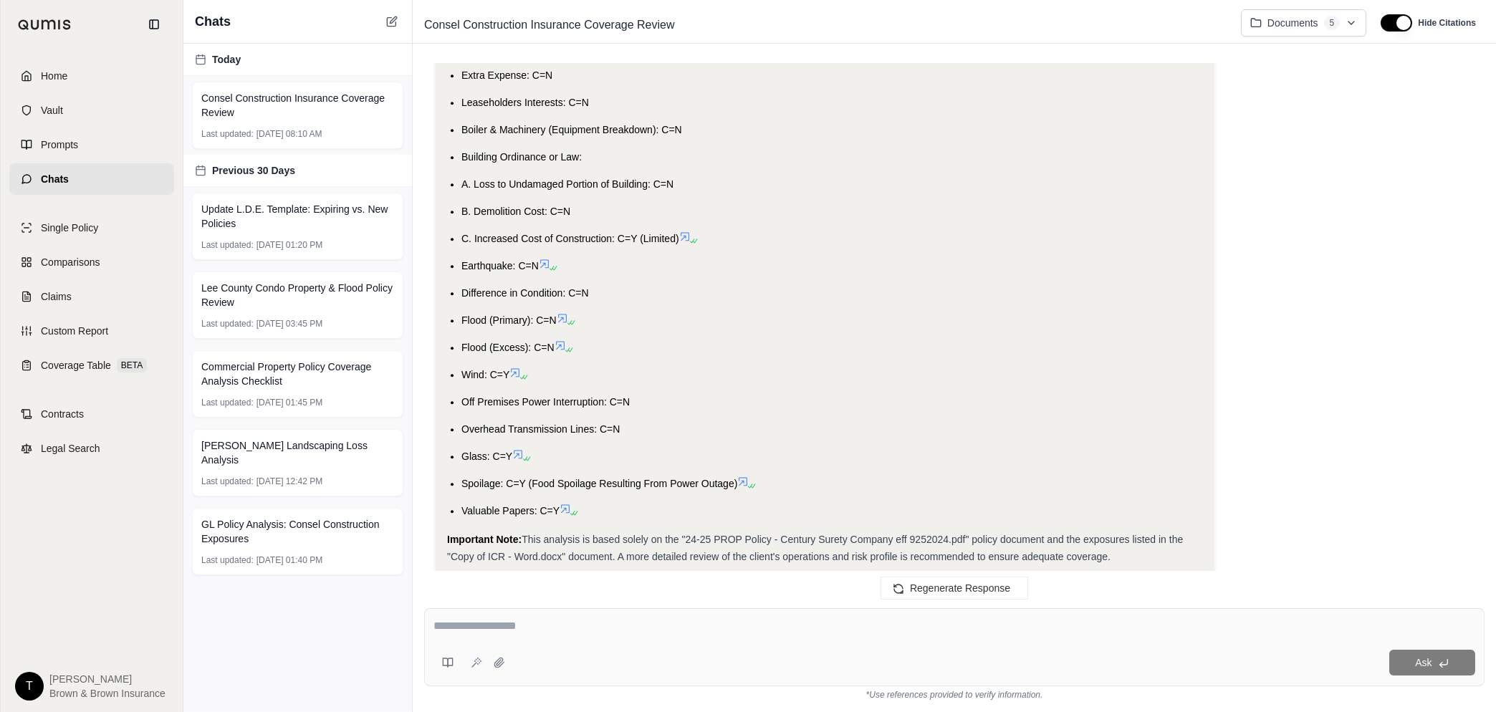
scroll to position [21835, 0]
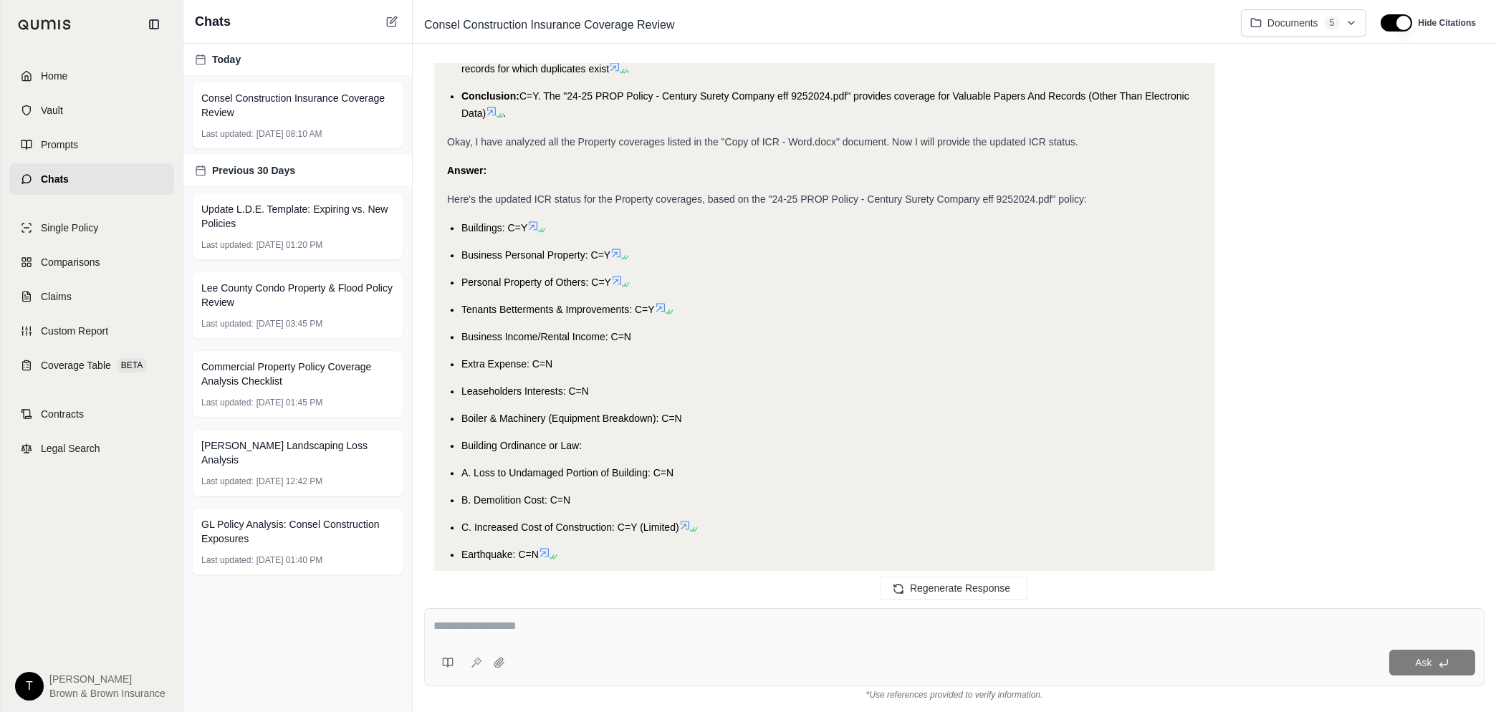
click at [468, 638] on div at bounding box center [955, 629] width 1042 height 22
click at [469, 638] on div at bounding box center [955, 629] width 1042 height 22
click at [479, 627] on textarea at bounding box center [955, 626] width 1042 height 17
type textarea "**********"
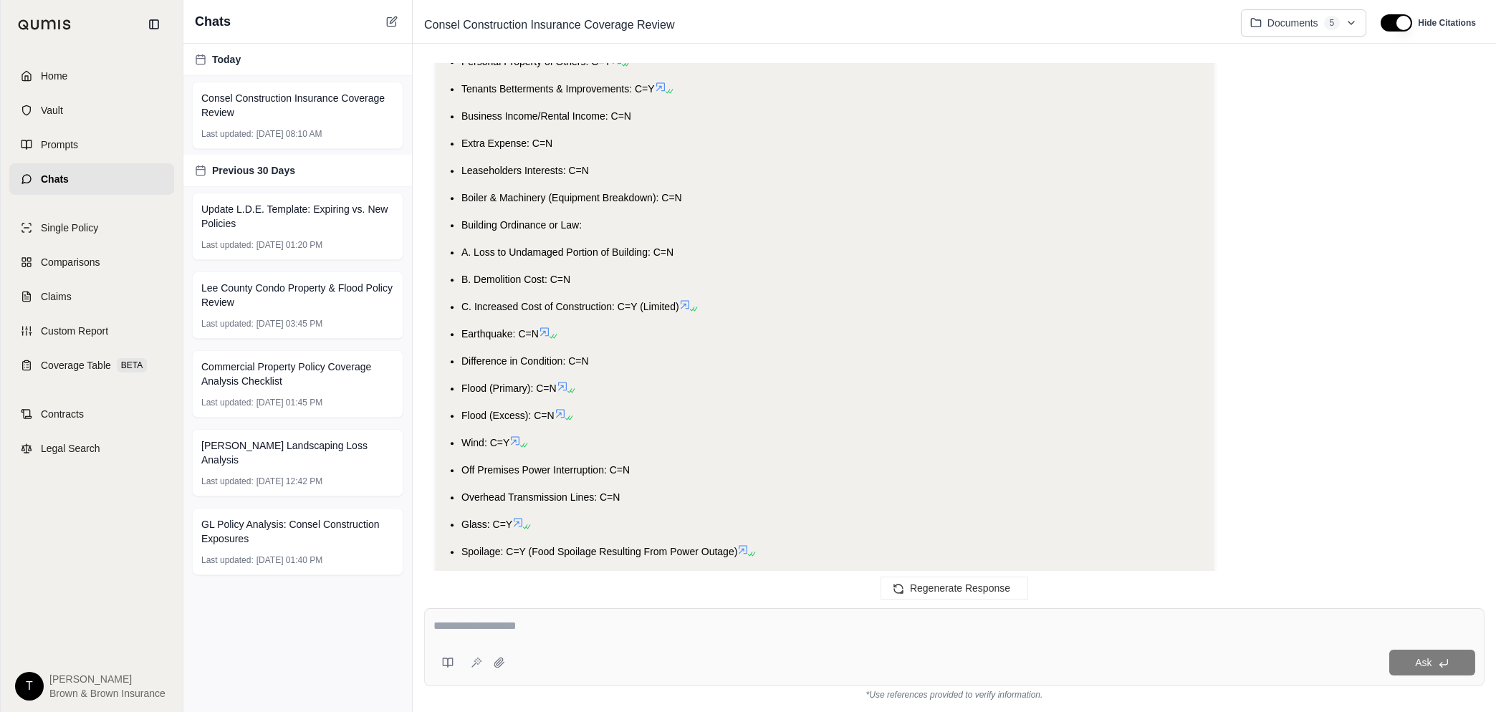
scroll to position [22016, 0]
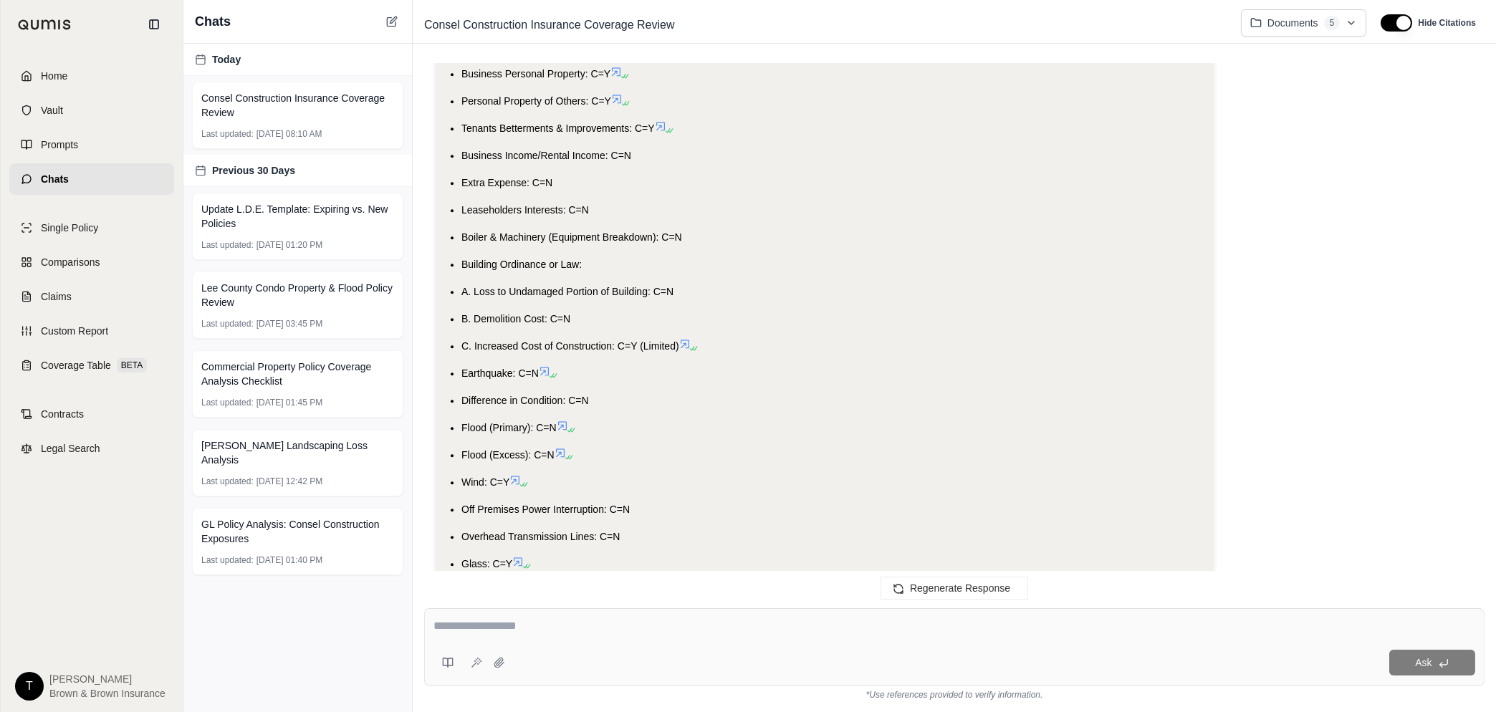
click at [536, 623] on textarea at bounding box center [955, 626] width 1042 height 17
type textarea "**********"
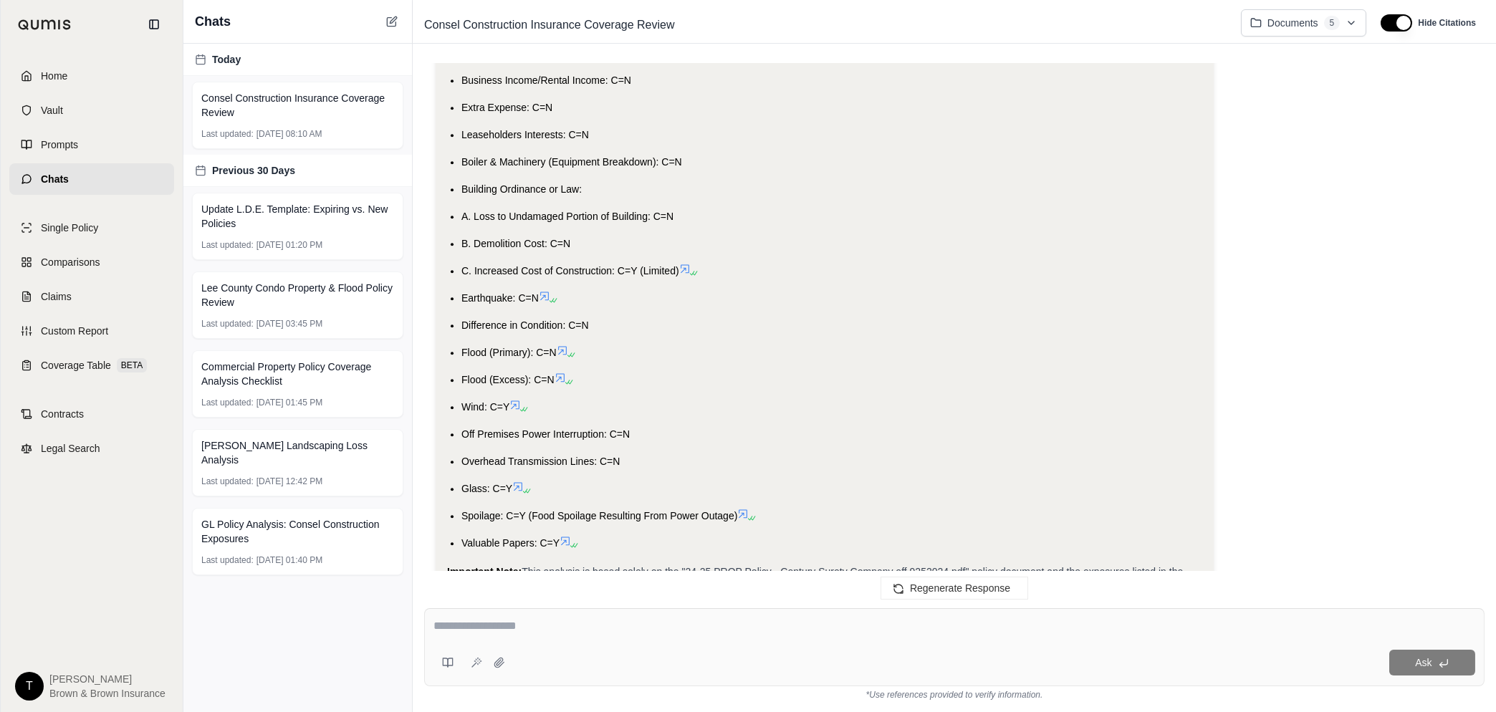
scroll to position [22145, 0]
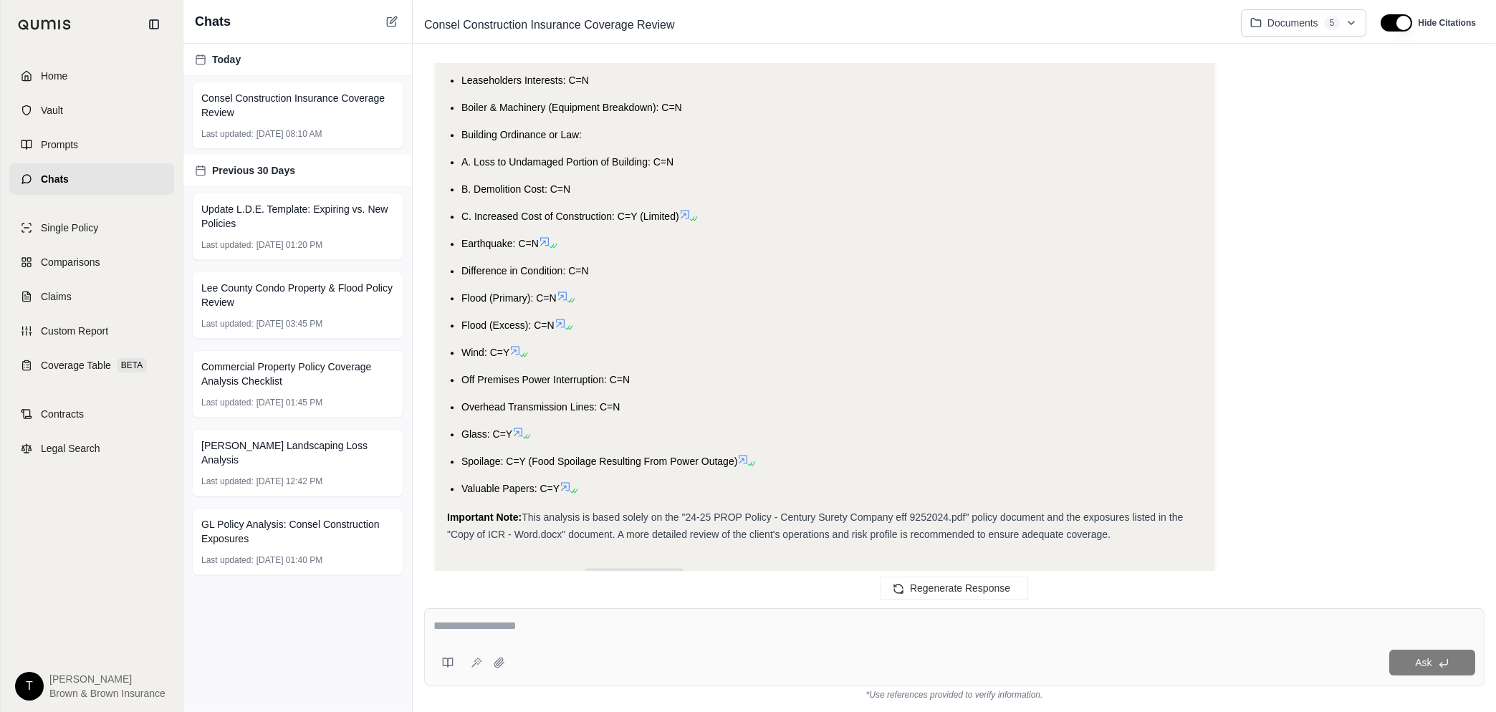
click at [509, 631] on textarea at bounding box center [955, 626] width 1042 height 17
type textarea "**********"
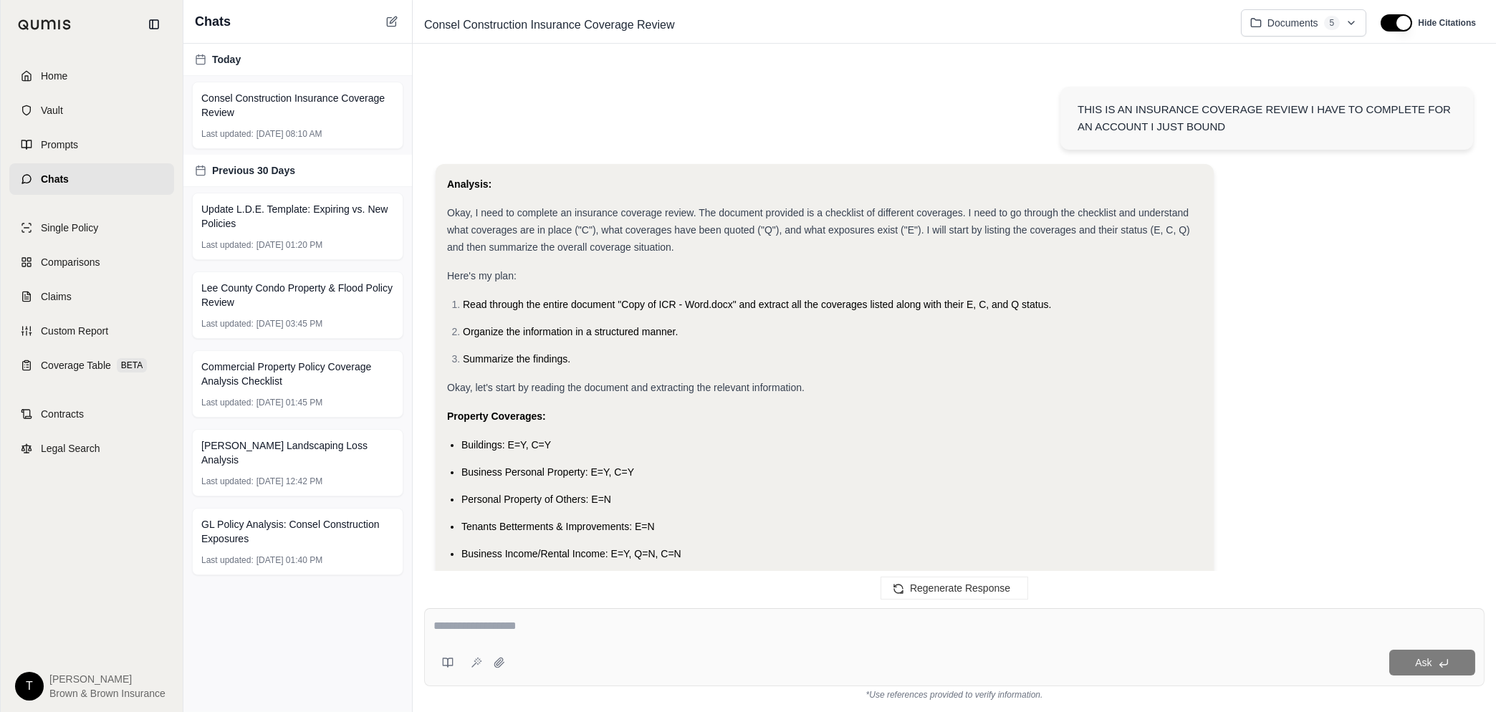
scroll to position [24608, 0]
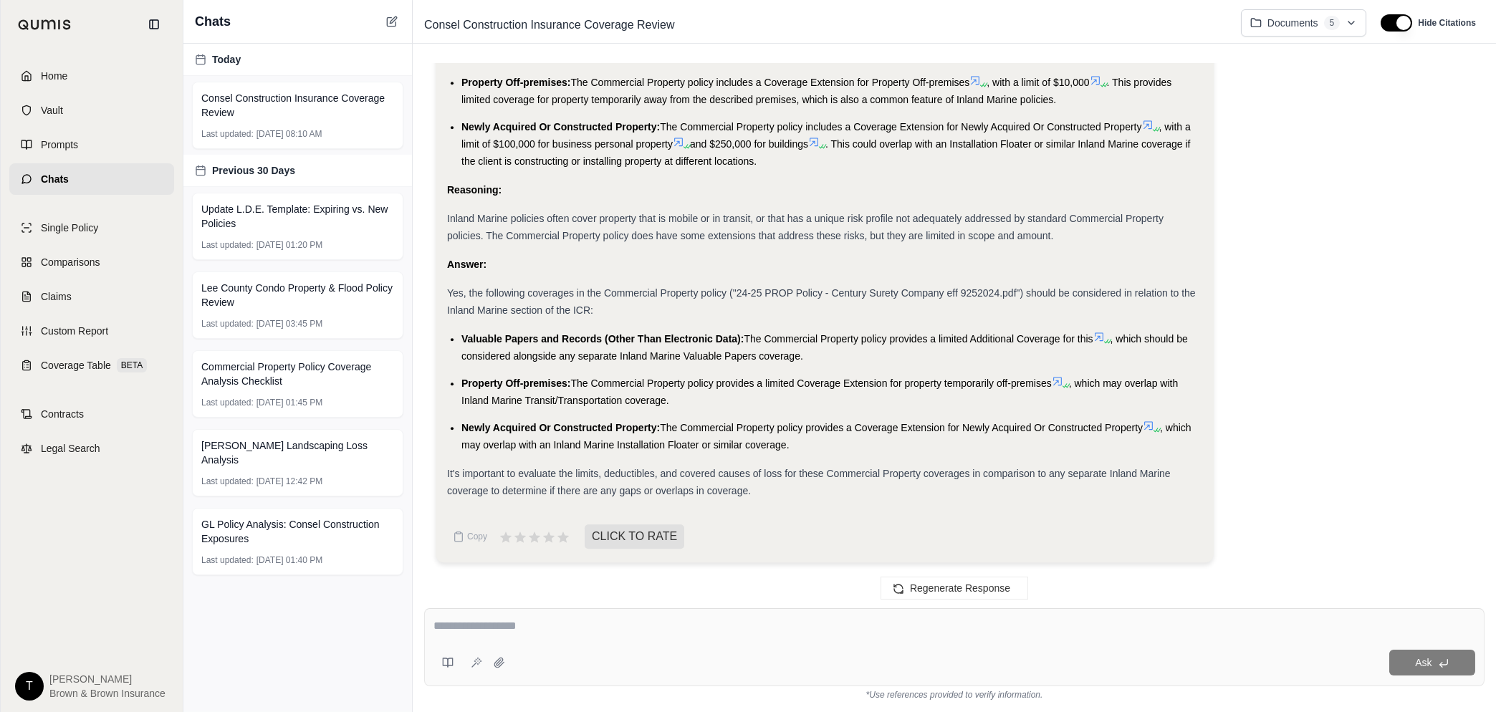
click at [512, 632] on textarea at bounding box center [955, 626] width 1042 height 17
type textarea "**********"
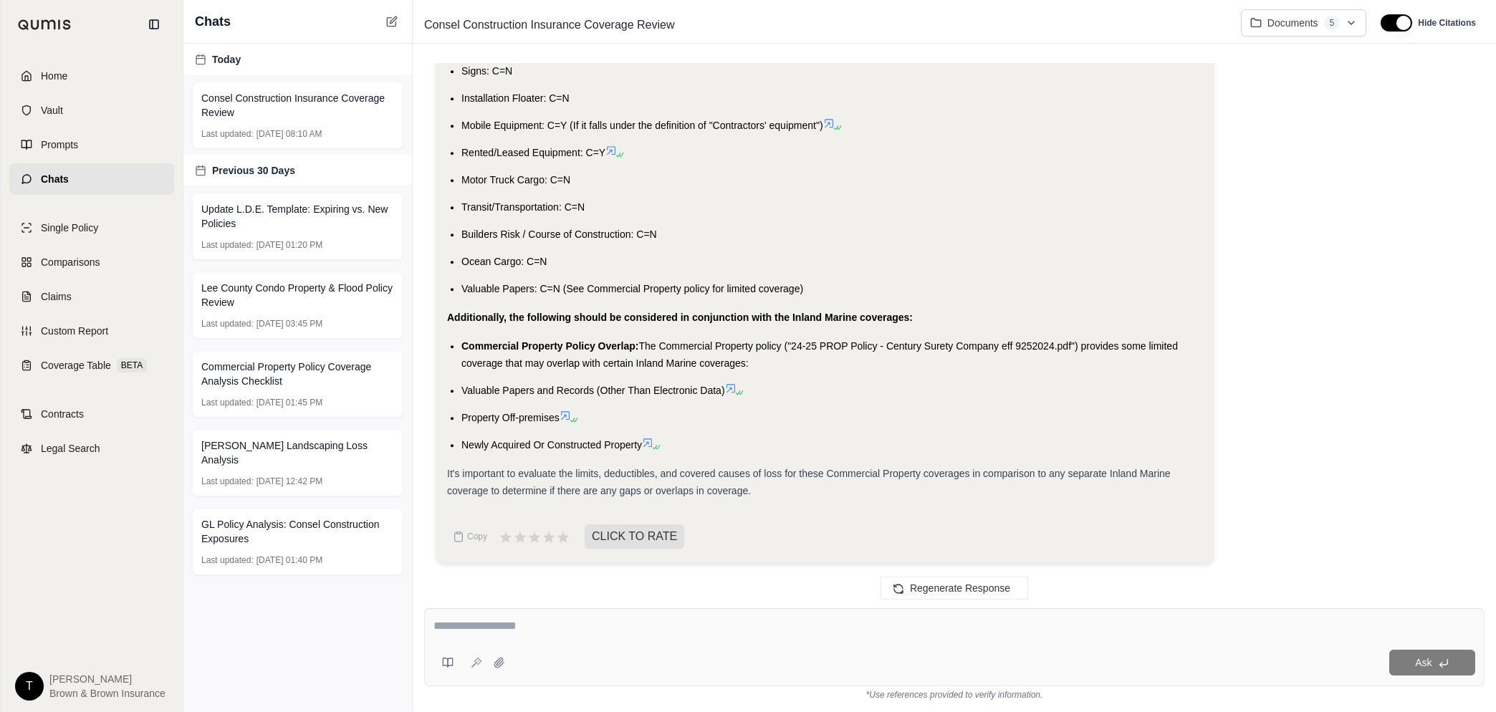
scroll to position [26000, 0]
click at [640, 634] on textarea at bounding box center [955, 626] width 1042 height 17
type textarea "**********"
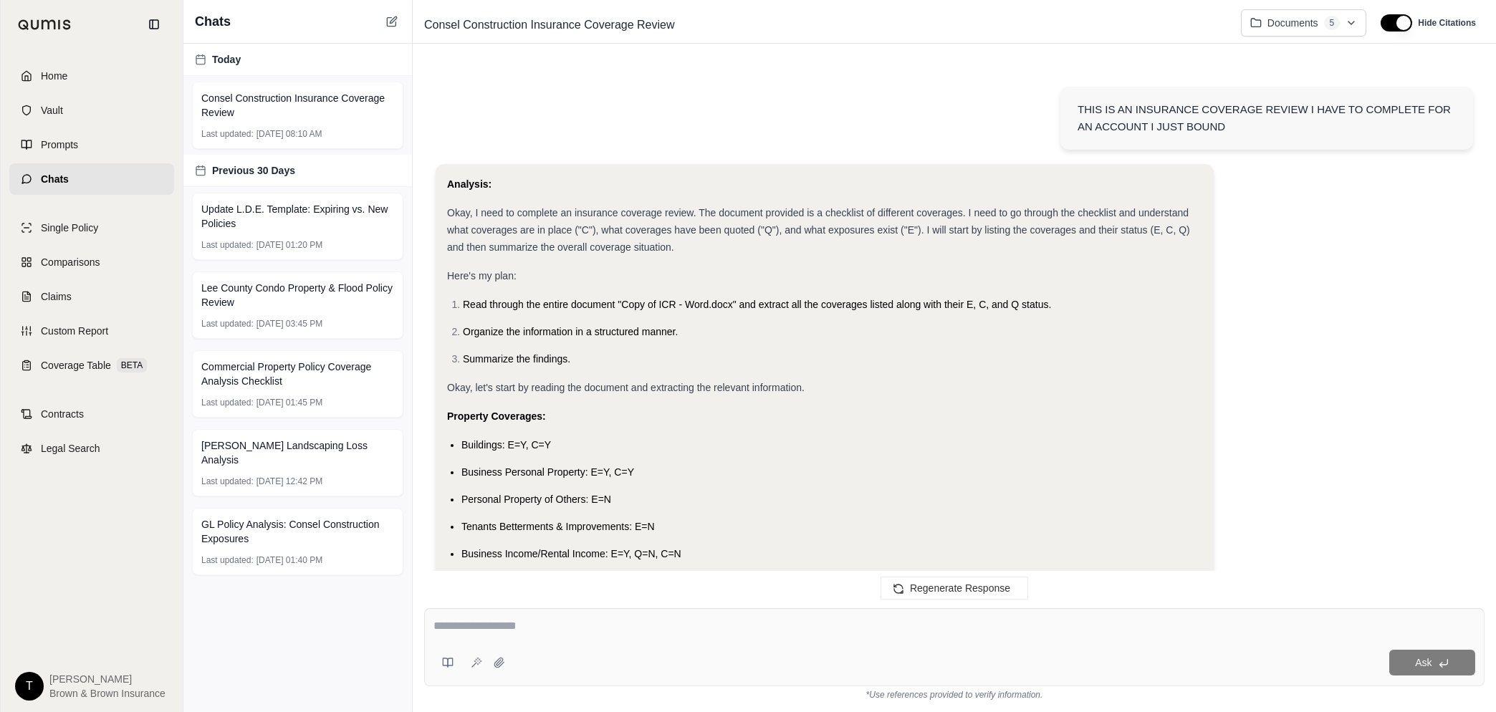
scroll to position [26731, 0]
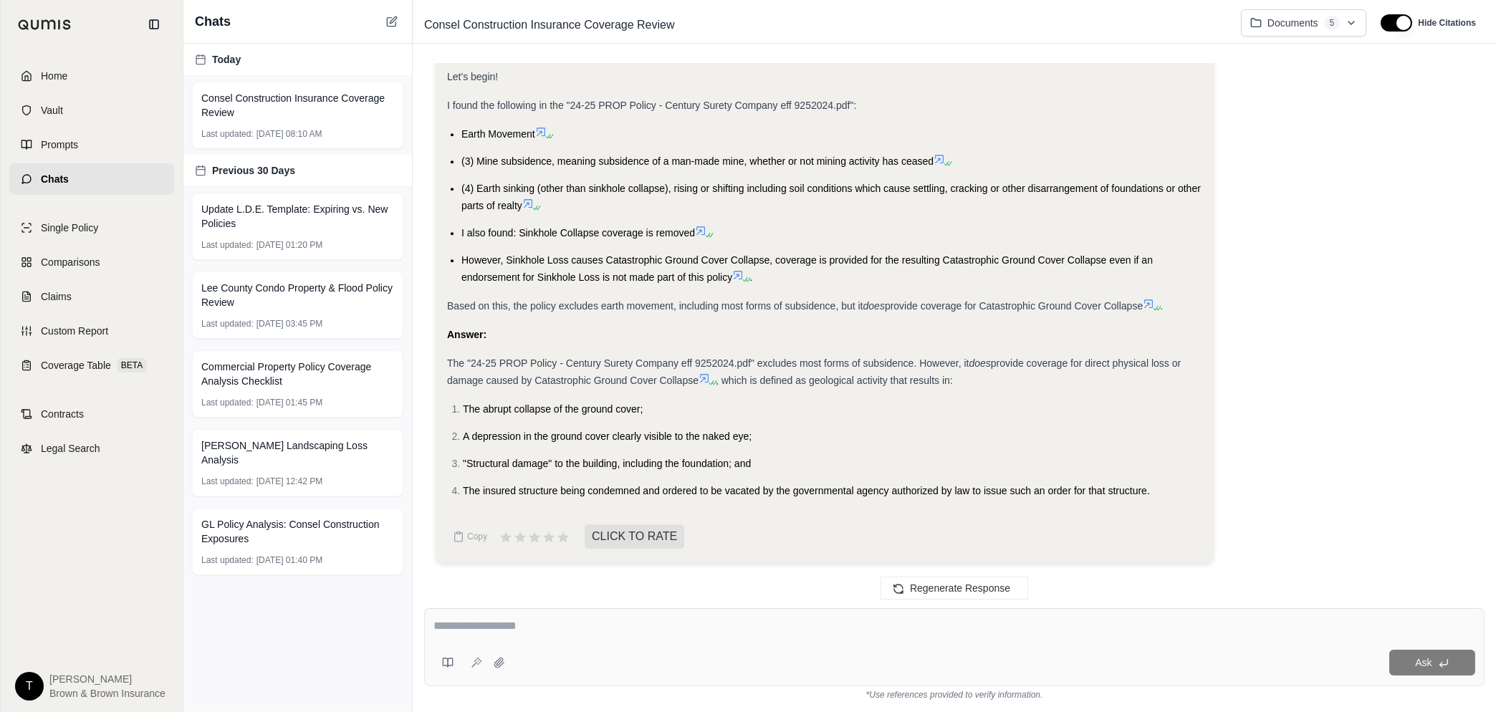
click at [522, 625] on textarea at bounding box center [955, 626] width 1042 height 17
type textarea "**********"
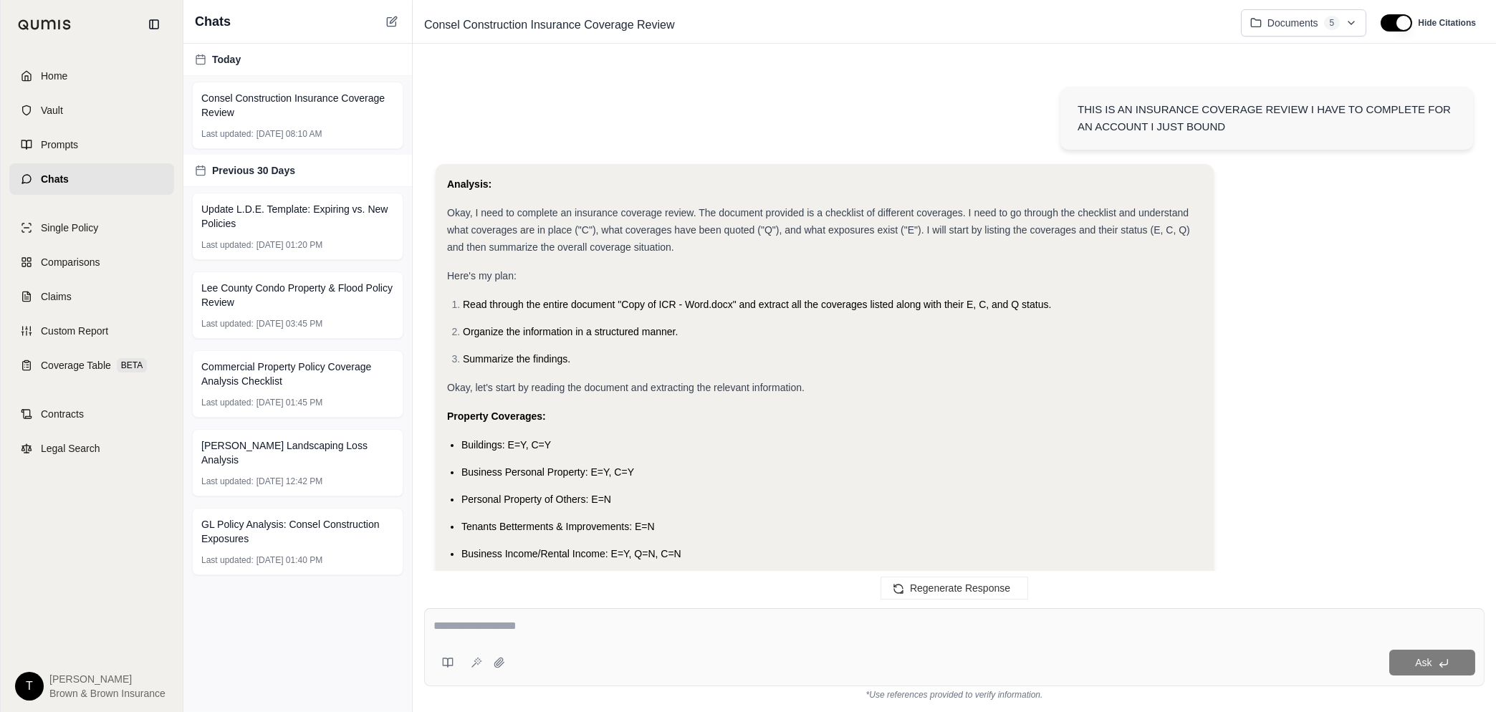
scroll to position [29462, 0]
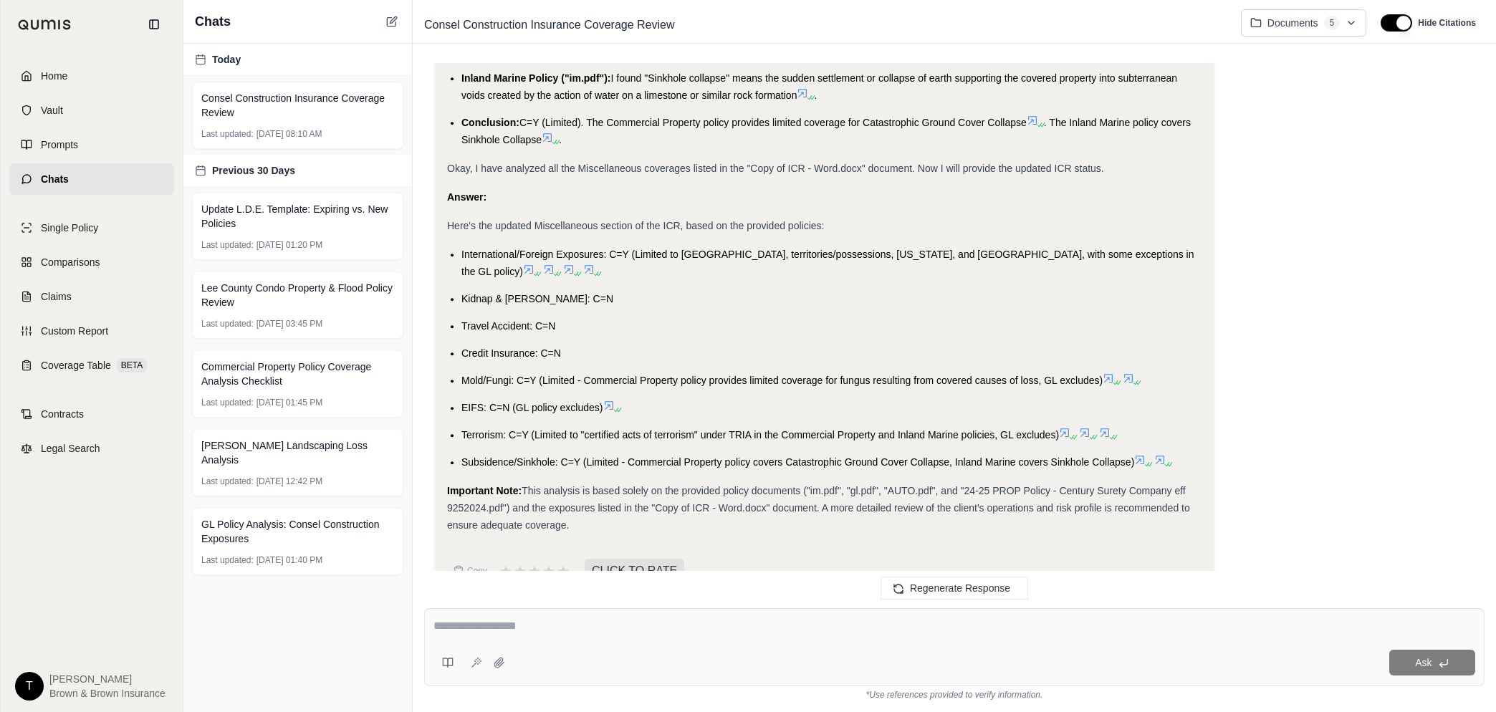
click at [530, 638] on div at bounding box center [955, 629] width 1042 height 22
click at [517, 635] on textarea at bounding box center [955, 626] width 1042 height 17
type textarea "**********"
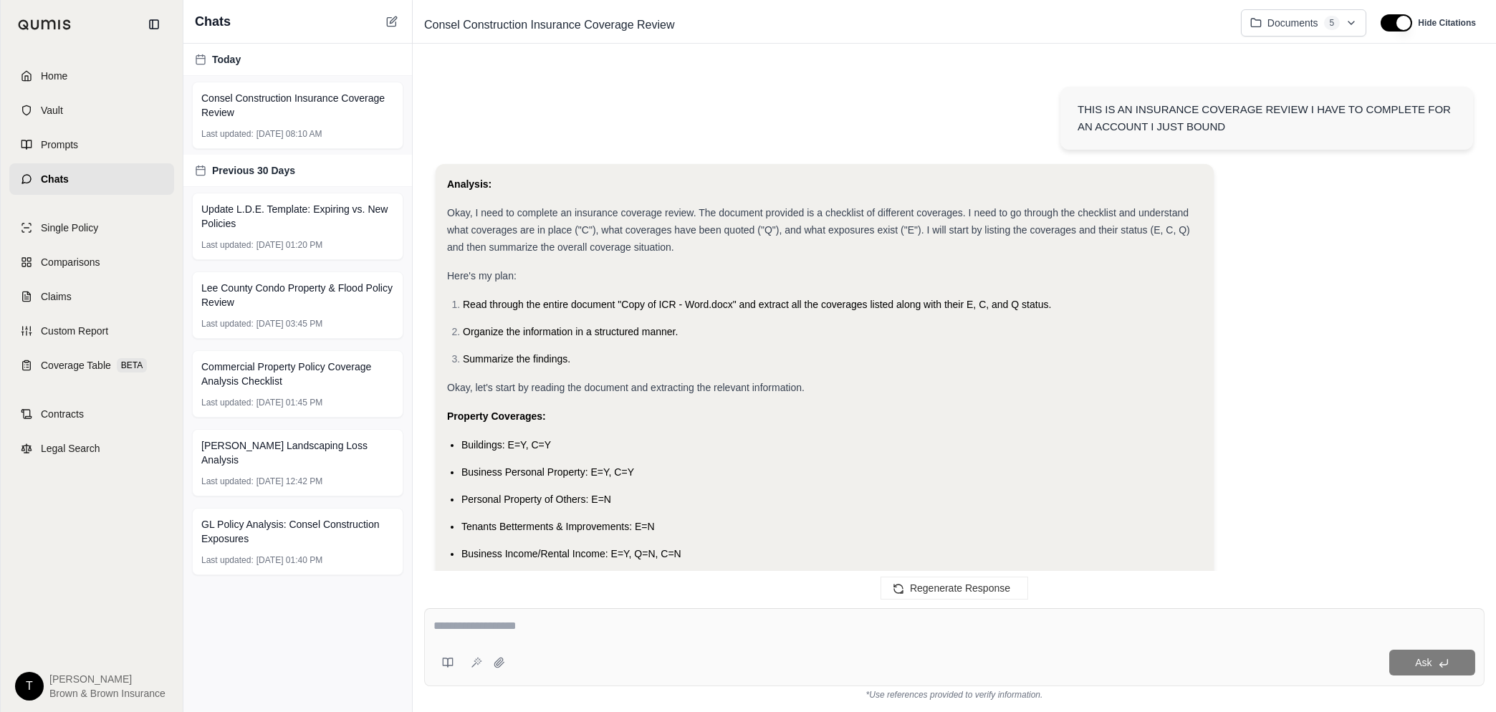
scroll to position [30075, 0]
